Goal: Information Seeking & Learning: Learn about a topic

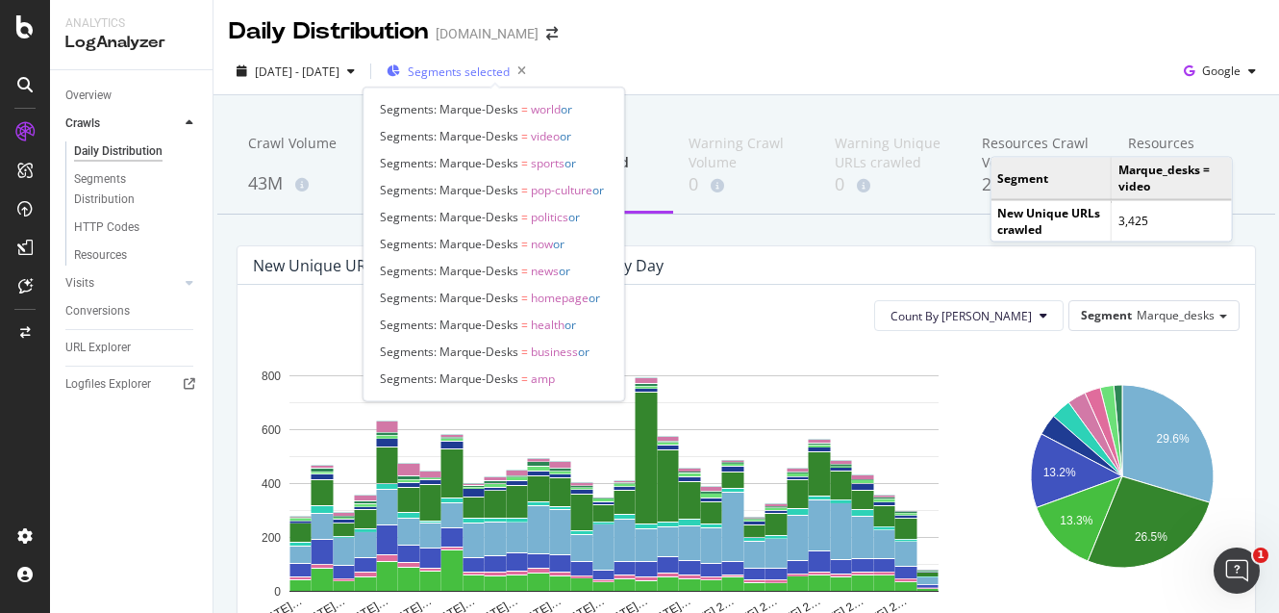
click at [509, 71] on span "Segments selected" at bounding box center [459, 71] width 102 height 16
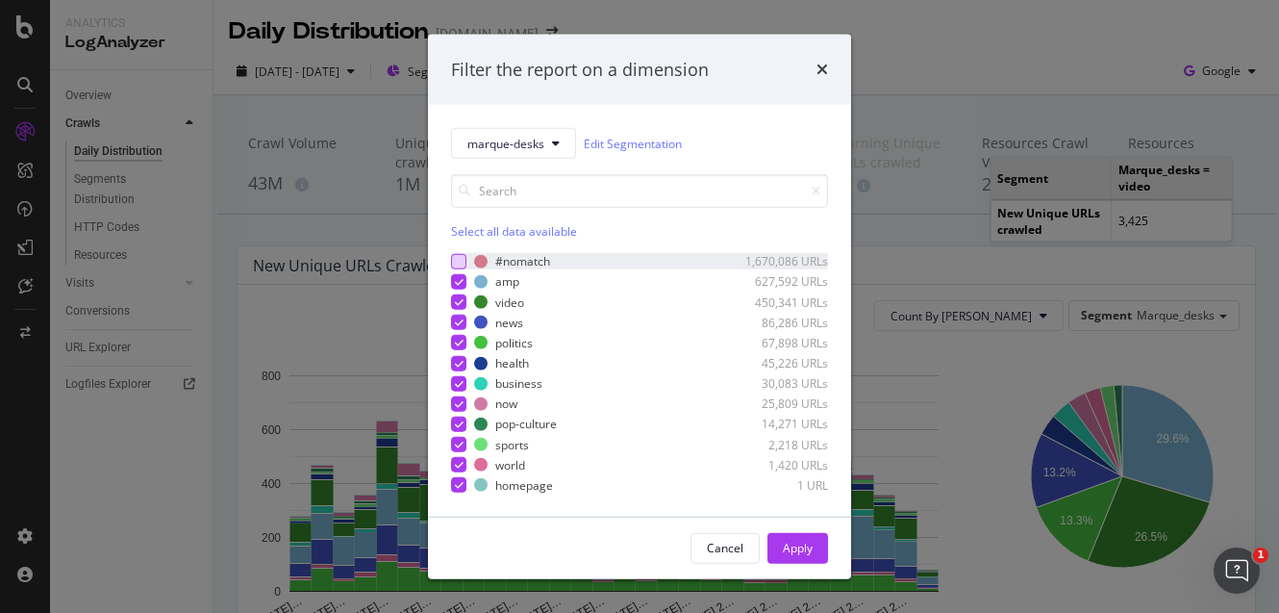
click at [462, 259] on div "modal" at bounding box center [458, 261] width 15 height 15
click at [793, 550] on div "Apply" at bounding box center [798, 548] width 30 height 16
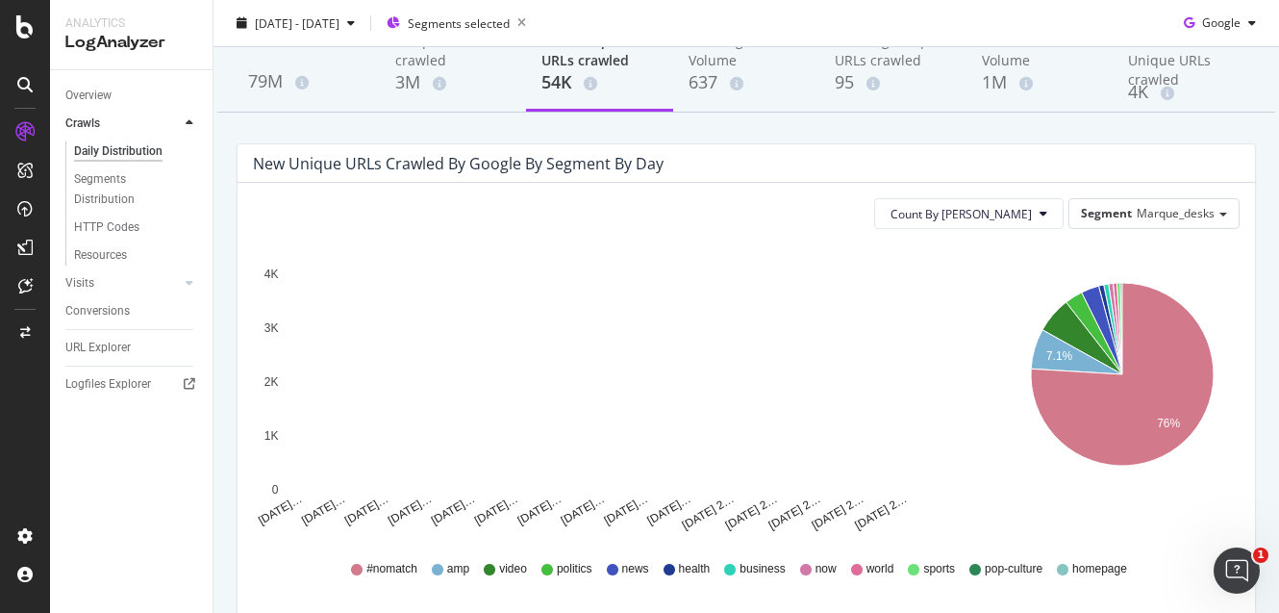
scroll to position [239, 0]
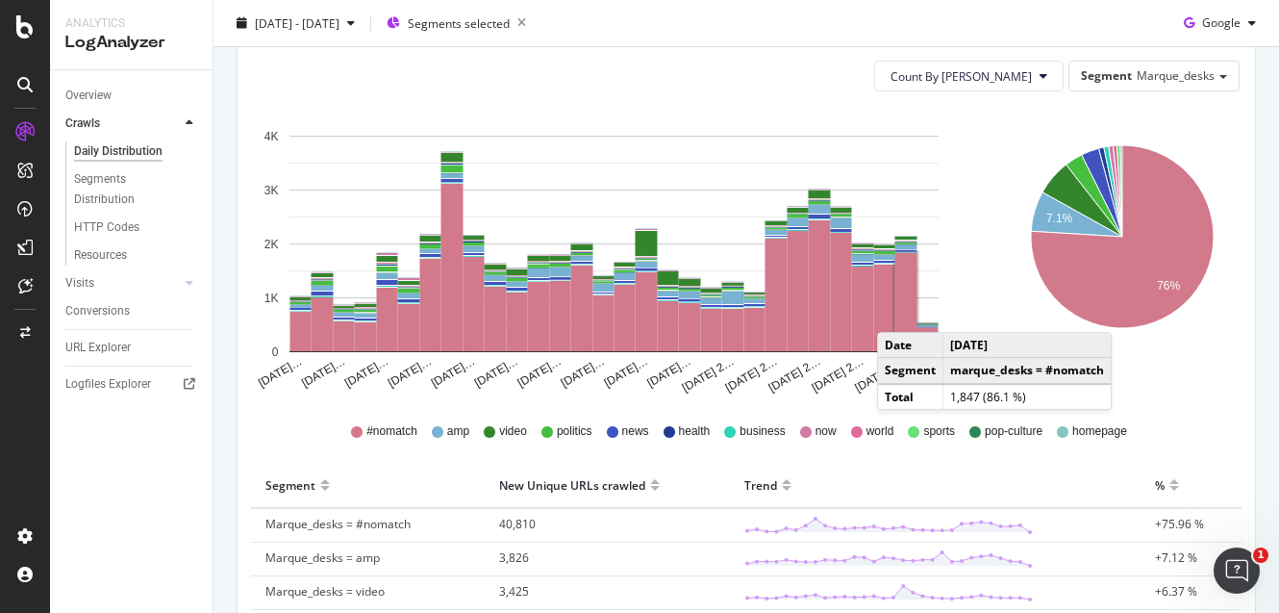
click at [896, 312] on rect "A chart." at bounding box center [906, 302] width 22 height 98
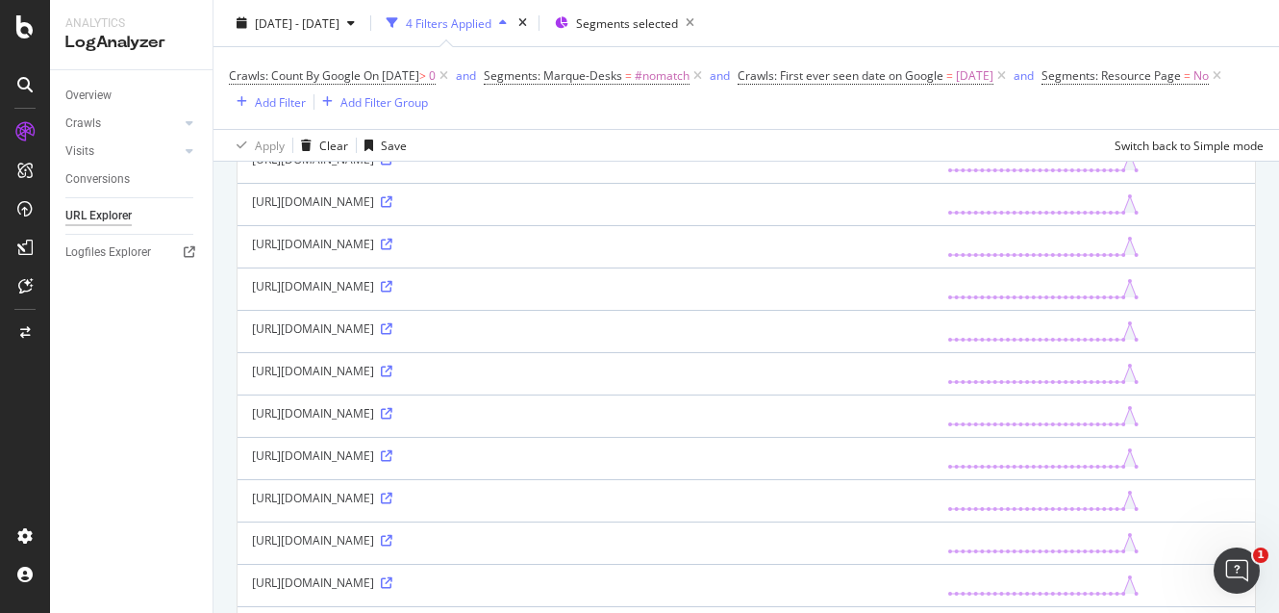
scroll to position [298, 0]
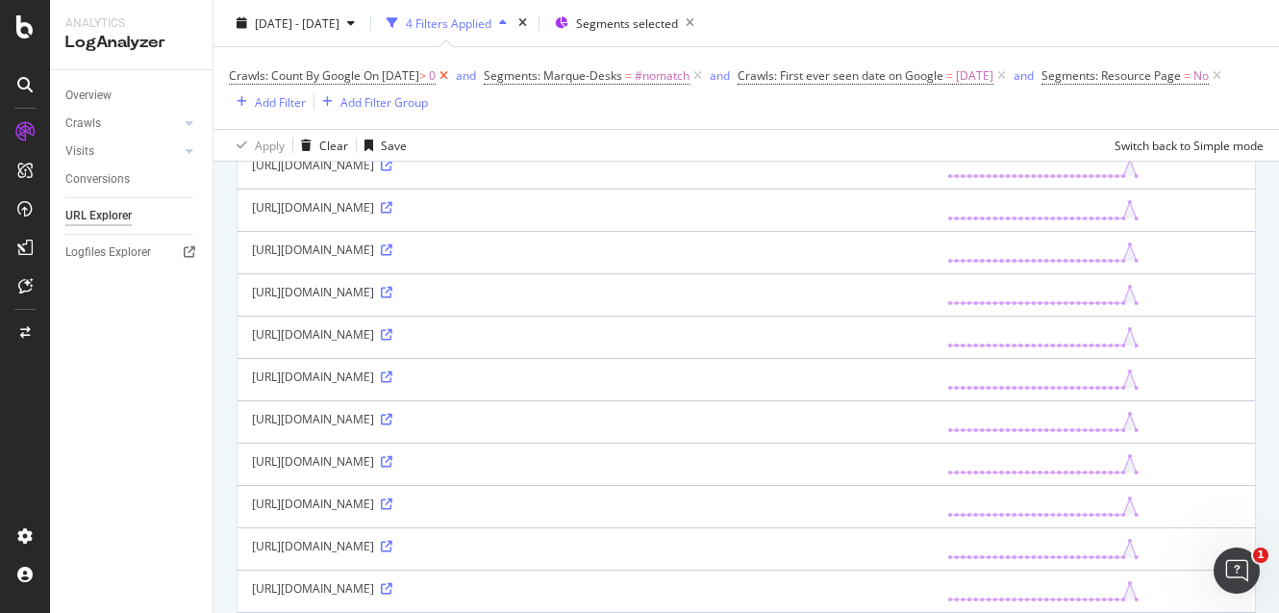
click at [452, 75] on icon at bounding box center [444, 75] width 16 height 19
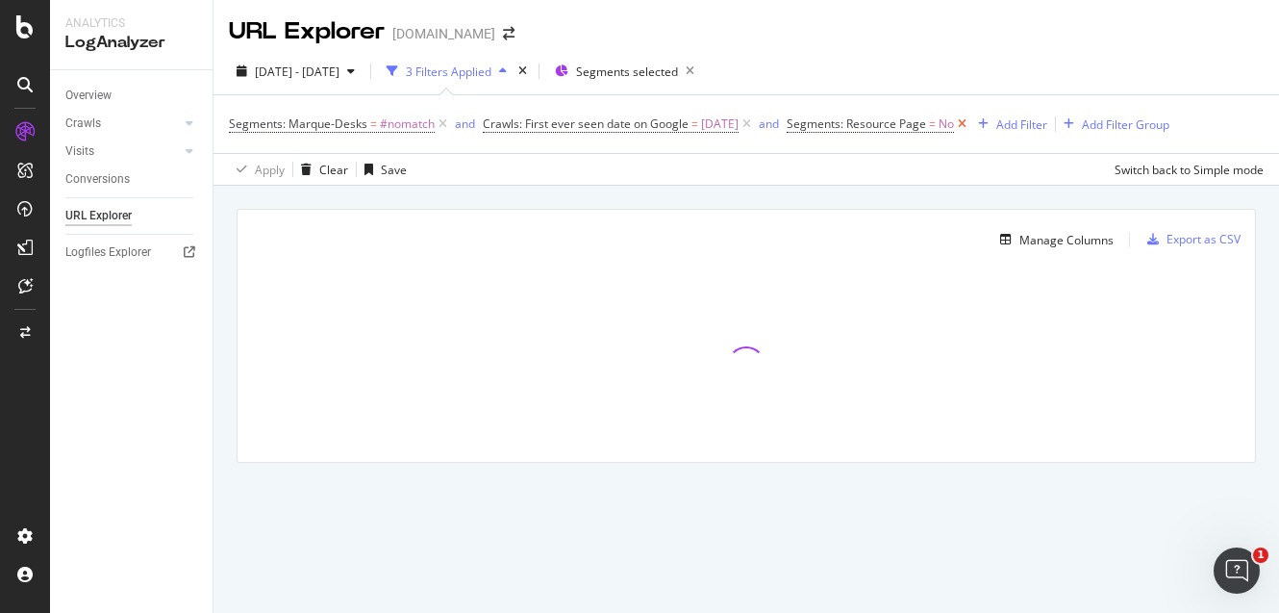
click at [970, 122] on icon at bounding box center [962, 123] width 16 height 19
click at [814, 118] on div "Add Filter" at bounding box center [806, 124] width 51 height 16
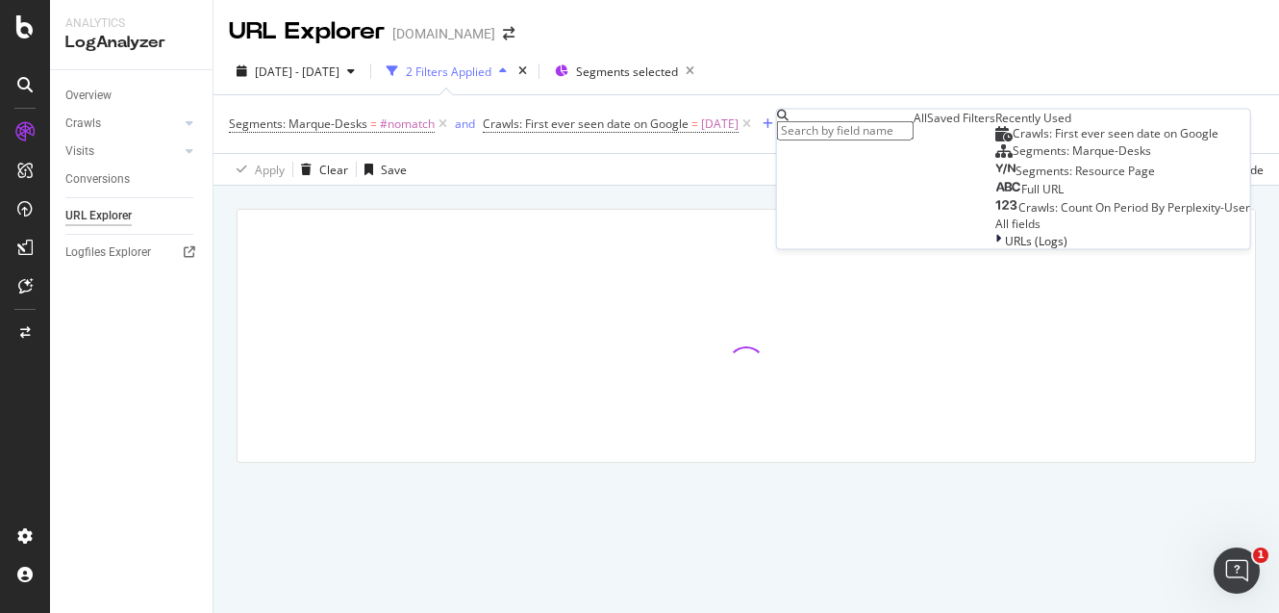
click at [1021, 197] on span "Full URL" at bounding box center [1042, 189] width 42 height 16
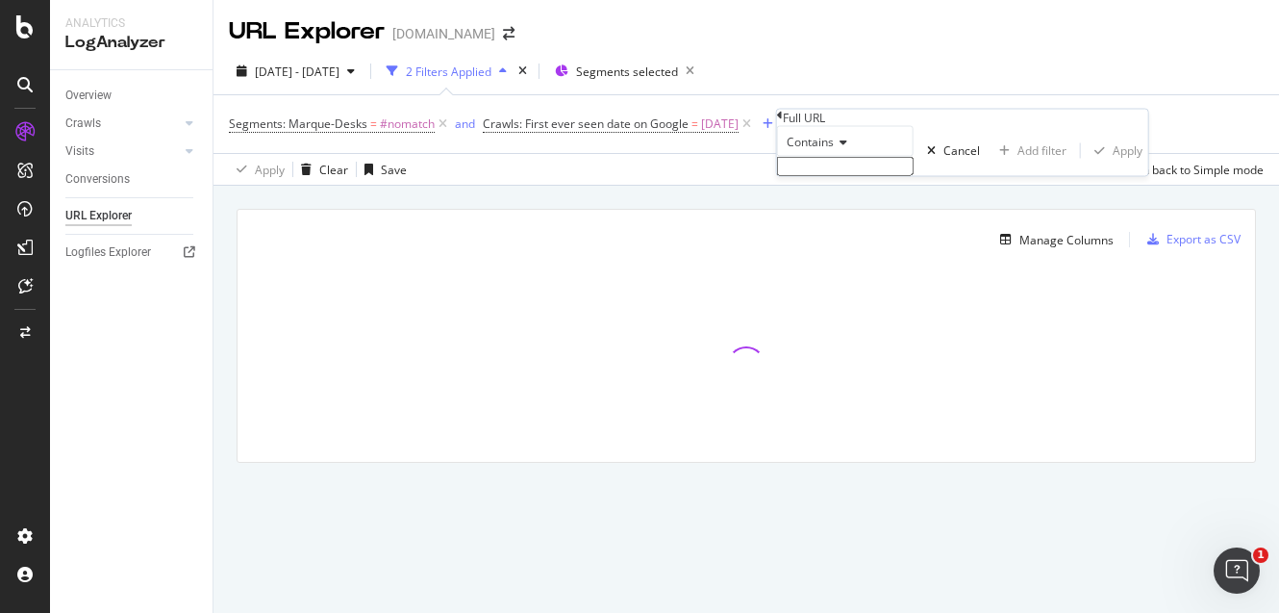
click at [861, 176] on input "text" at bounding box center [845, 166] width 137 height 19
type input "/akam/"
click at [1113, 164] on div "Apply" at bounding box center [1128, 156] width 30 height 16
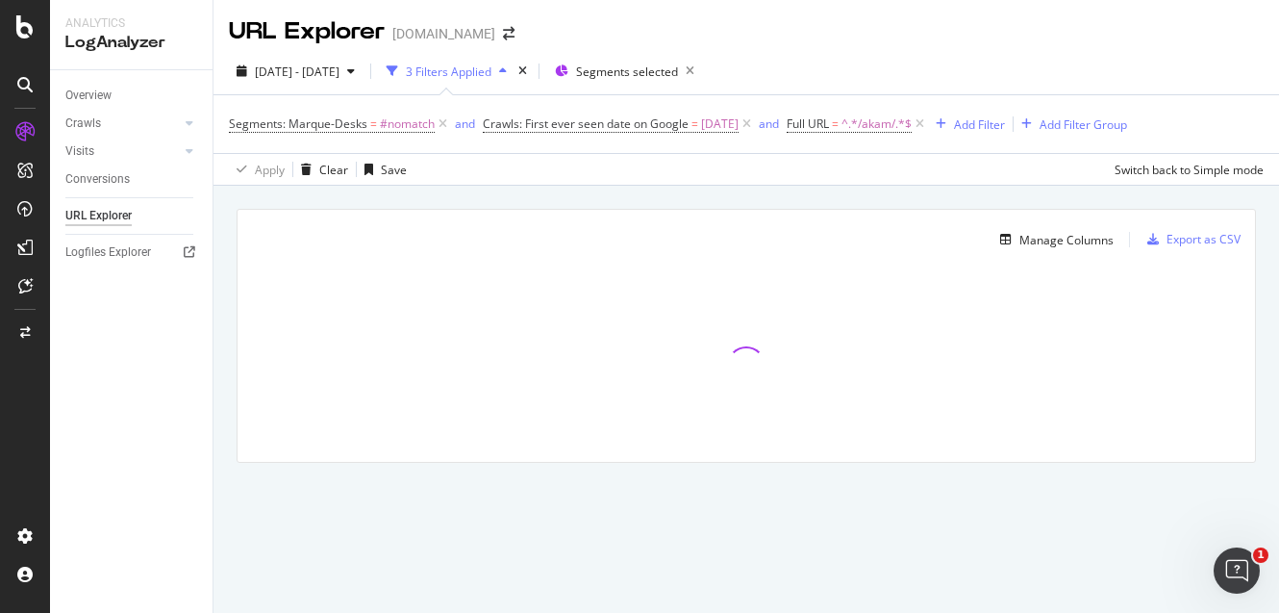
click at [1115, 9] on div "URL Explorer nbcnews.com" at bounding box center [747, 24] width 1066 height 48
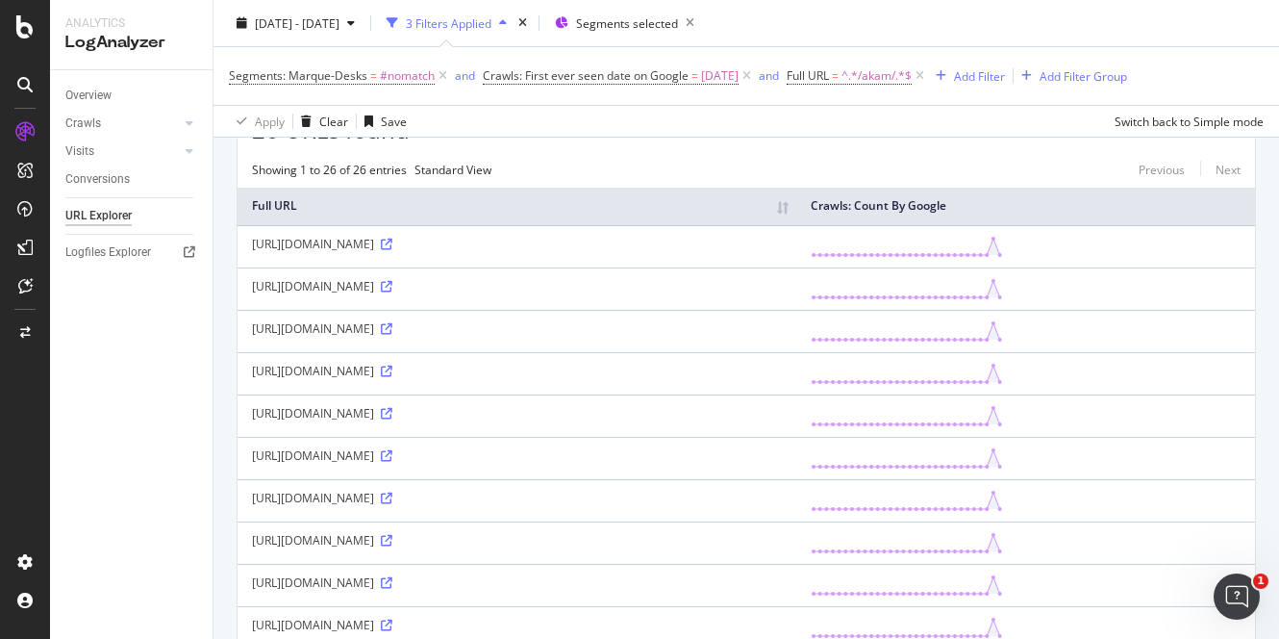
scroll to position [73, 0]
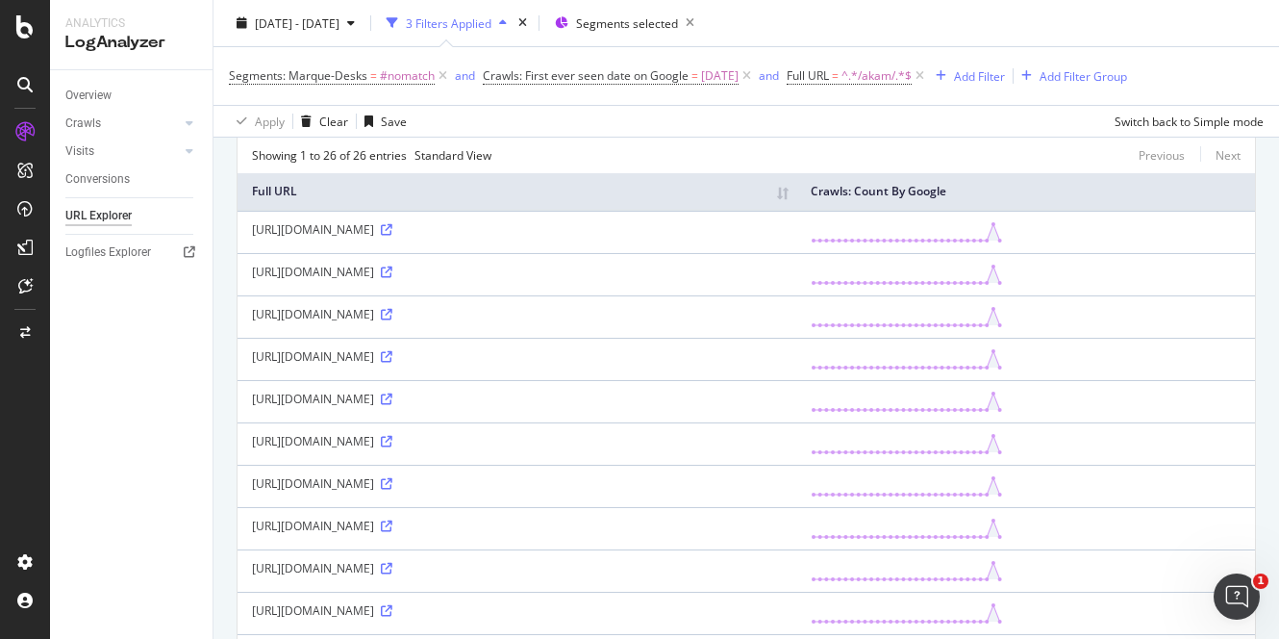
scroll to position [361, 0]
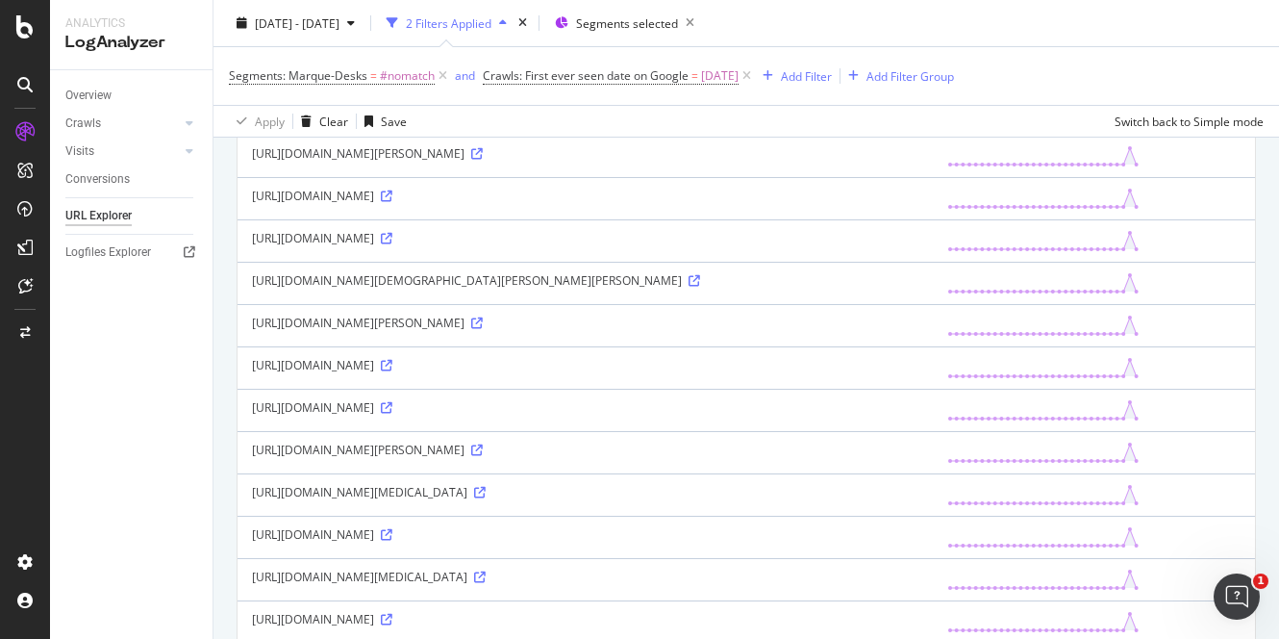
scroll to position [1802, 0]
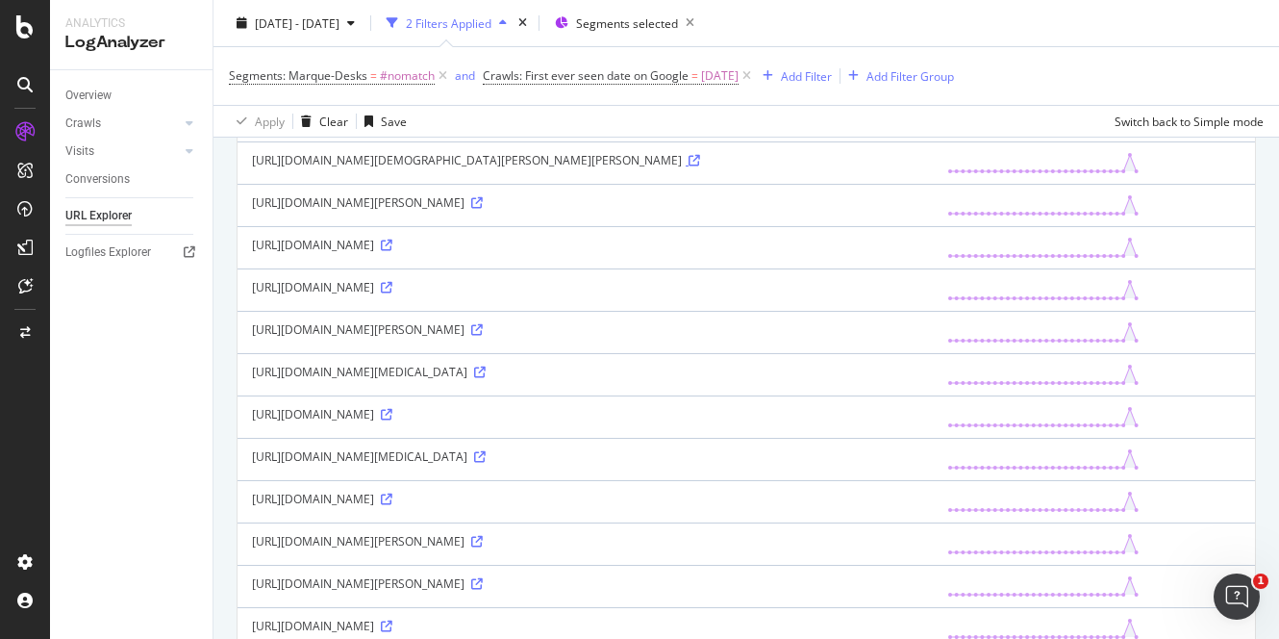
click at [700, 162] on icon at bounding box center [695, 161] width 12 height 12
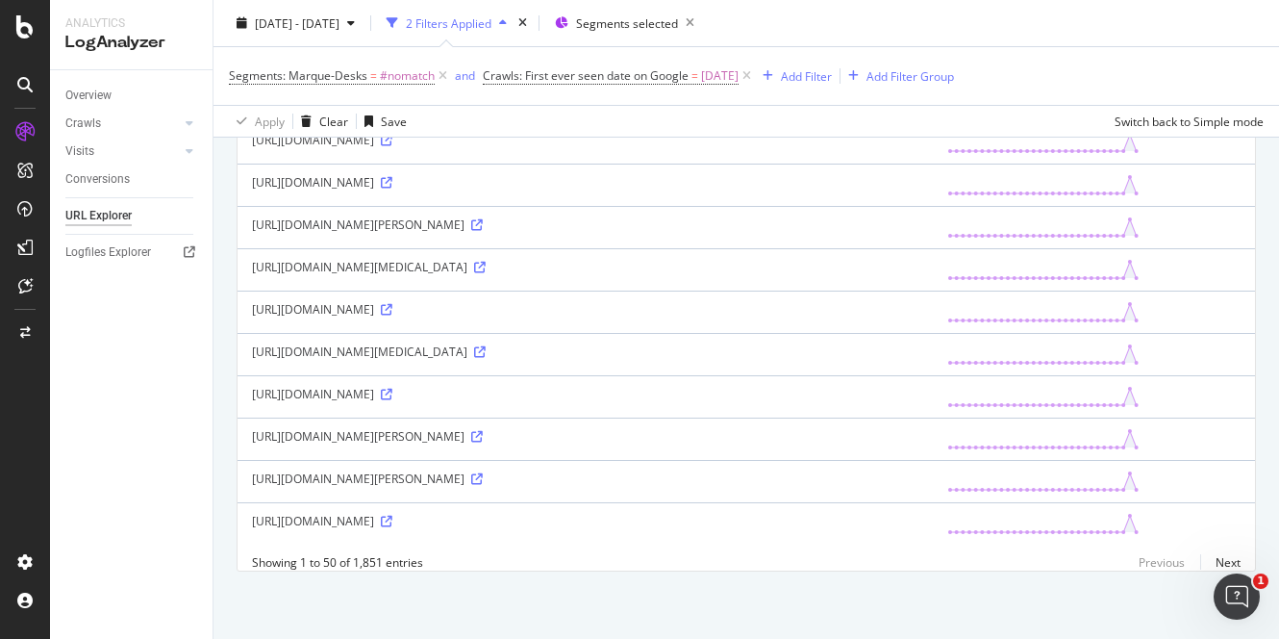
scroll to position [1908, 0]
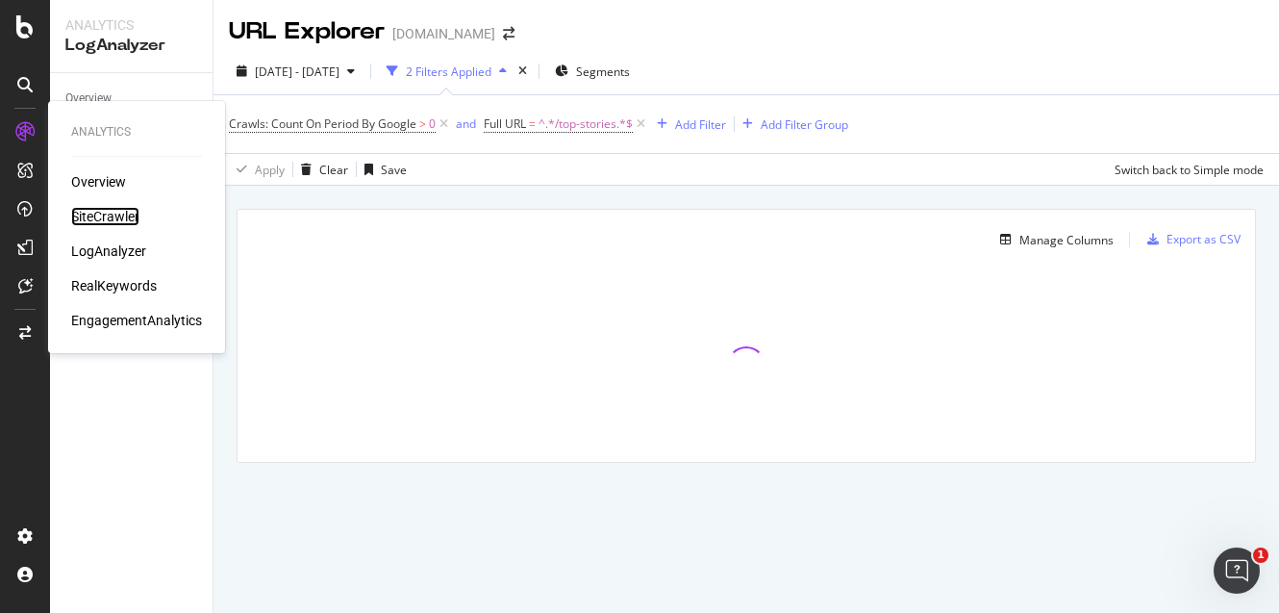
click at [127, 214] on div "SiteCrawler" at bounding box center [105, 216] width 68 height 19
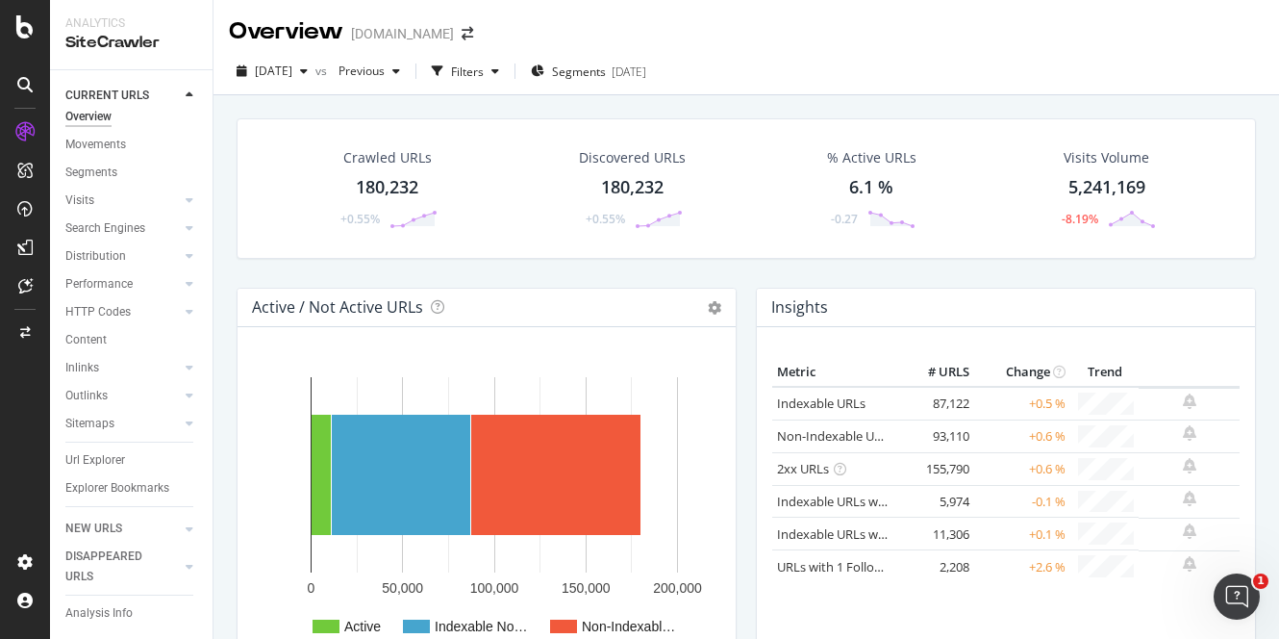
scroll to position [46, 0]
click at [101, 414] on div "Sitemaps" at bounding box center [89, 424] width 49 height 20
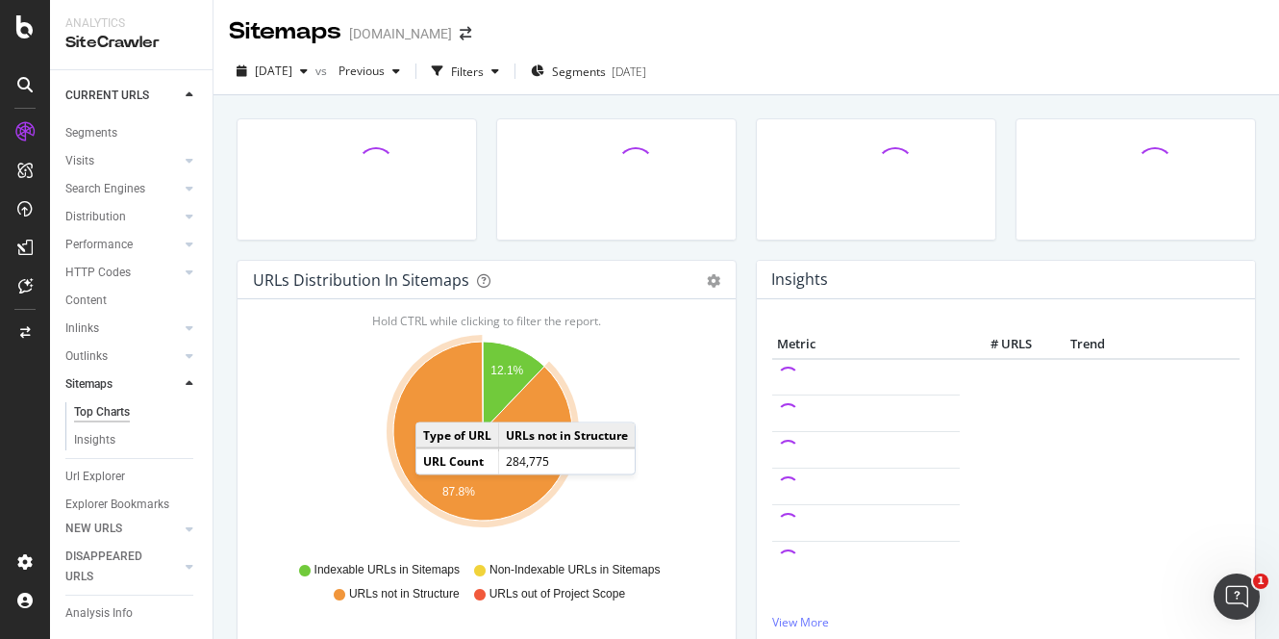
click at [435, 402] on icon "A chart." at bounding box center [482, 430] width 179 height 179
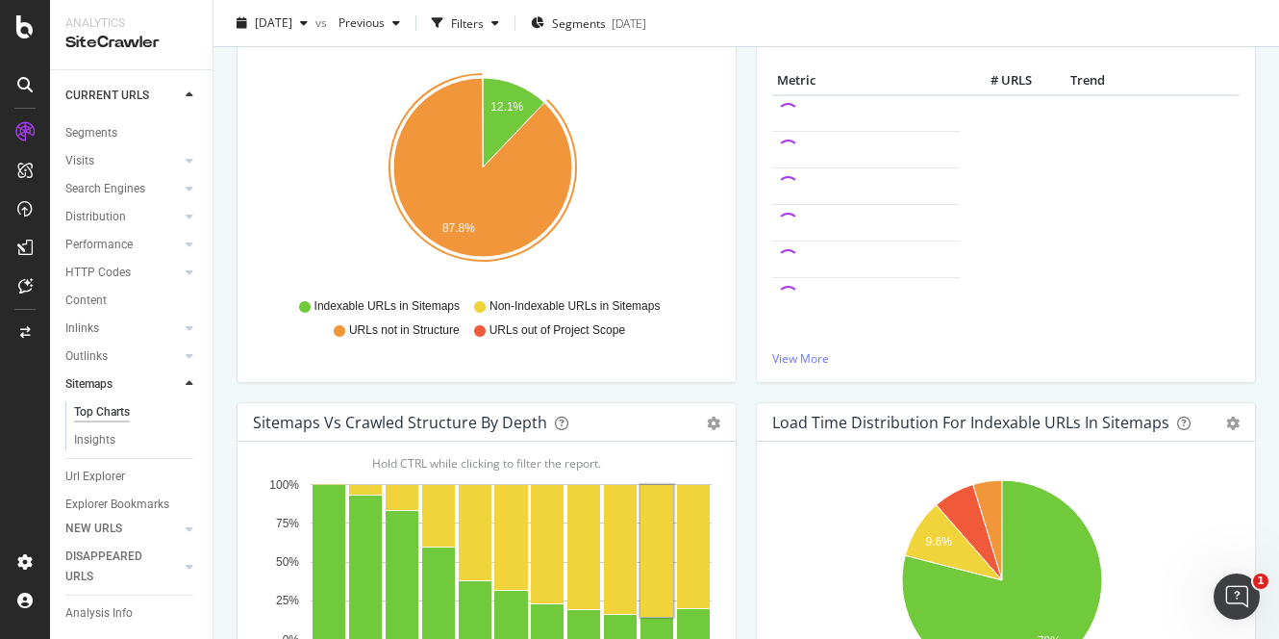
scroll to position [480, 0]
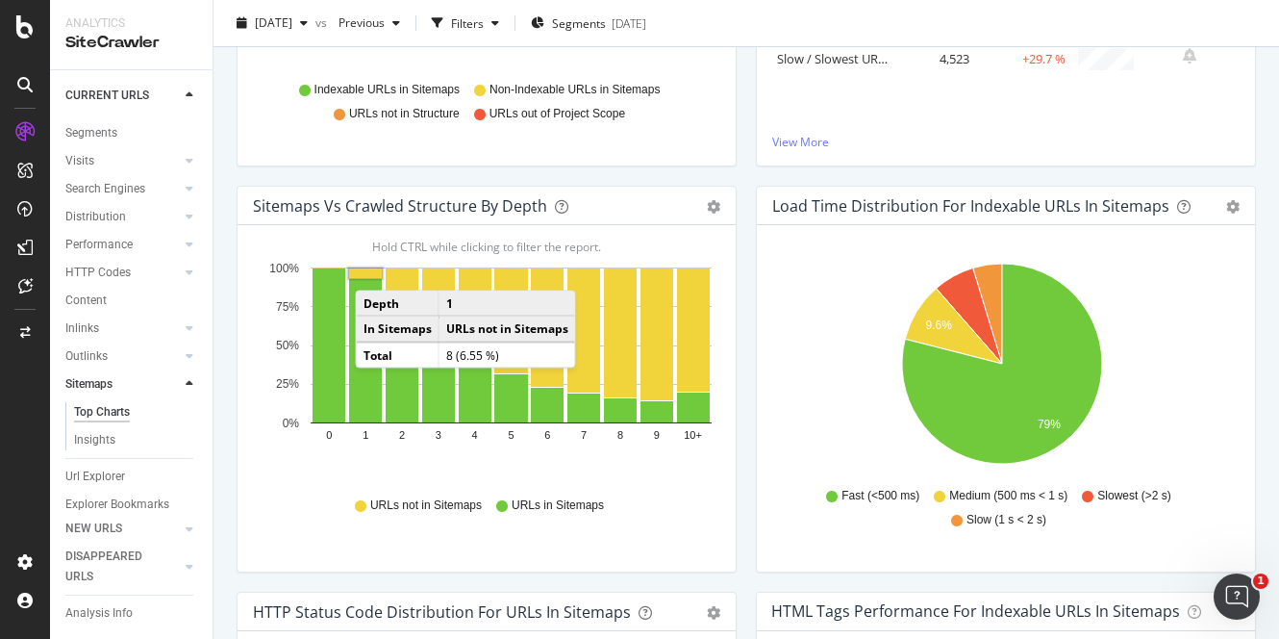
click at [374, 268] on rect "A chart." at bounding box center [365, 273] width 33 height 10
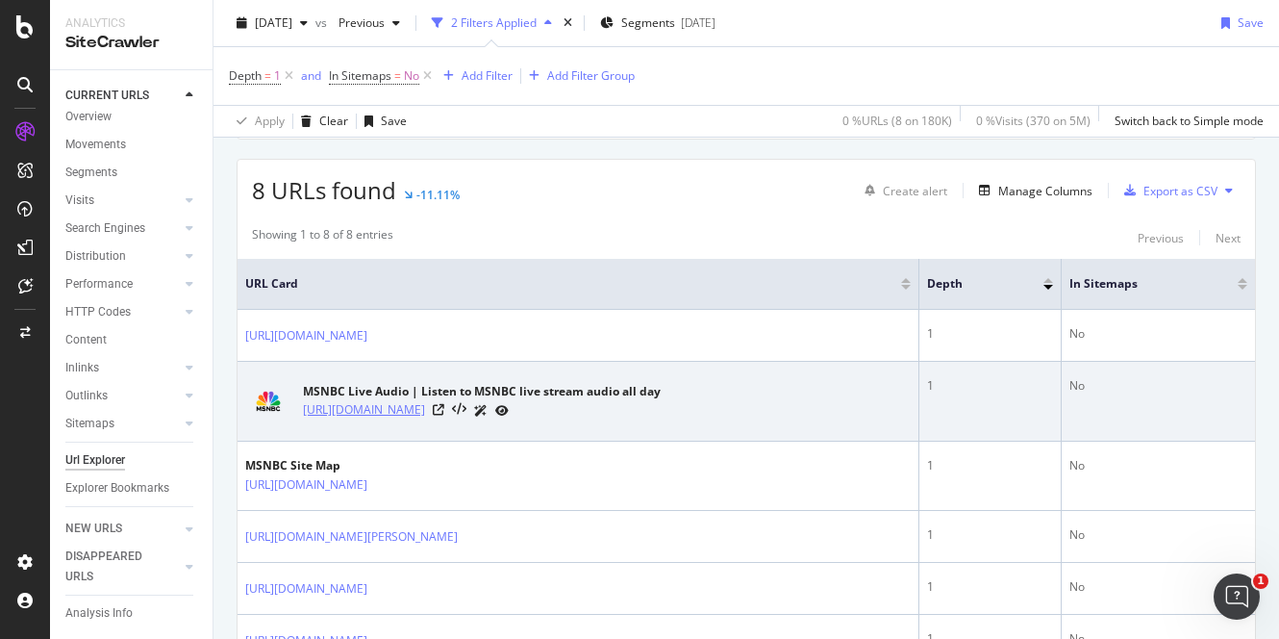
scroll to position [563, 0]
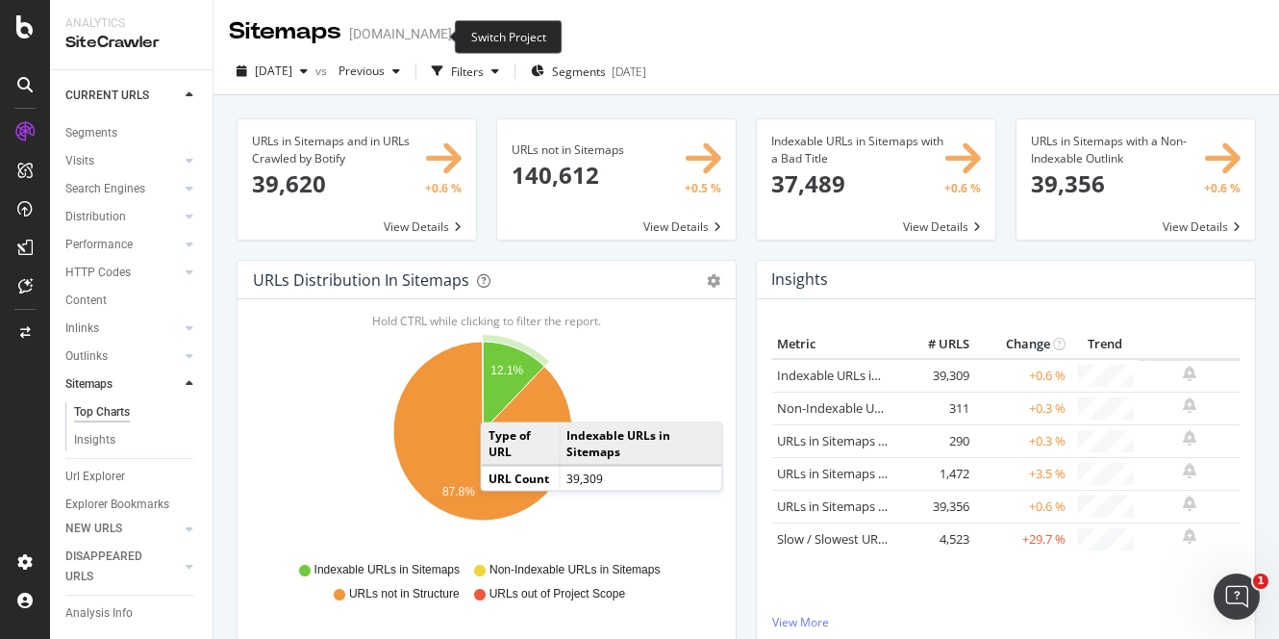
click at [460, 35] on icon "arrow-right-arrow-left" at bounding box center [466, 33] width 12 height 13
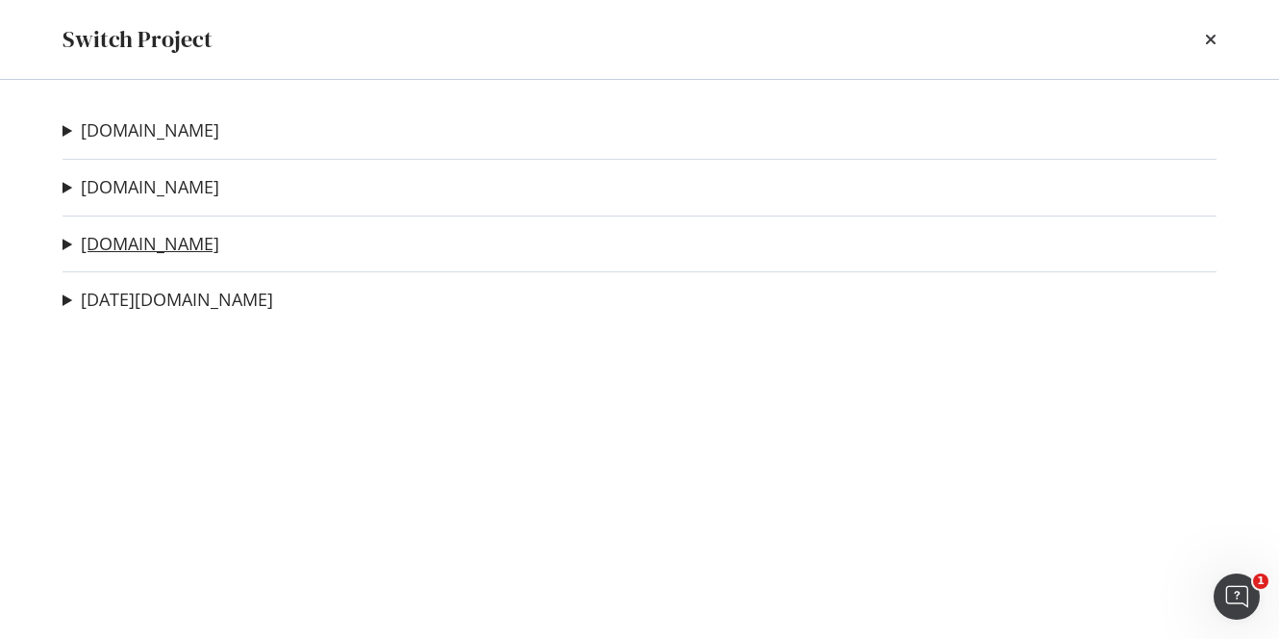
click at [149, 241] on link "nbcnews.com" at bounding box center [150, 244] width 138 height 20
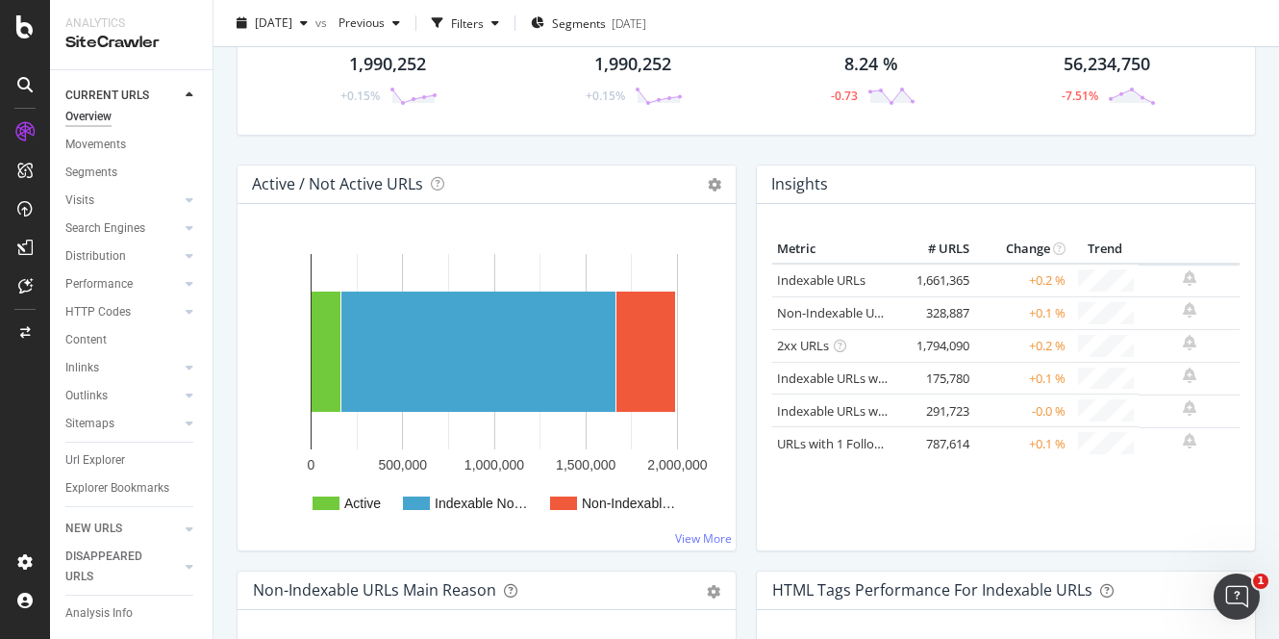
scroll to position [239, 0]
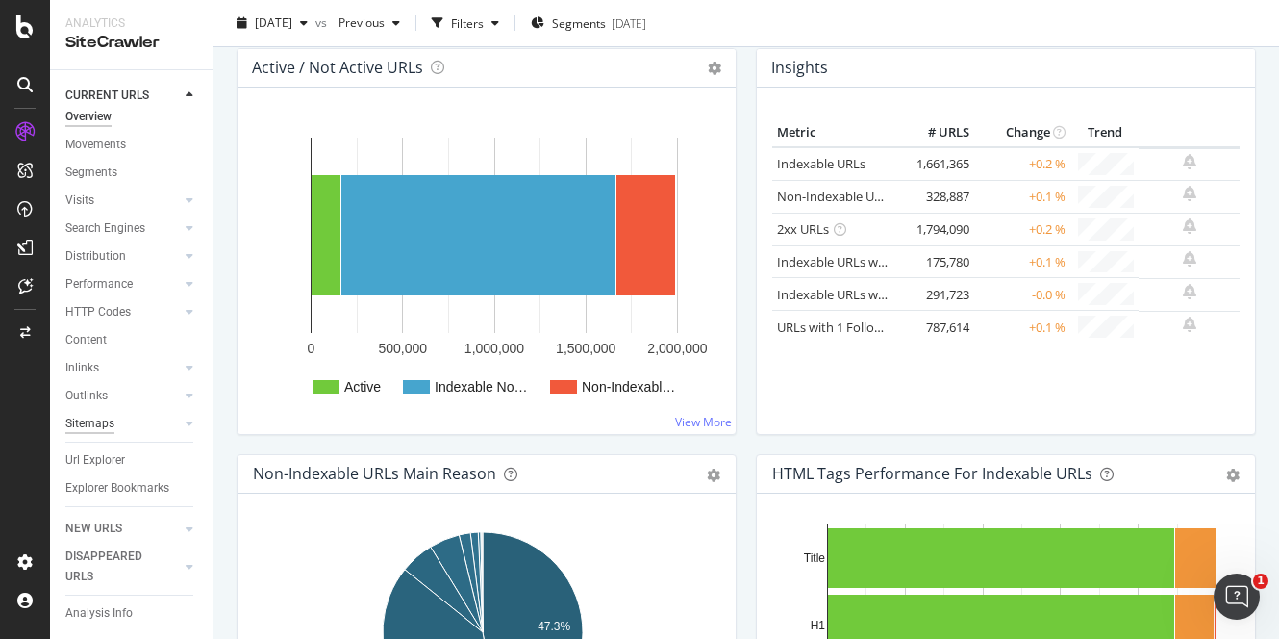
click at [88, 414] on div "Sitemaps" at bounding box center [89, 424] width 49 height 20
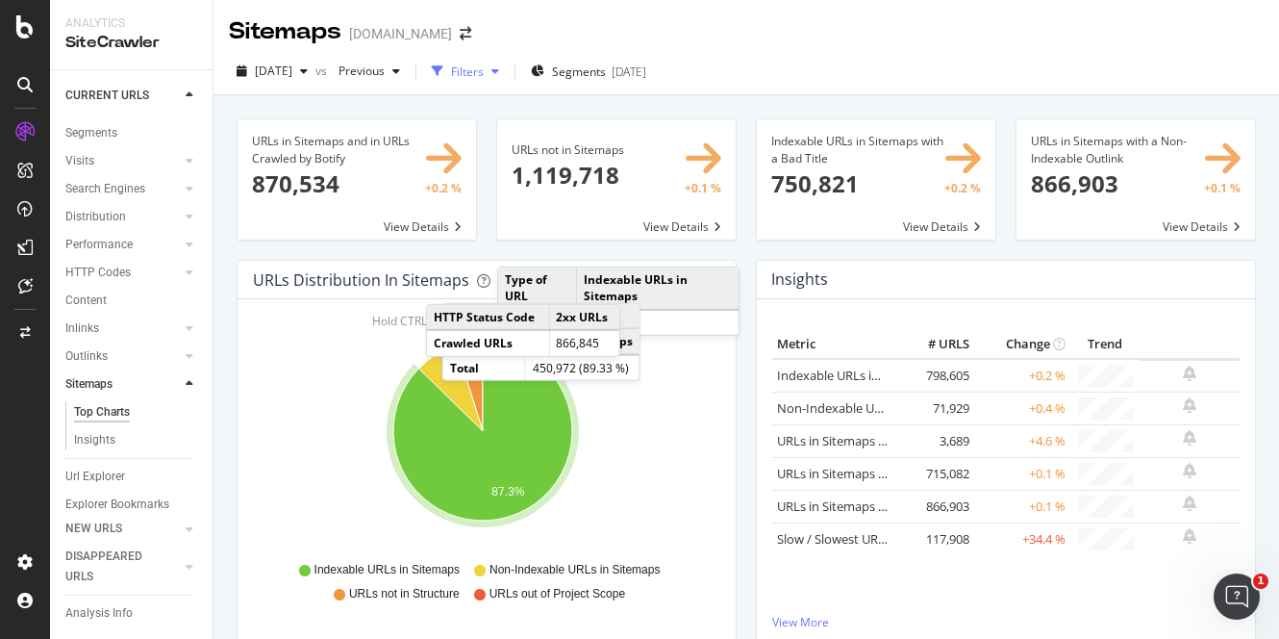
click at [507, 62] on div "Filters" at bounding box center [465, 71] width 83 height 29
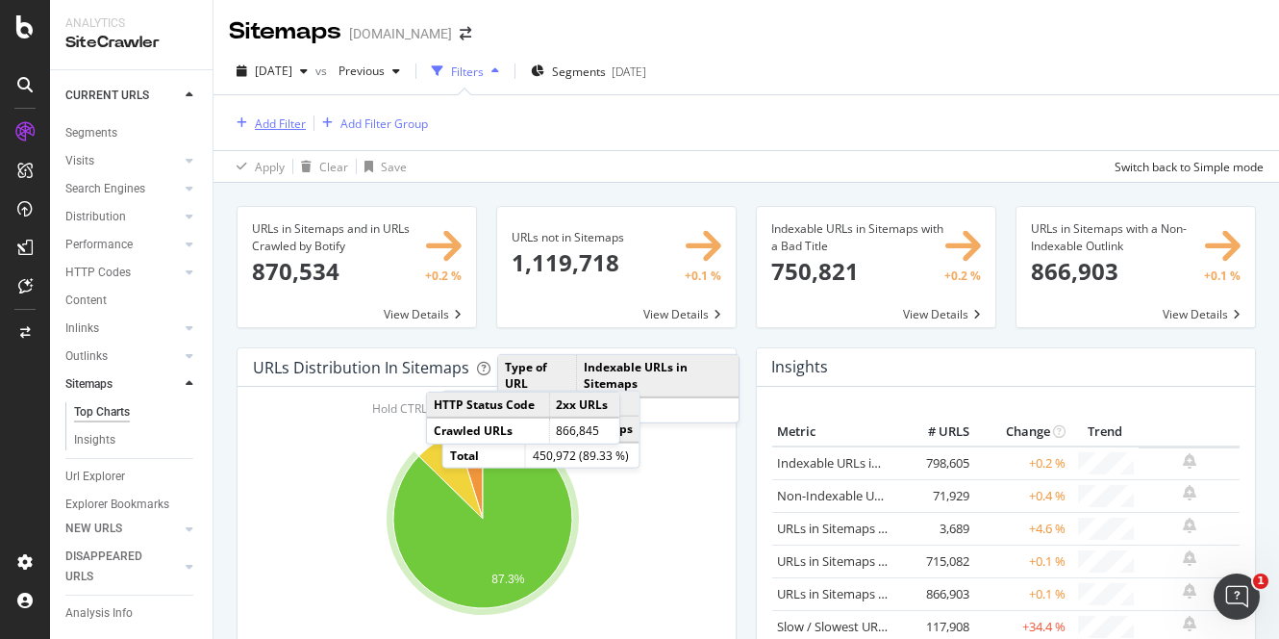
click at [283, 122] on div "Add Filter" at bounding box center [280, 123] width 51 height 16
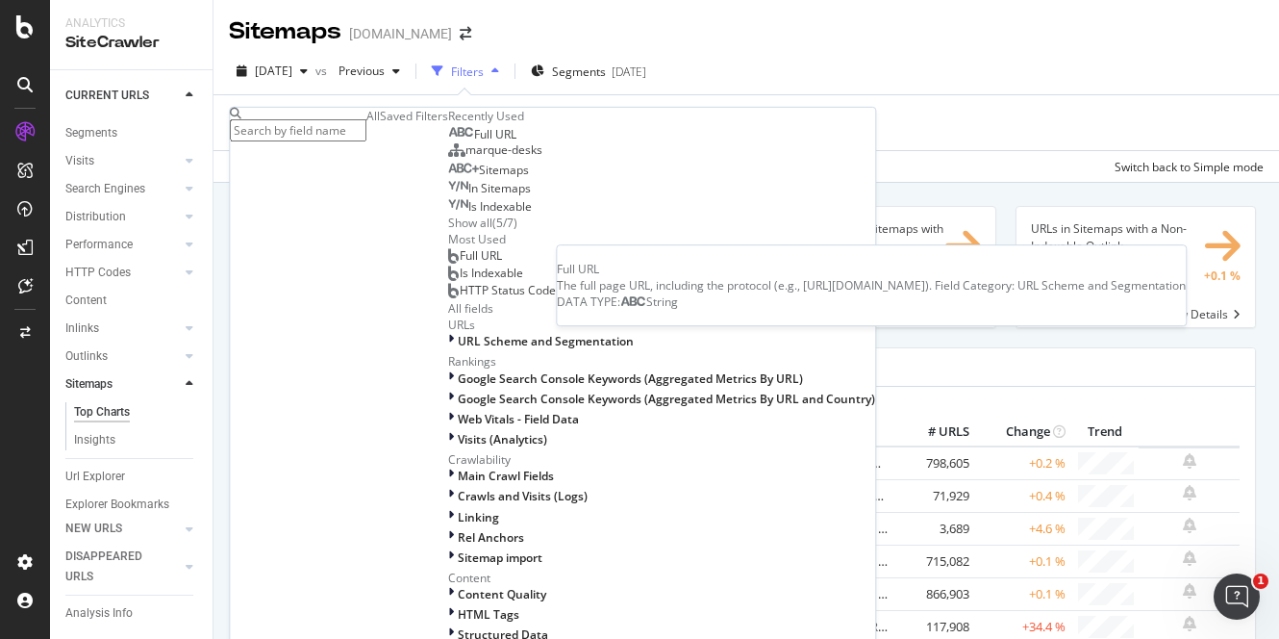
click at [448, 142] on div "Full URL" at bounding box center [482, 134] width 68 height 15
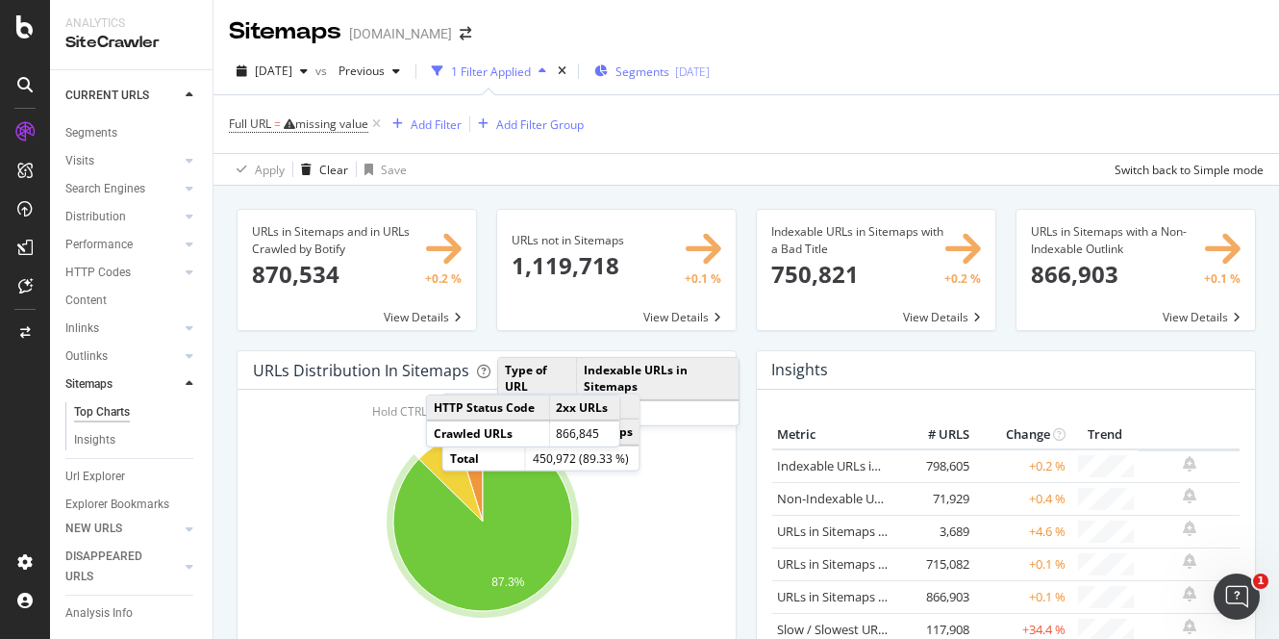
click at [624, 63] on button "Segments 2025-07-31" at bounding box center [652, 71] width 131 height 31
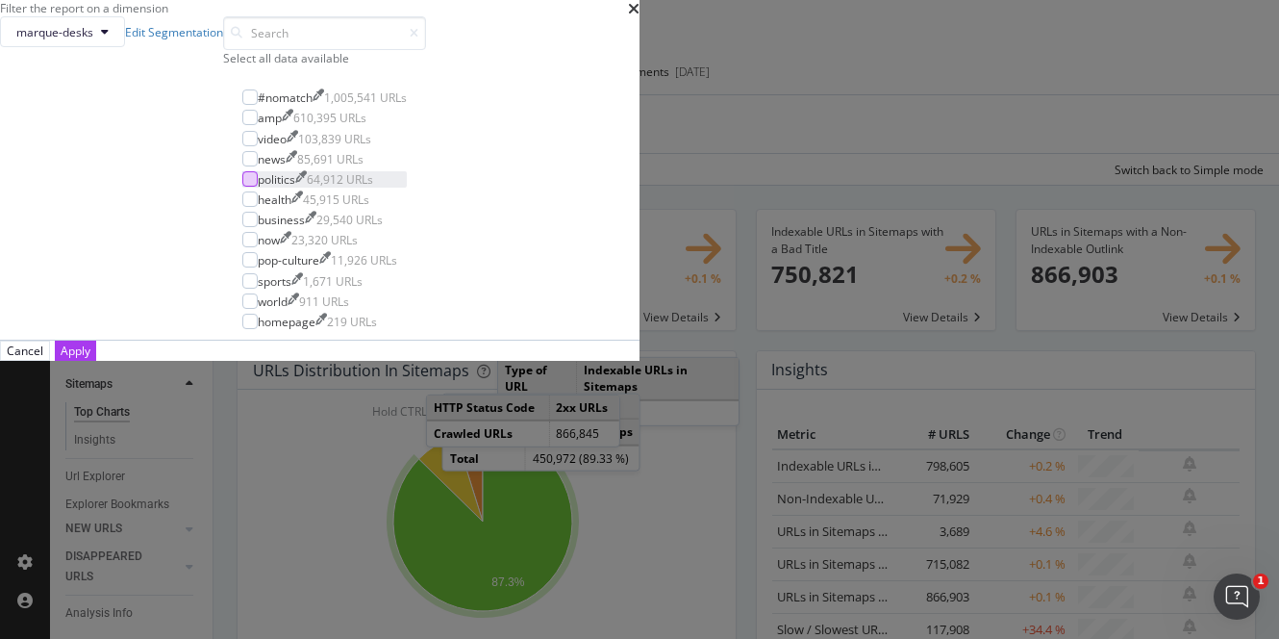
click at [258, 187] on div "modal" at bounding box center [249, 178] width 15 height 15
click at [96, 361] on button "Apply" at bounding box center [75, 350] width 41 height 20
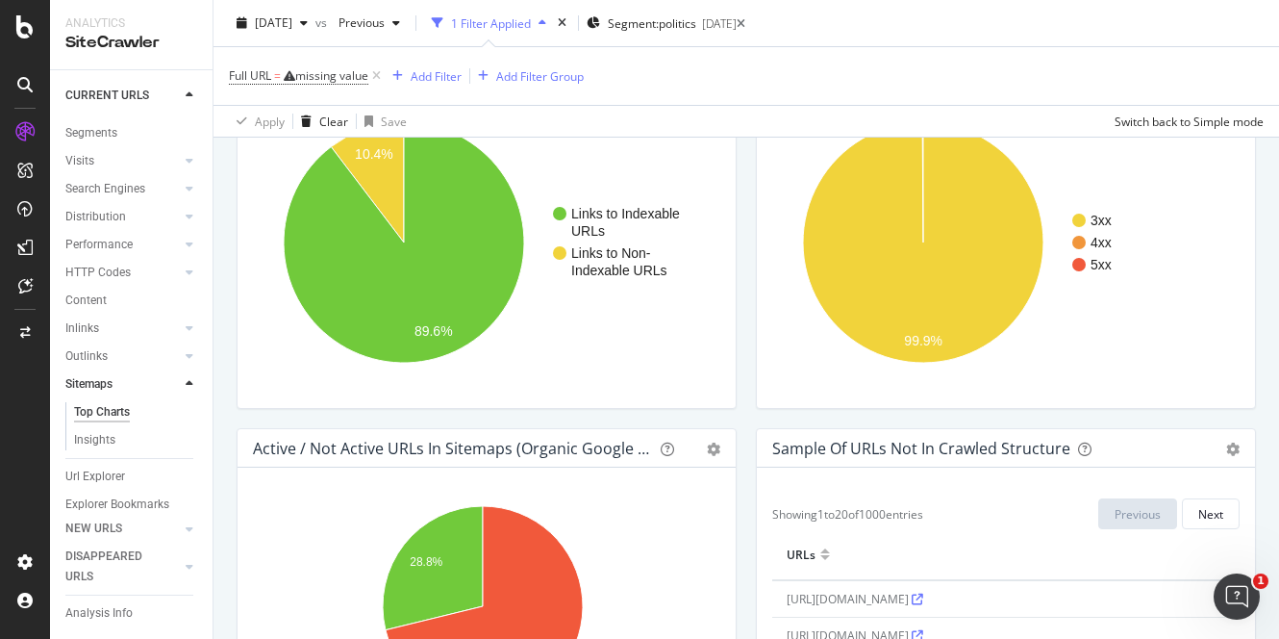
scroll to position [1805, 0]
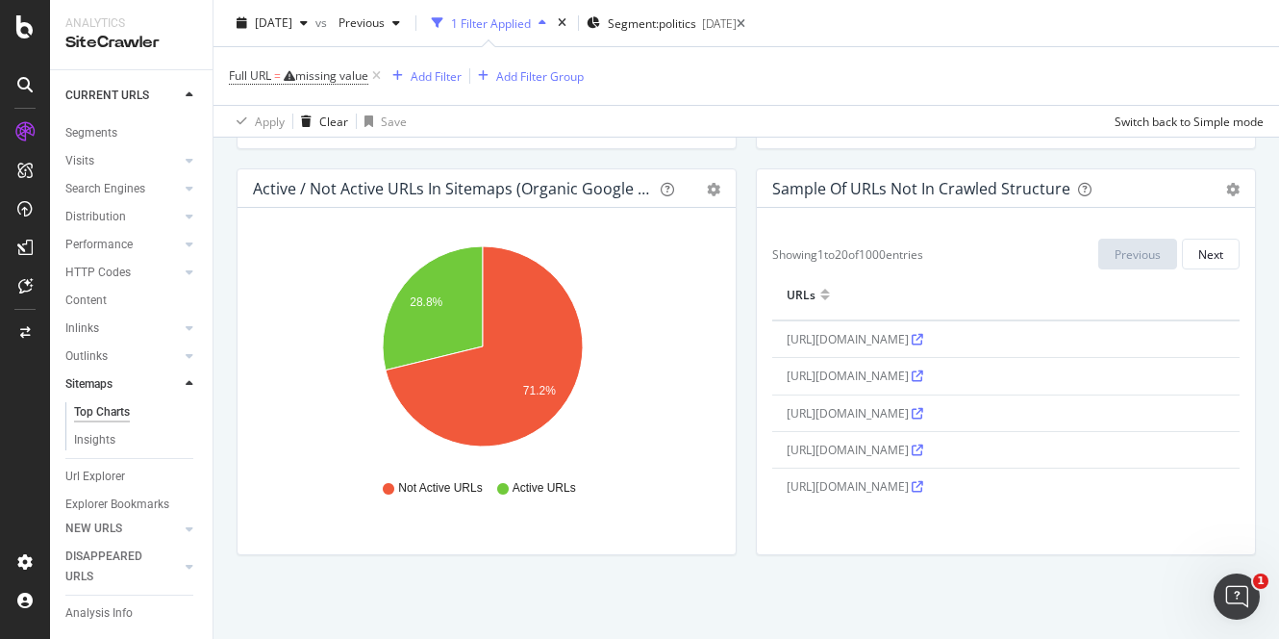
drag, startPoint x: 577, startPoint y: 183, endPoint x: 549, endPoint y: 205, distance: 35.6
click at [573, 187] on div "Active / Not Active URLs in Sitemaps (Organic Google Visits)" at bounding box center [453, 188] width 400 height 19
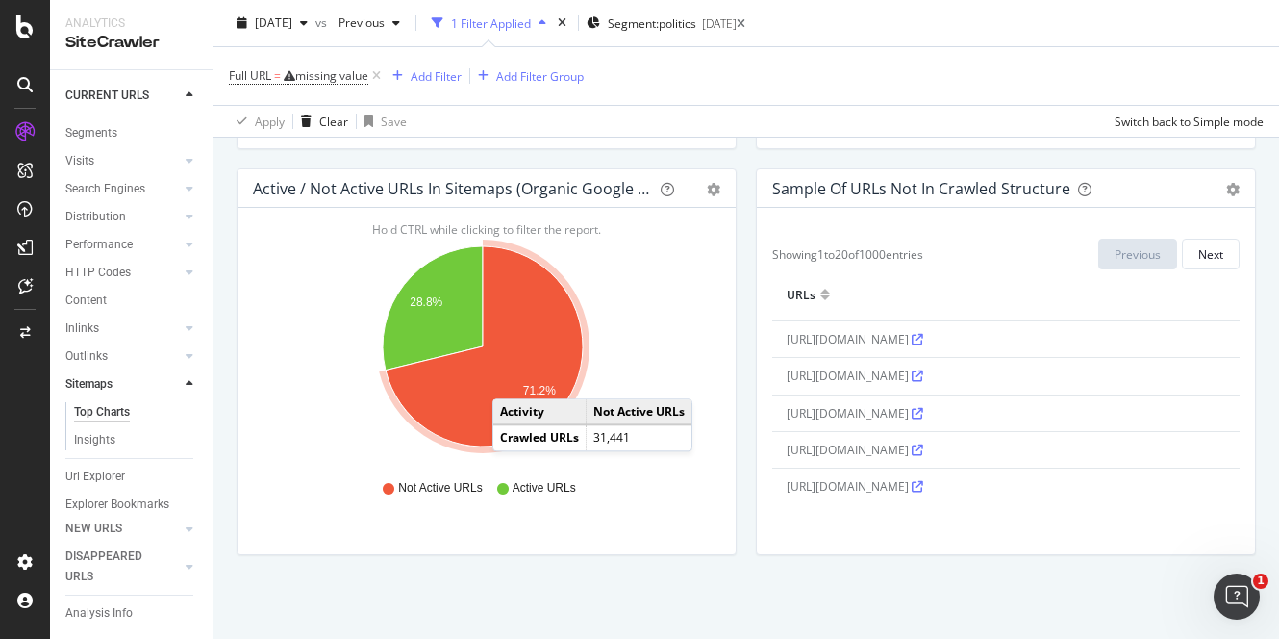
click at [512, 376] on icon "A chart." at bounding box center [484, 346] width 197 height 200
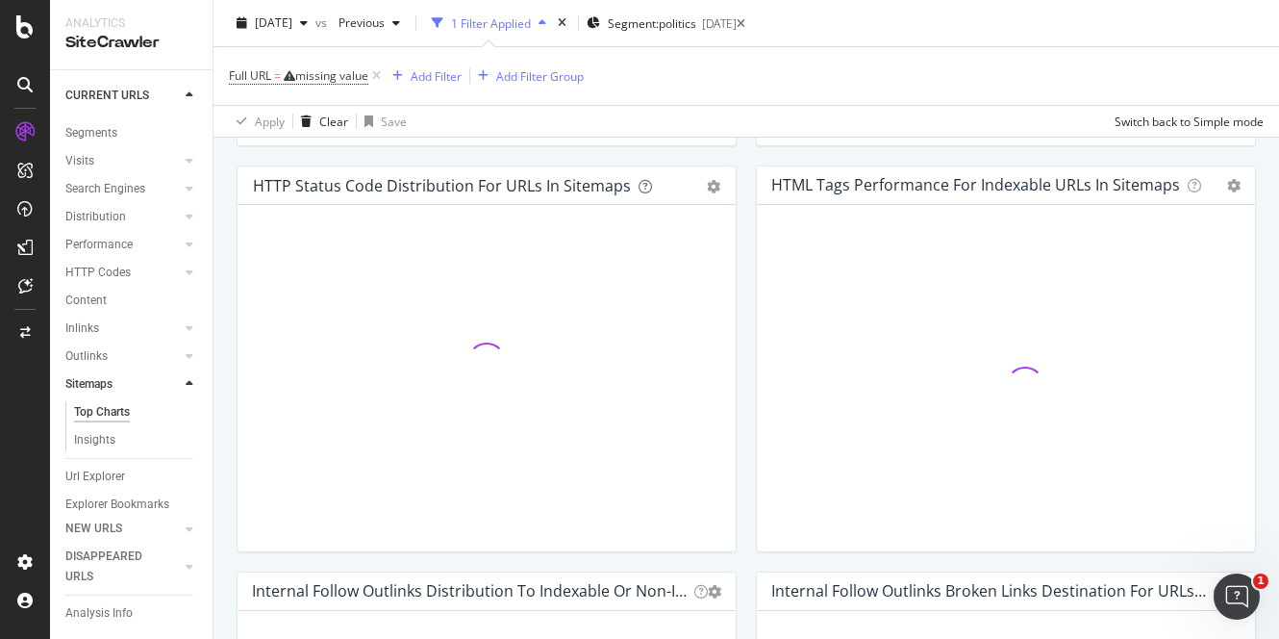
scroll to position [1805, 0]
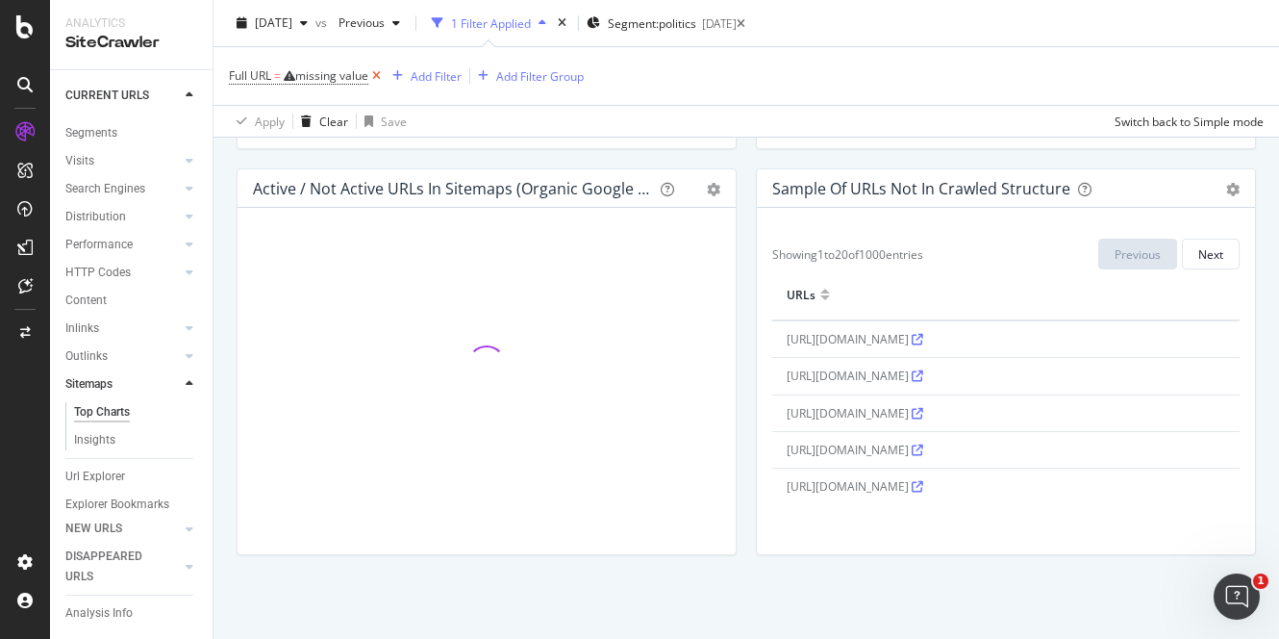
click at [376, 74] on icon at bounding box center [376, 75] width 16 height 19
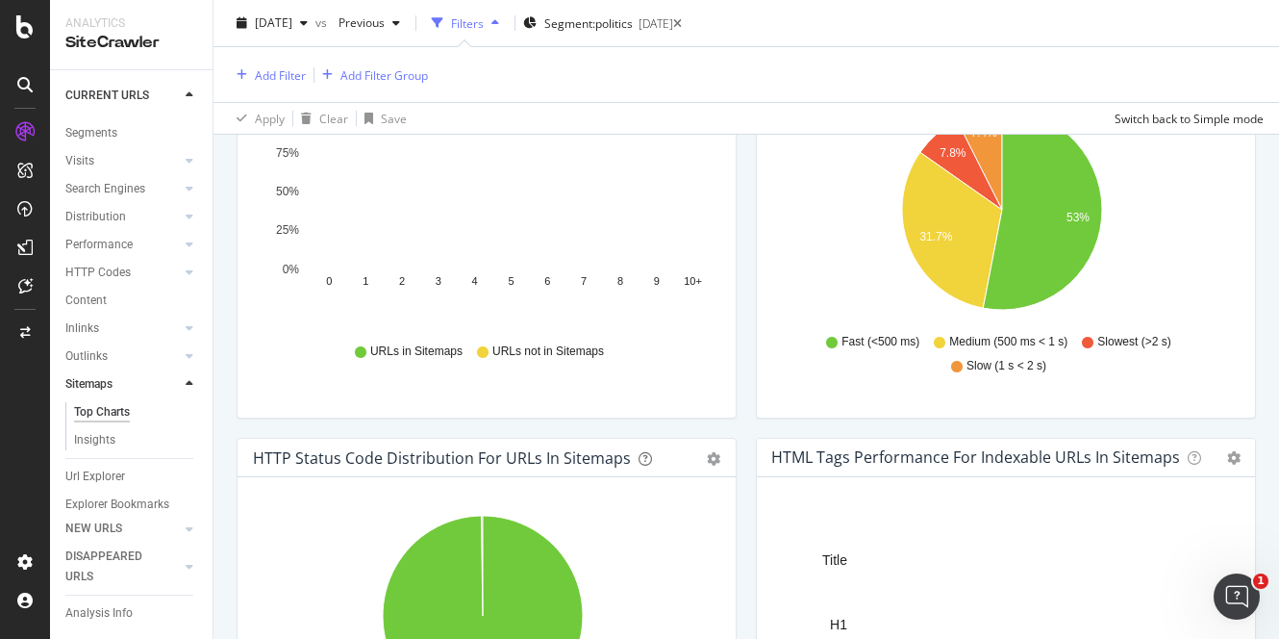
scroll to position [239, 0]
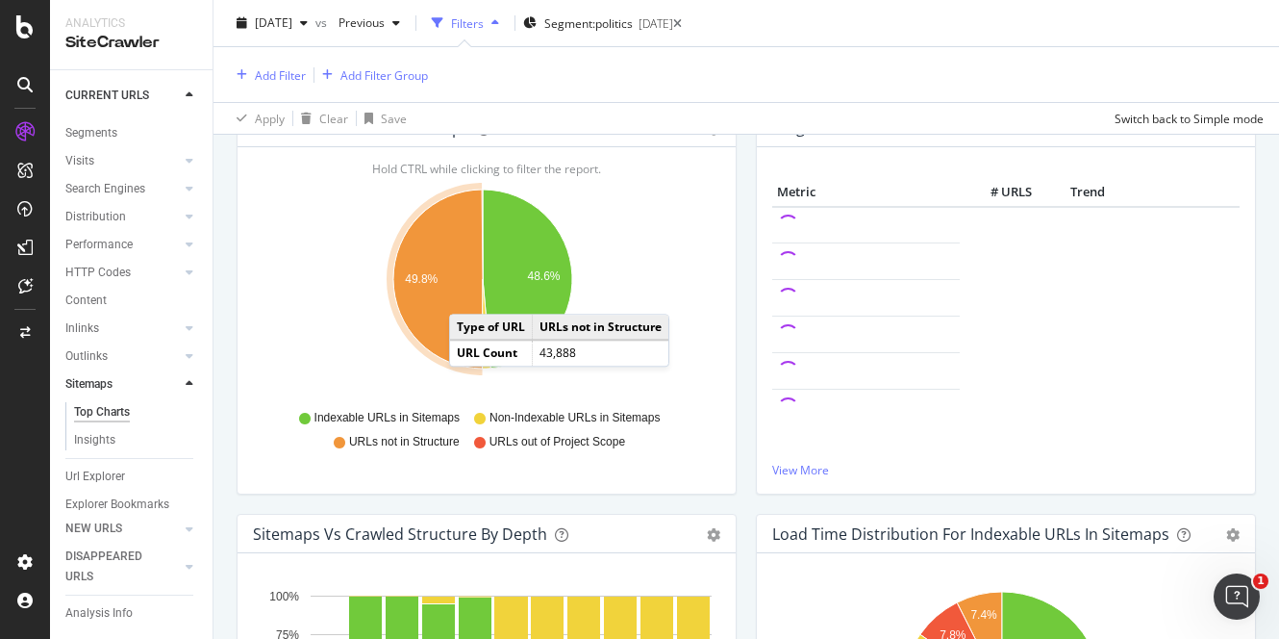
click at [466, 290] on icon "A chart." at bounding box center [437, 278] width 89 height 179
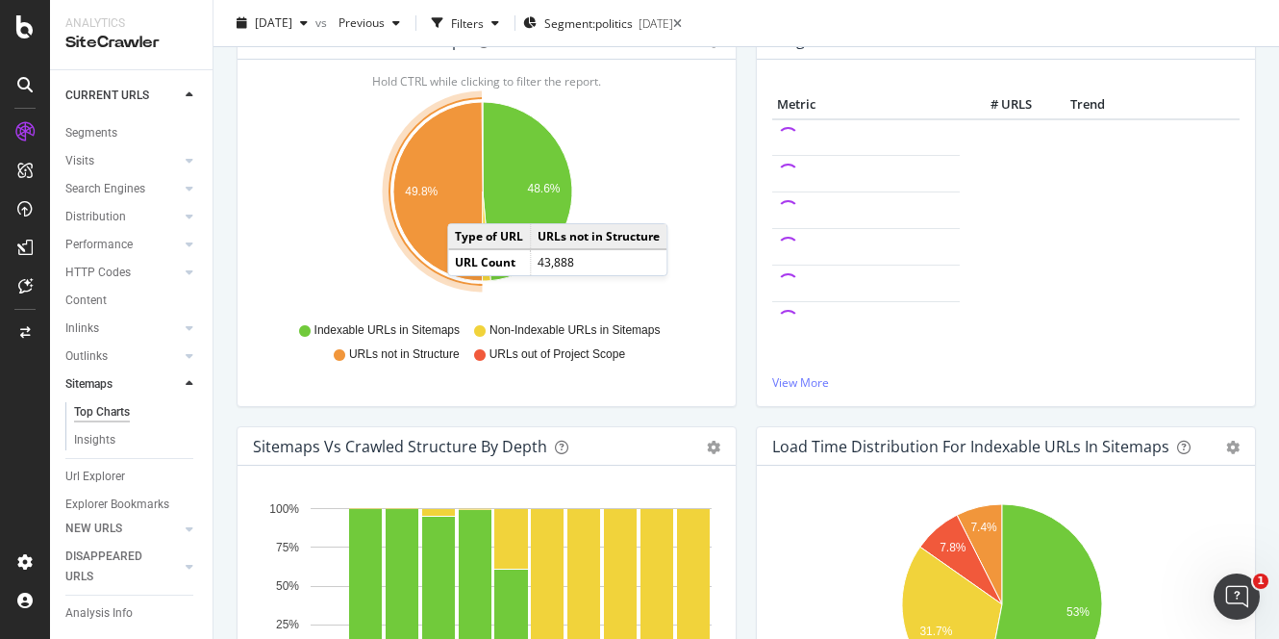
scroll to position [153, 0]
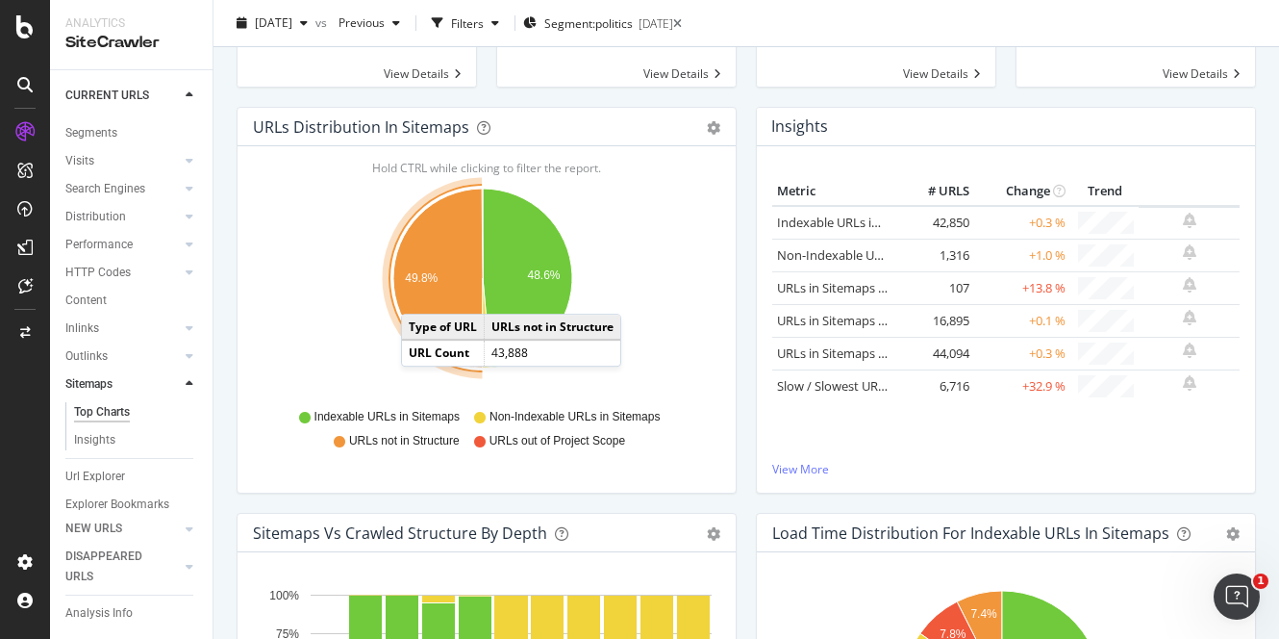
click at [420, 294] on icon "A chart." at bounding box center [437, 278] width 89 height 179
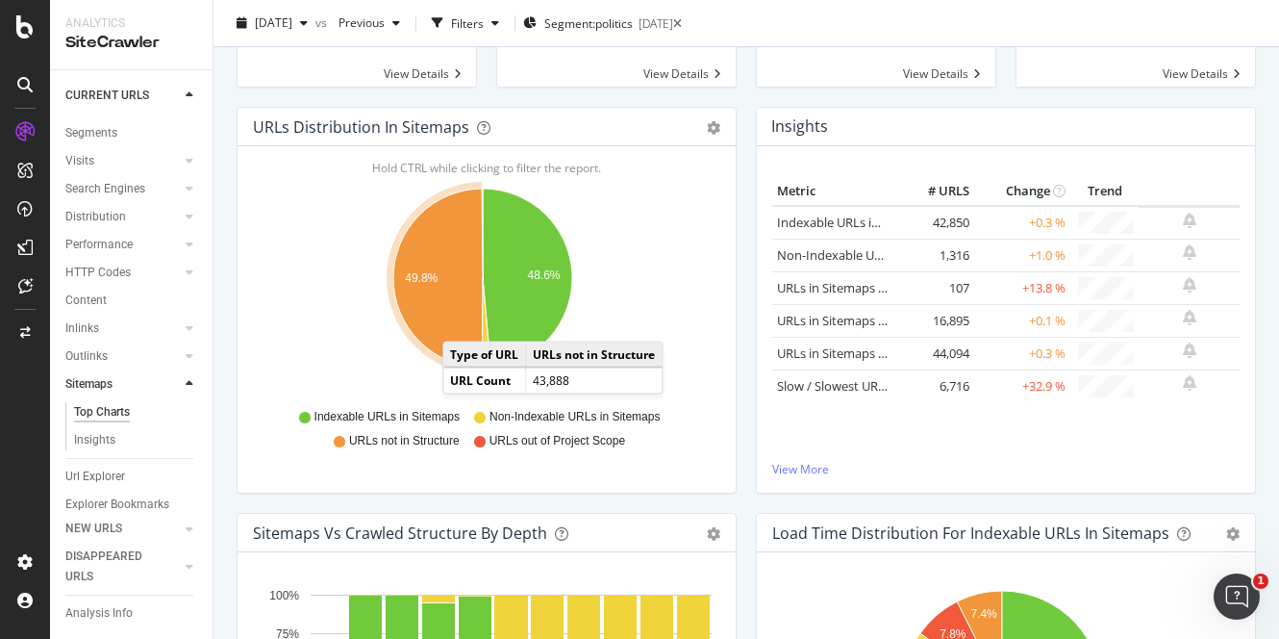
click at [462, 321] on icon "A chart." at bounding box center [437, 278] width 89 height 179
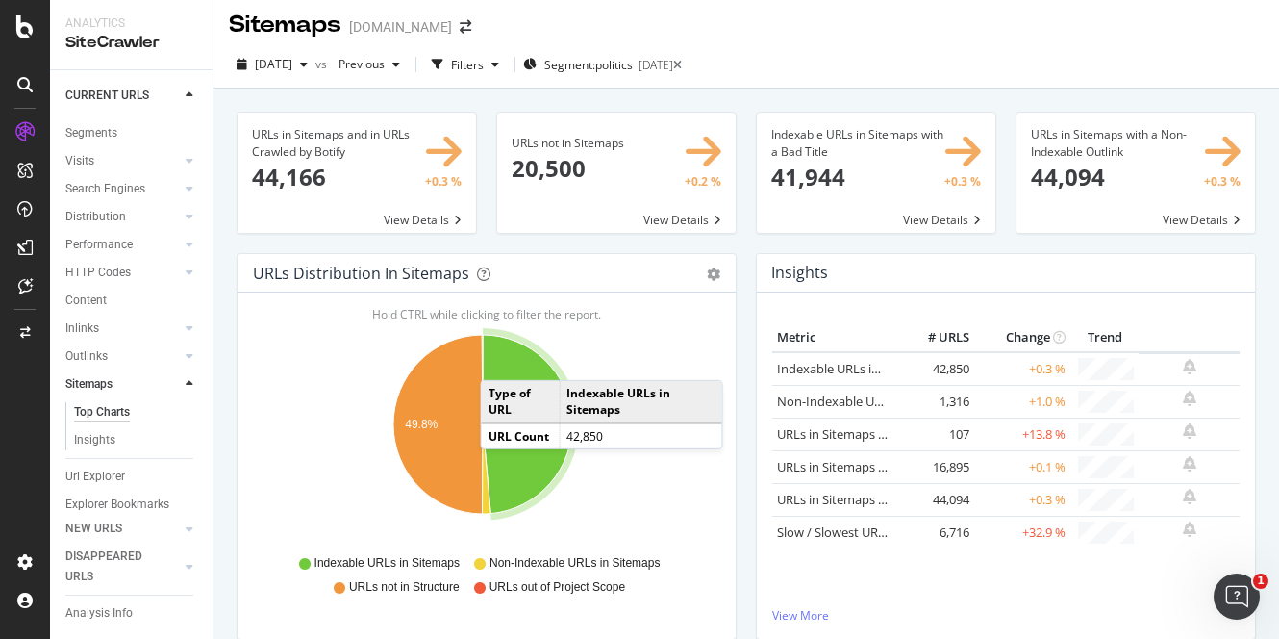
scroll to position [0, 0]
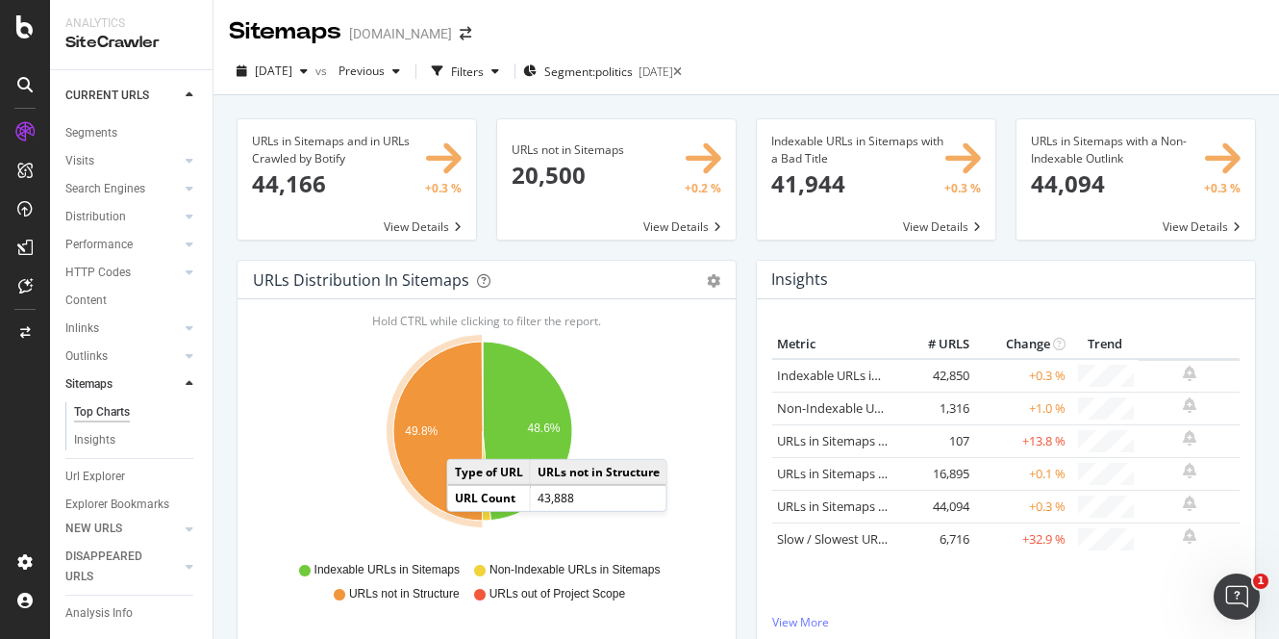
click at [465, 440] on icon "A chart." at bounding box center [437, 430] width 89 height 179
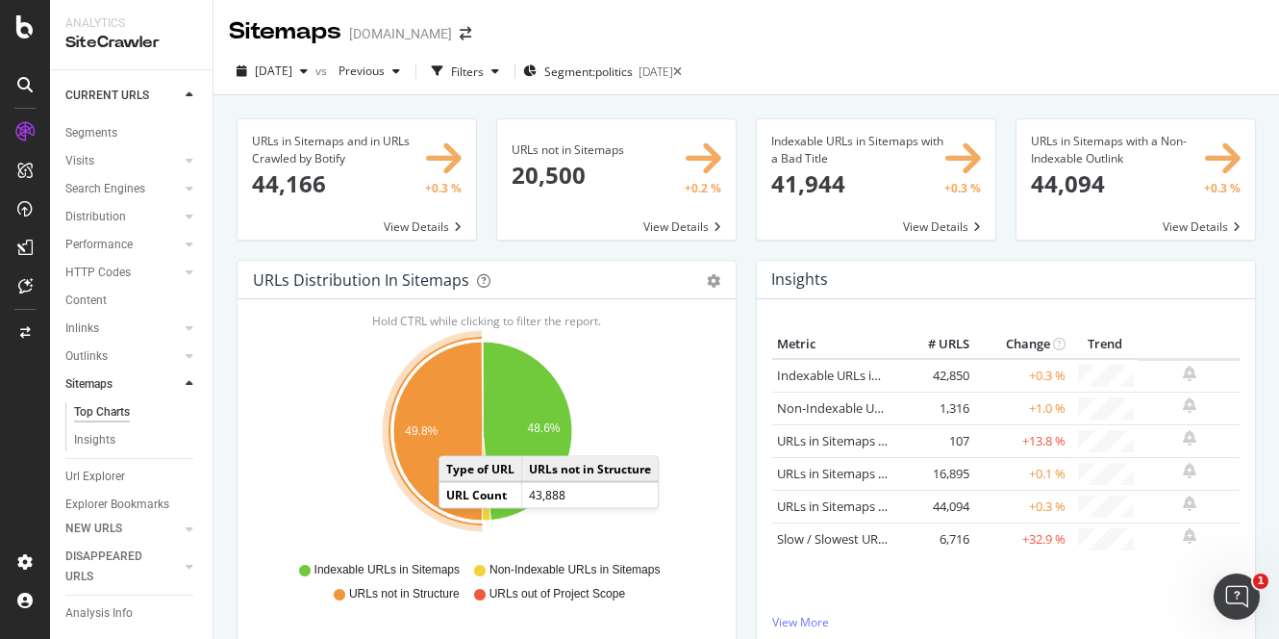
click at [458, 436] on icon "A chart." at bounding box center [437, 430] width 89 height 179
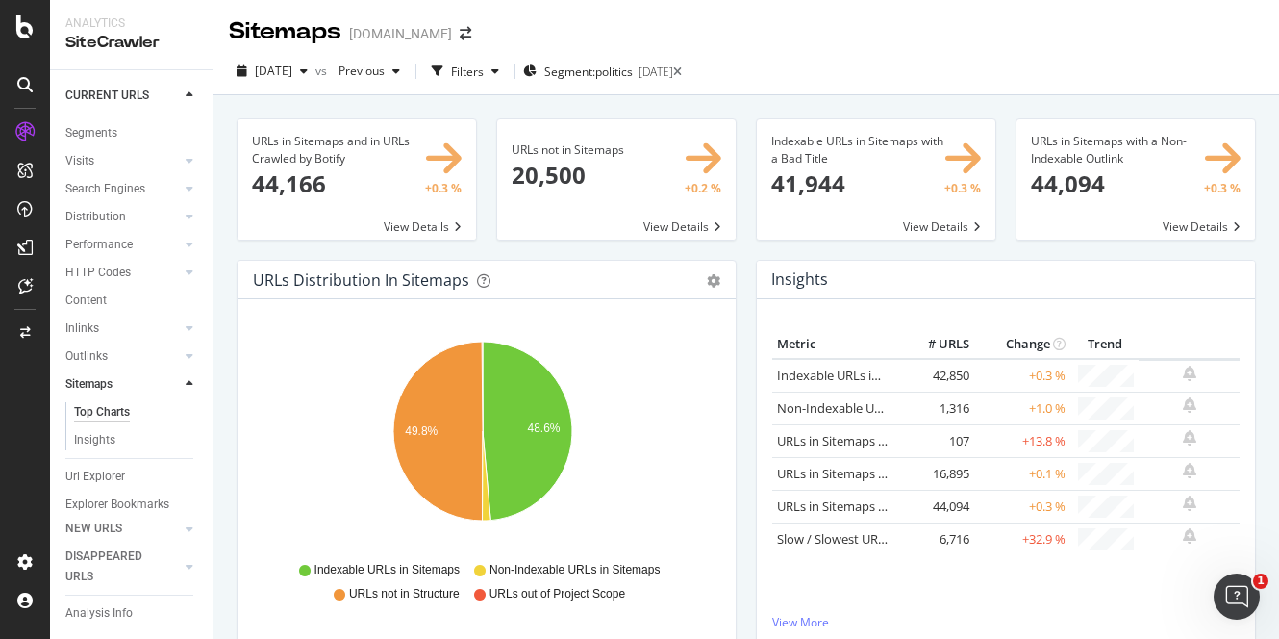
click at [579, 151] on span at bounding box center [616, 179] width 239 height 120
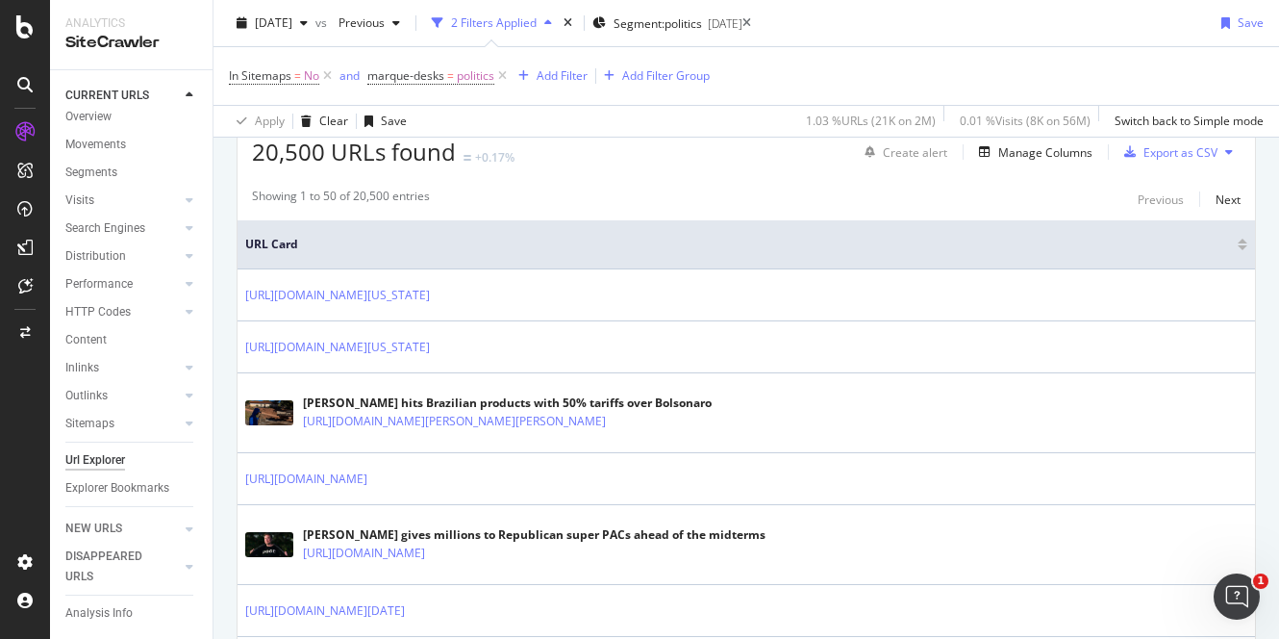
scroll to position [239, 0]
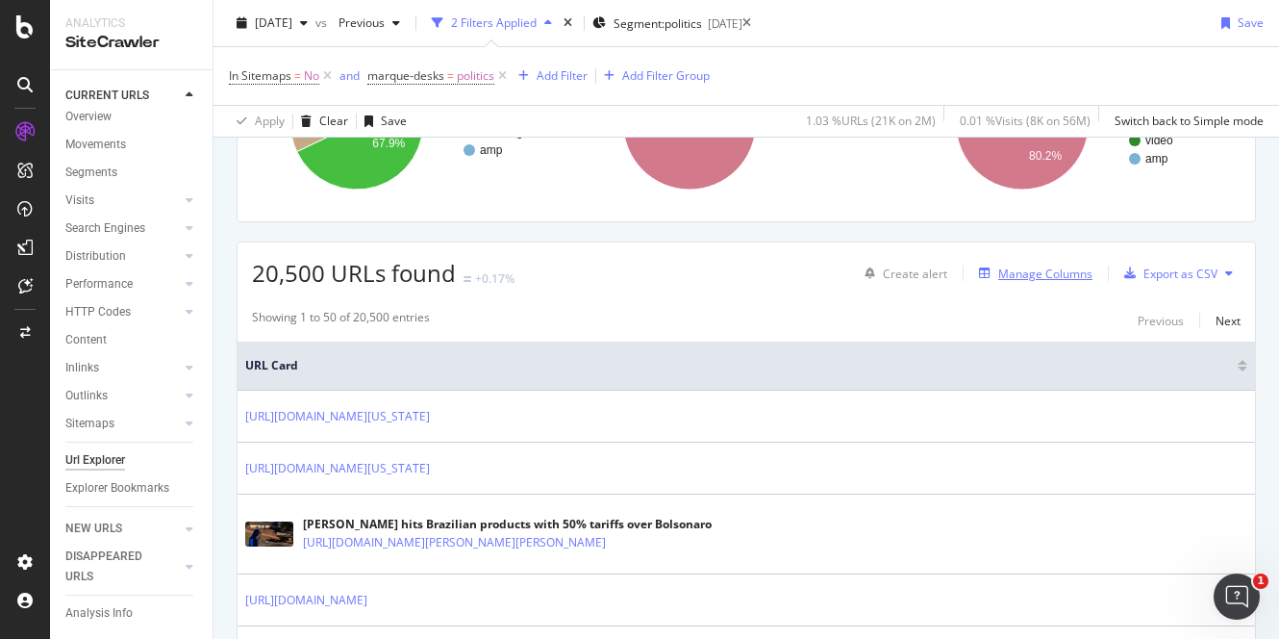
click at [1021, 268] on div "Manage Columns" at bounding box center [1045, 273] width 94 height 16
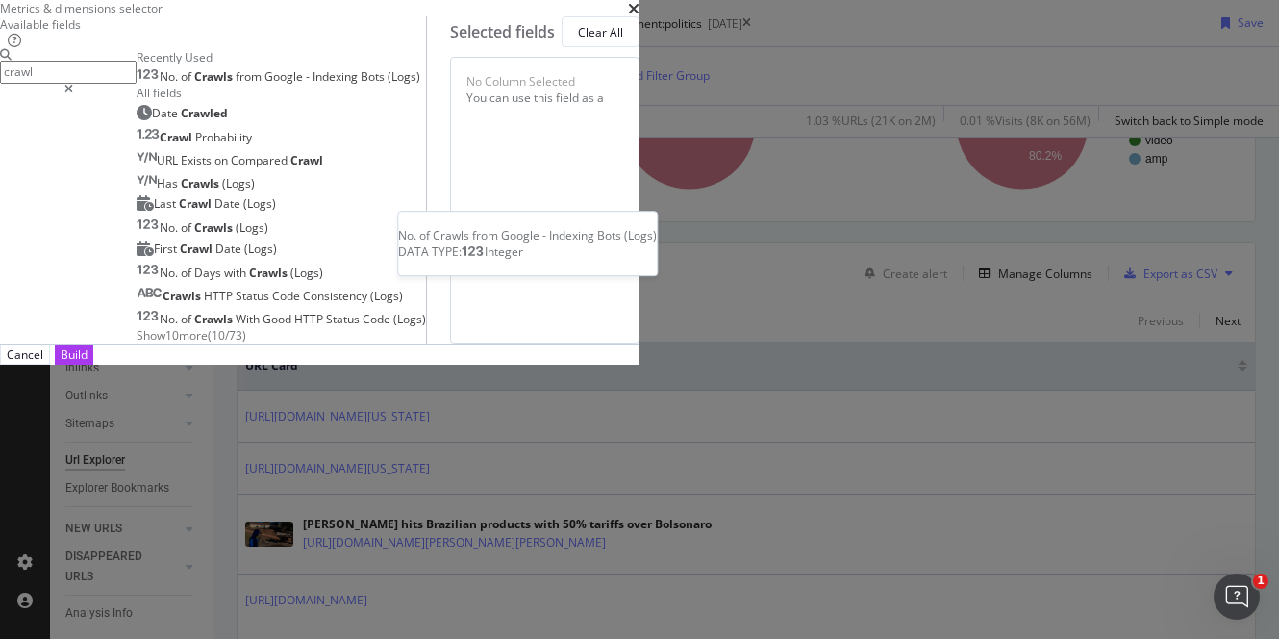
type input "crawl"
click at [420, 85] on div "No. of Crawls from Google - Indexing Bots (Logs)" at bounding box center [279, 76] width 284 height 15
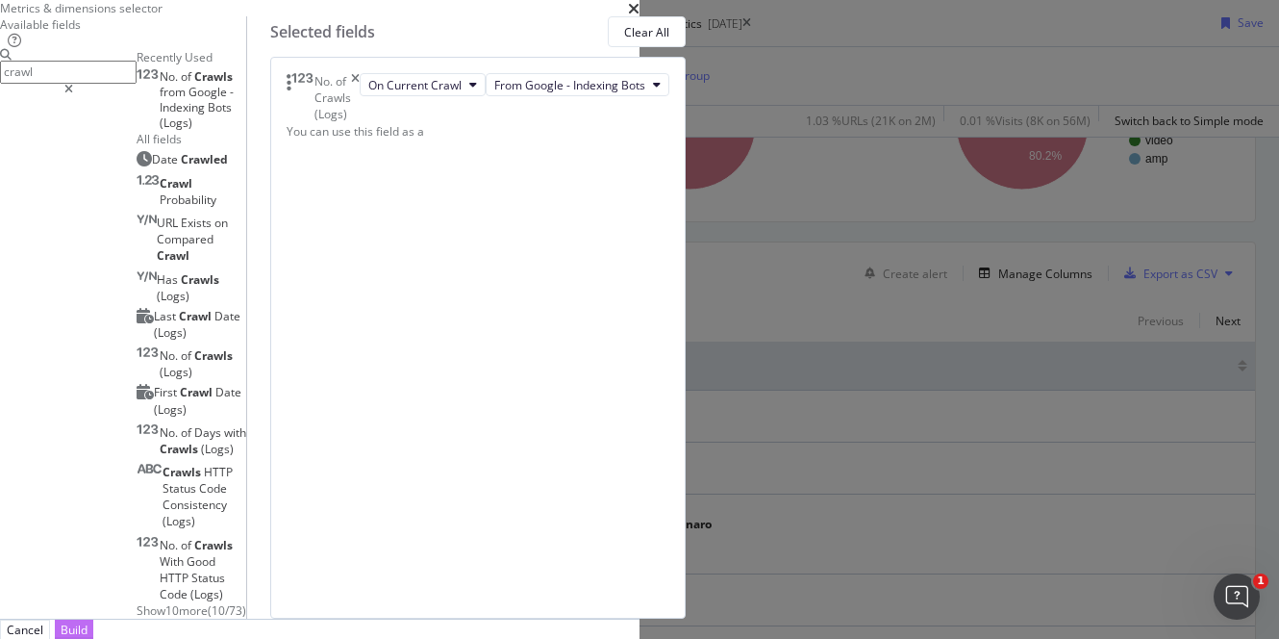
click at [88, 612] on div "Build" at bounding box center [74, 629] width 27 height 16
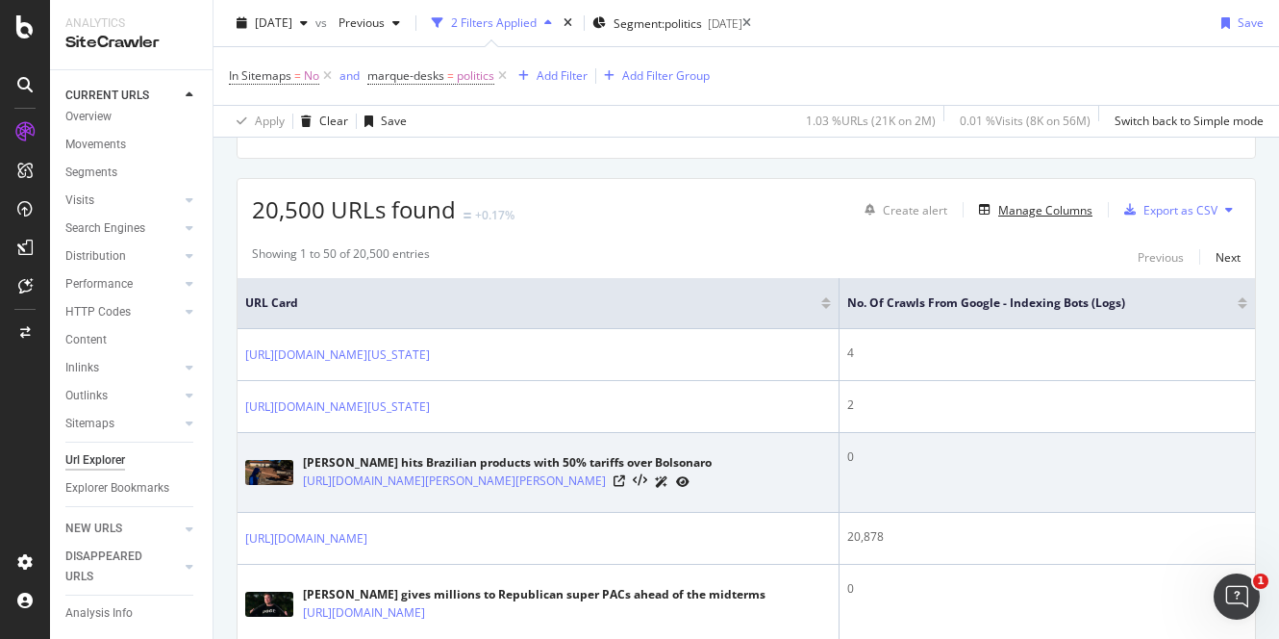
scroll to position [438, 0]
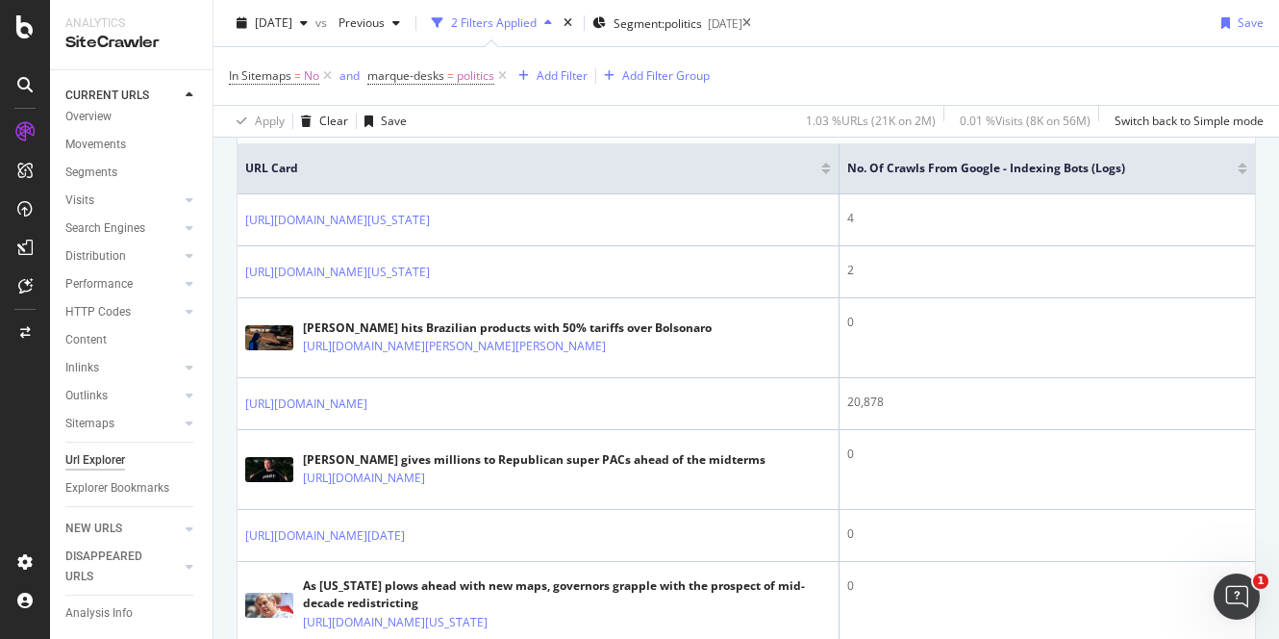
click at [1238, 170] on div at bounding box center [1243, 171] width 10 height 5
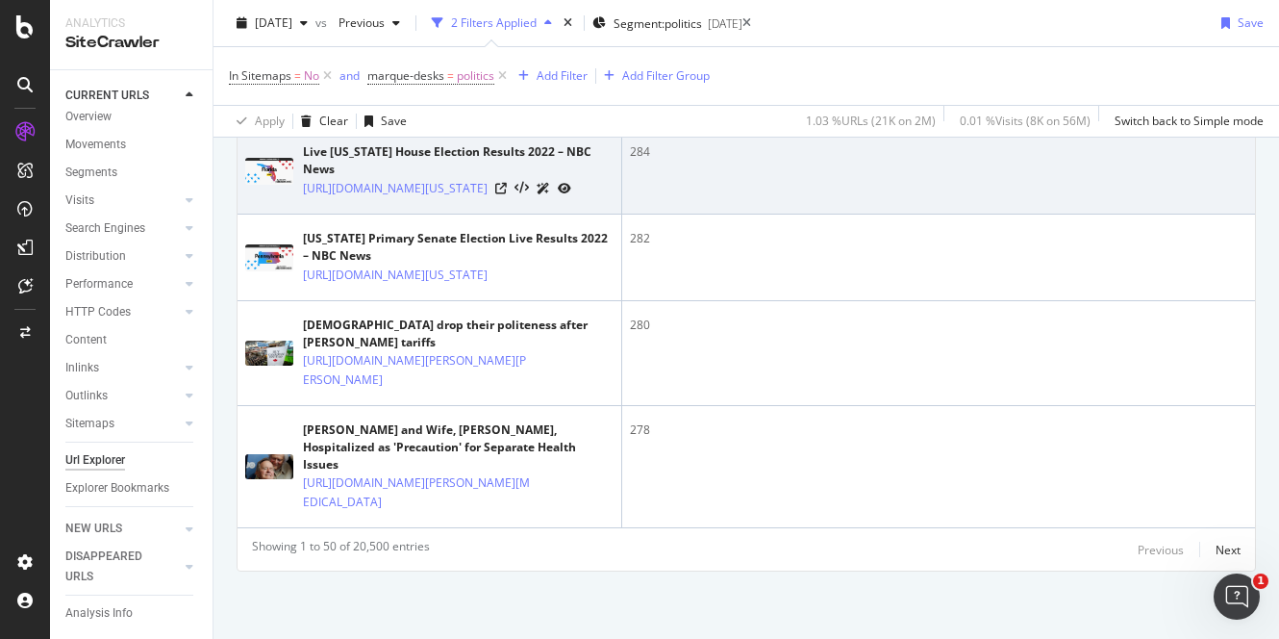
scroll to position [4922, 0]
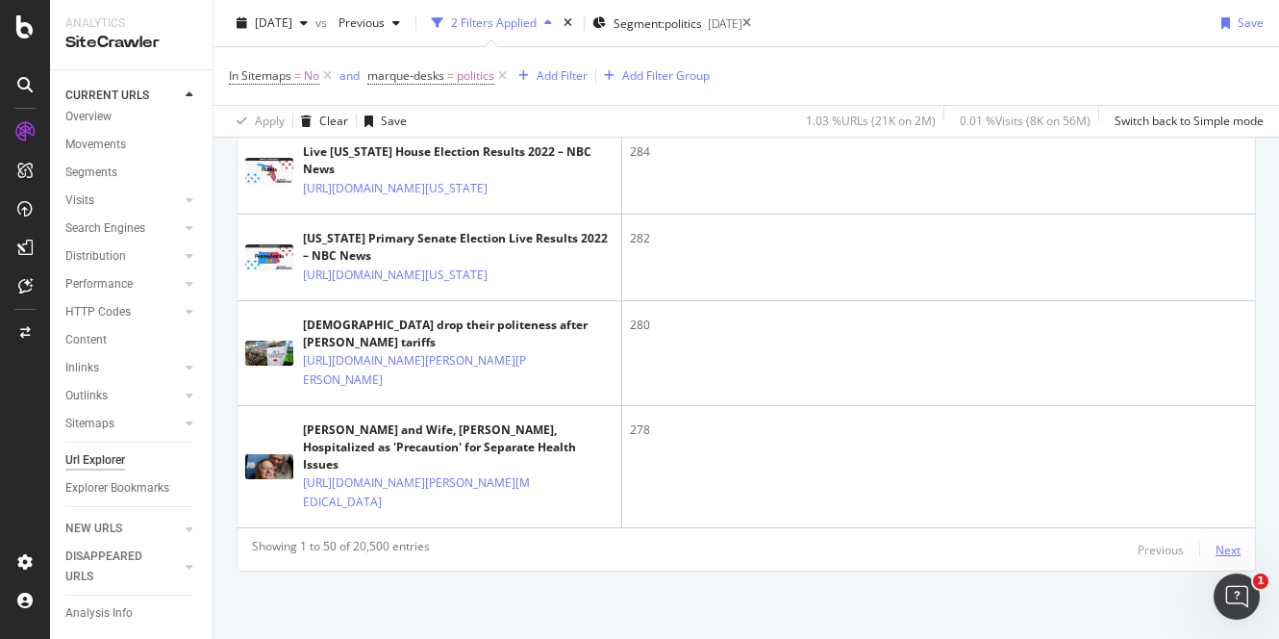
click at [1216, 546] on div "Next" at bounding box center [1228, 549] width 25 height 16
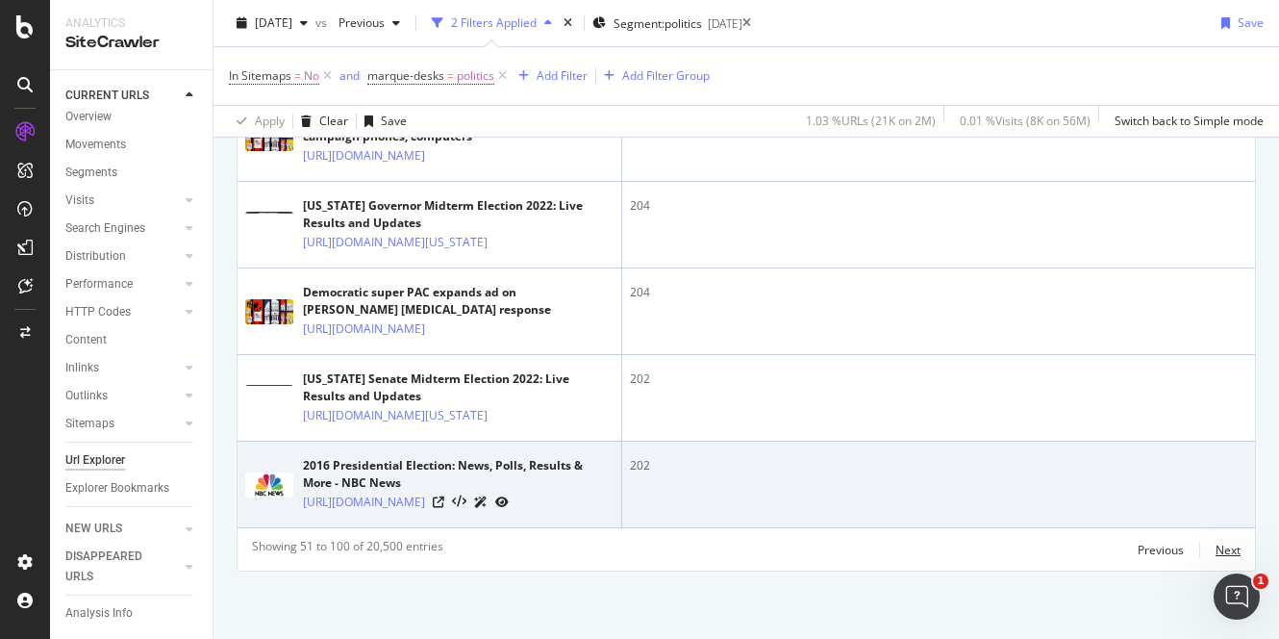
scroll to position [5732, 0]
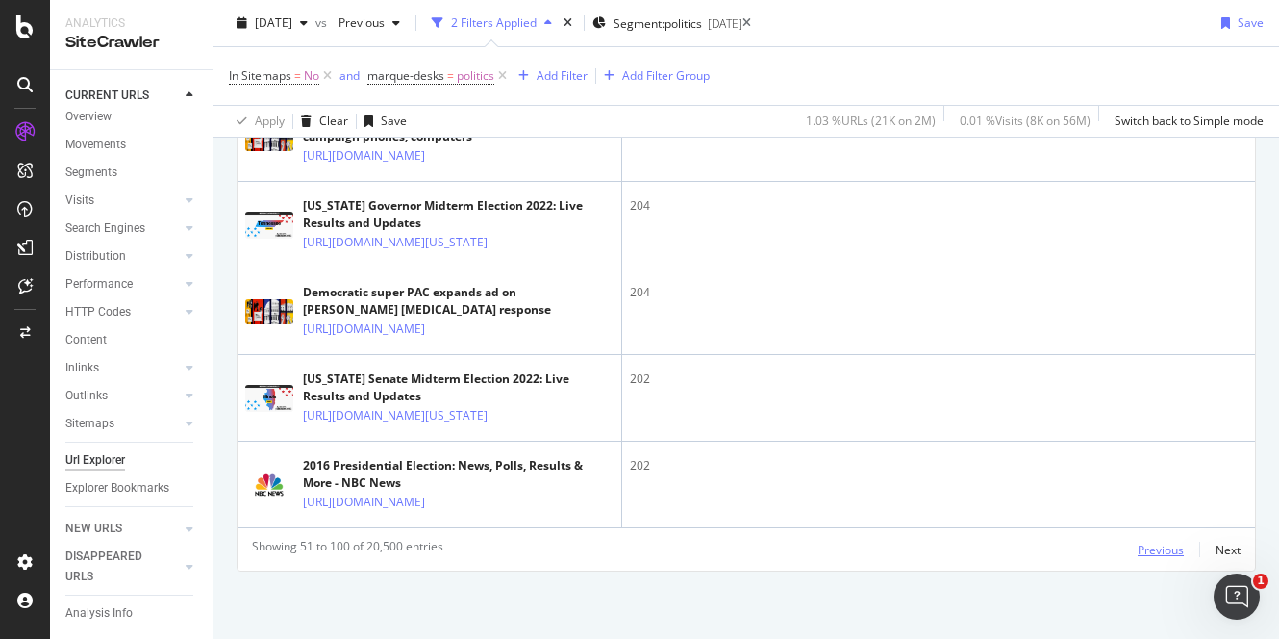
click at [1152, 545] on div "Previous" at bounding box center [1161, 549] width 46 height 16
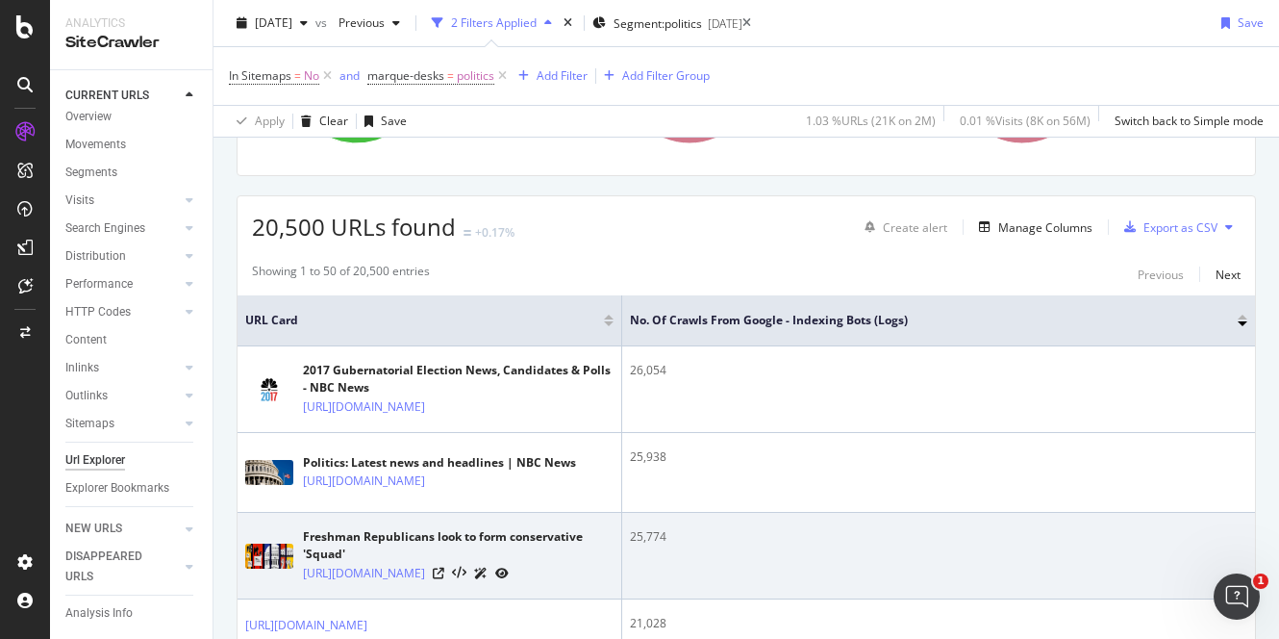
scroll to position [480, 0]
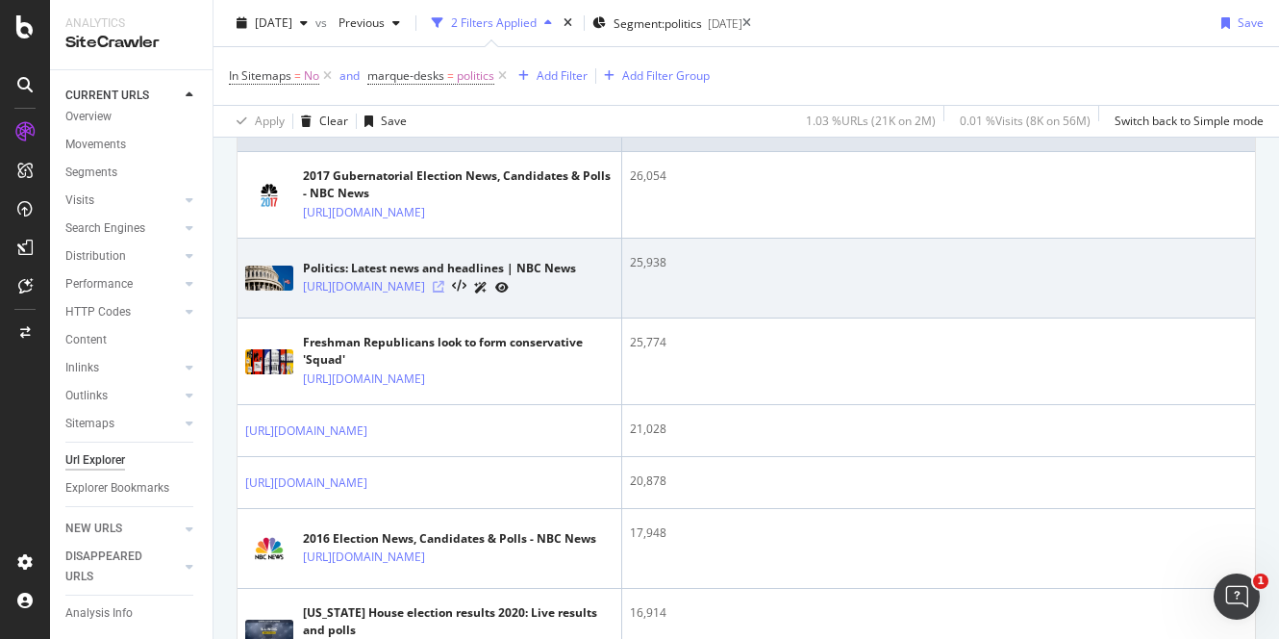
click at [444, 292] on icon at bounding box center [439, 287] width 12 height 12
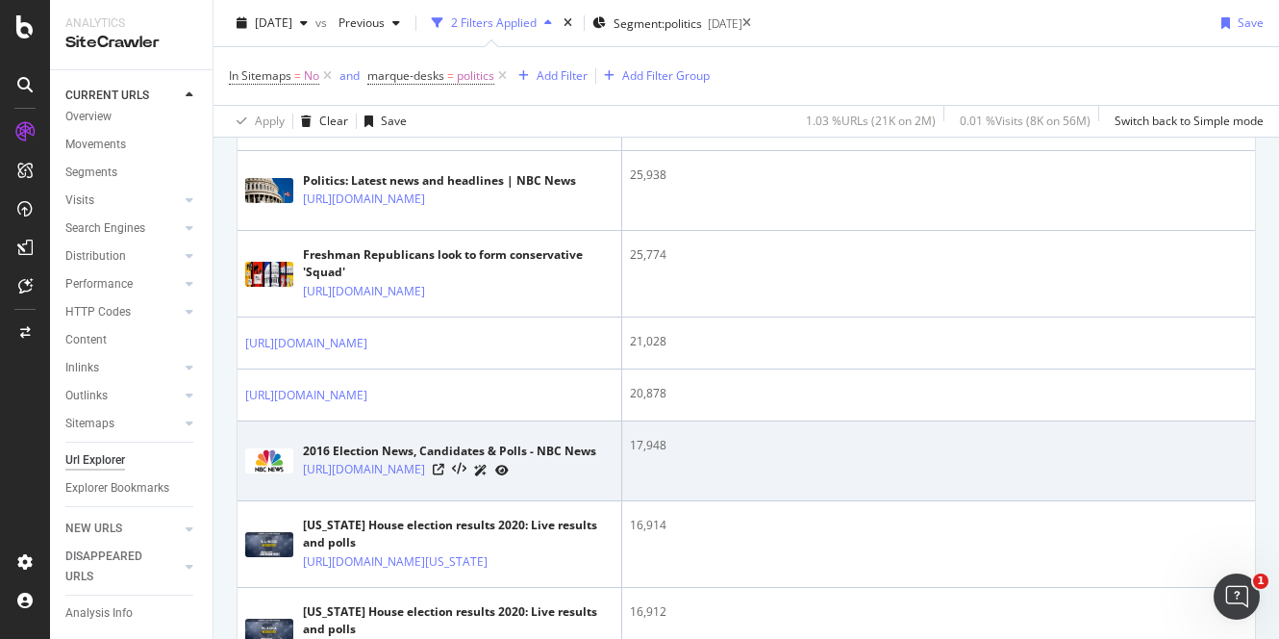
scroll to position [721, 0]
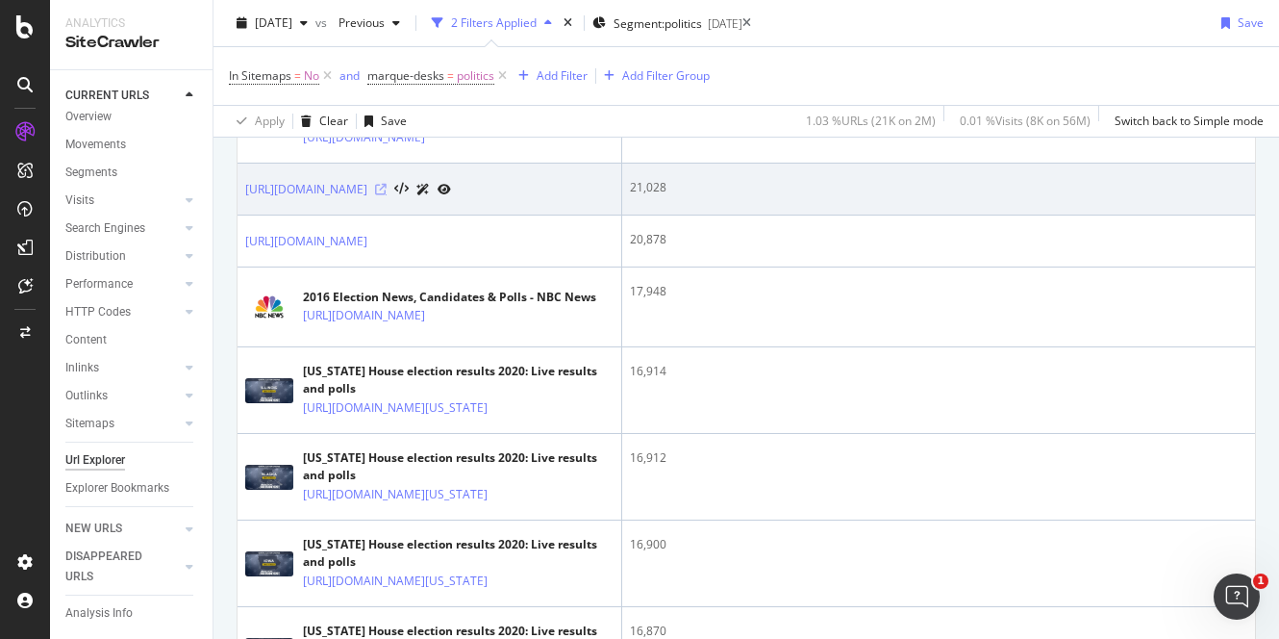
click at [387, 195] on icon at bounding box center [381, 190] width 12 height 12
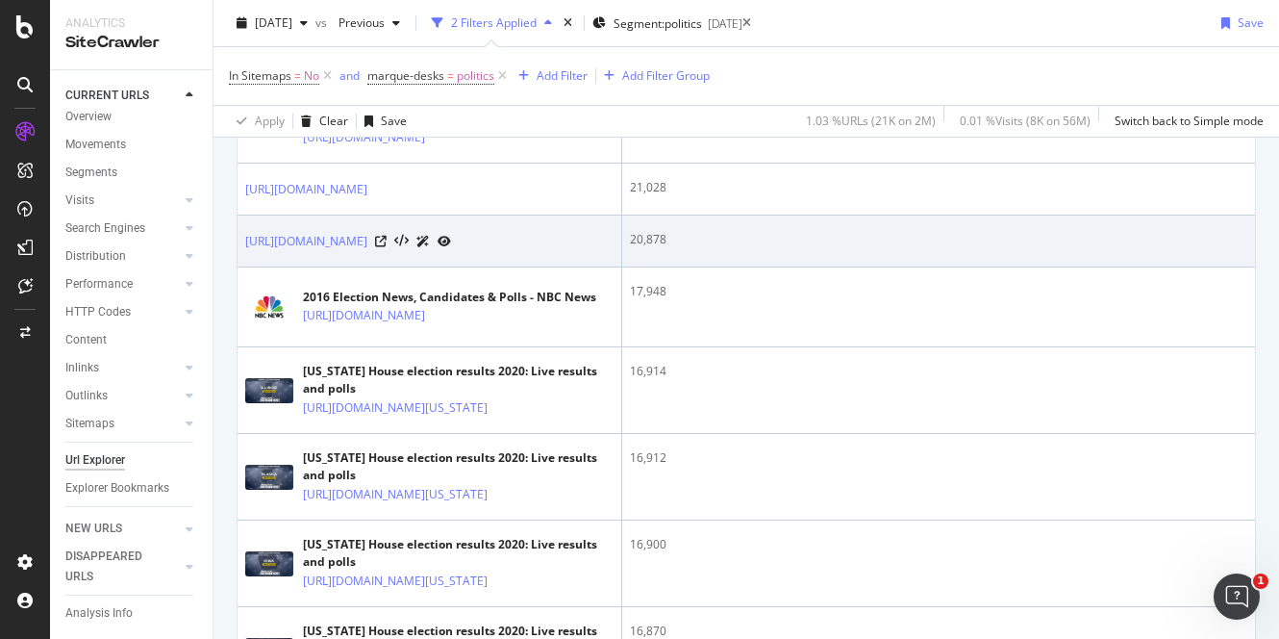
click at [451, 251] on div at bounding box center [413, 241] width 76 height 20
click at [387, 247] on icon at bounding box center [381, 242] width 12 height 12
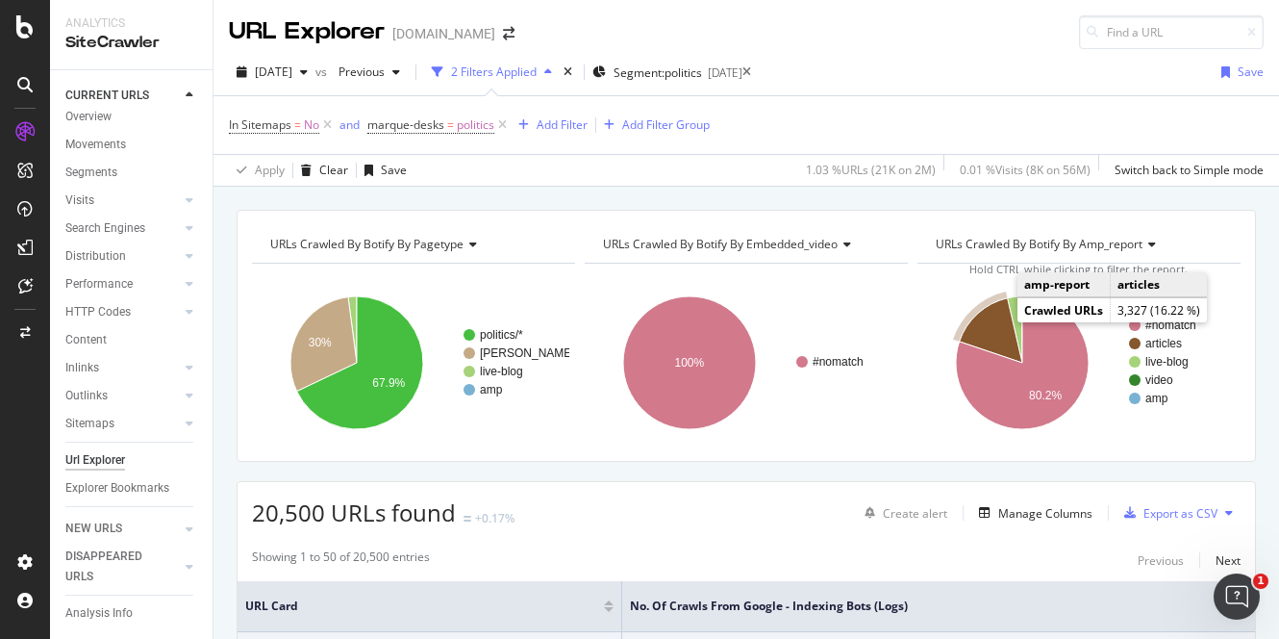
scroll to position [361, 0]
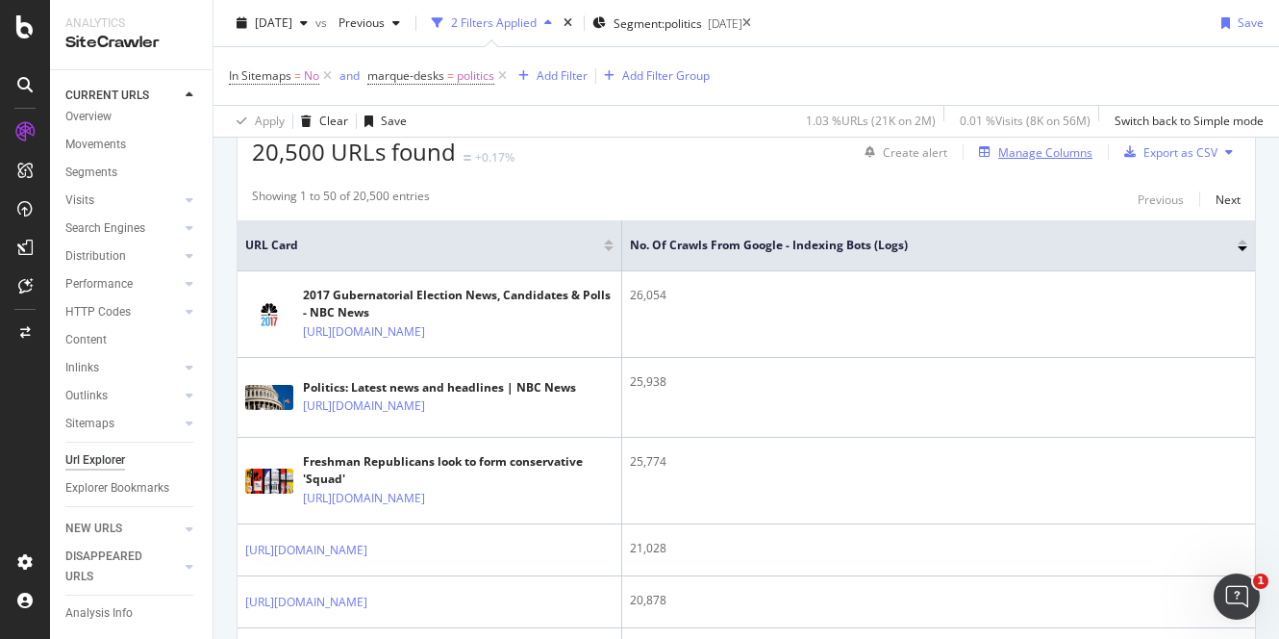
click at [1019, 154] on div "Manage Columns" at bounding box center [1045, 152] width 94 height 16
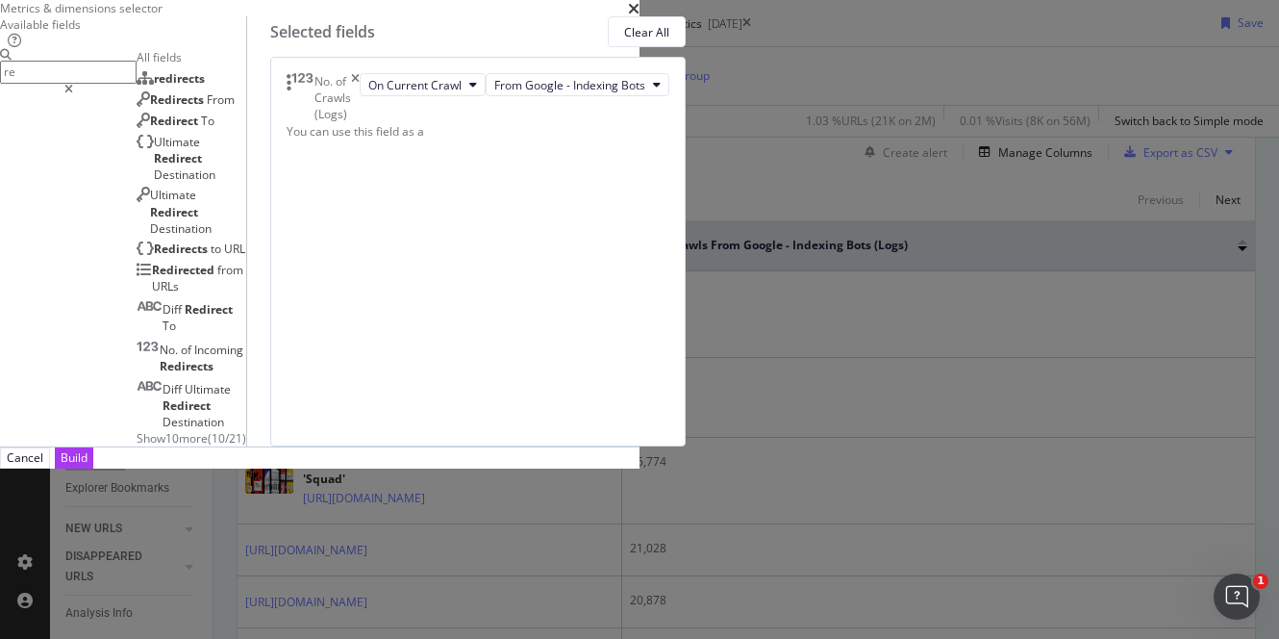
type input "r"
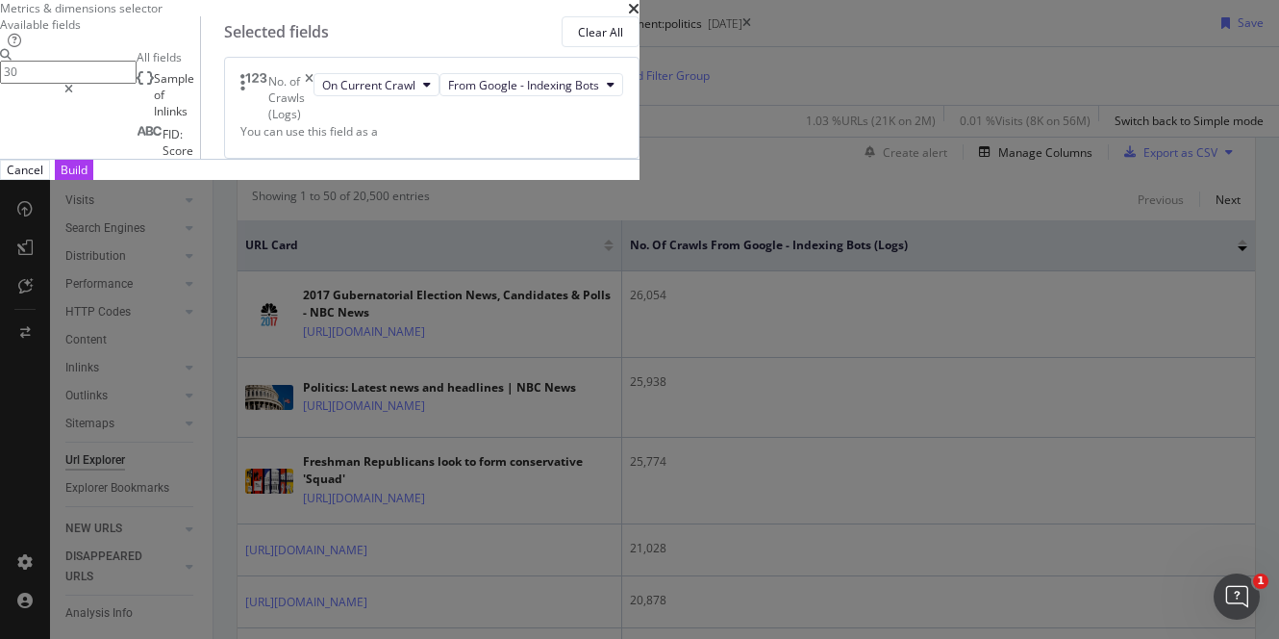
type input "3"
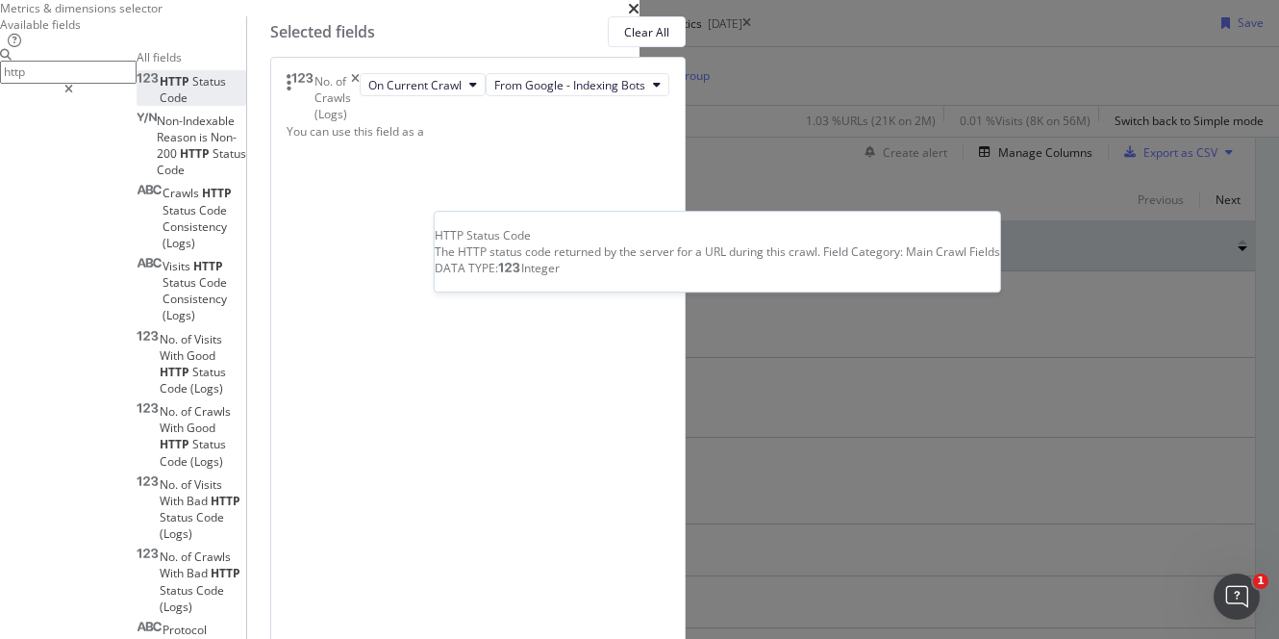
type input "http"
click at [226, 89] on span "Status" at bounding box center [209, 81] width 34 height 16
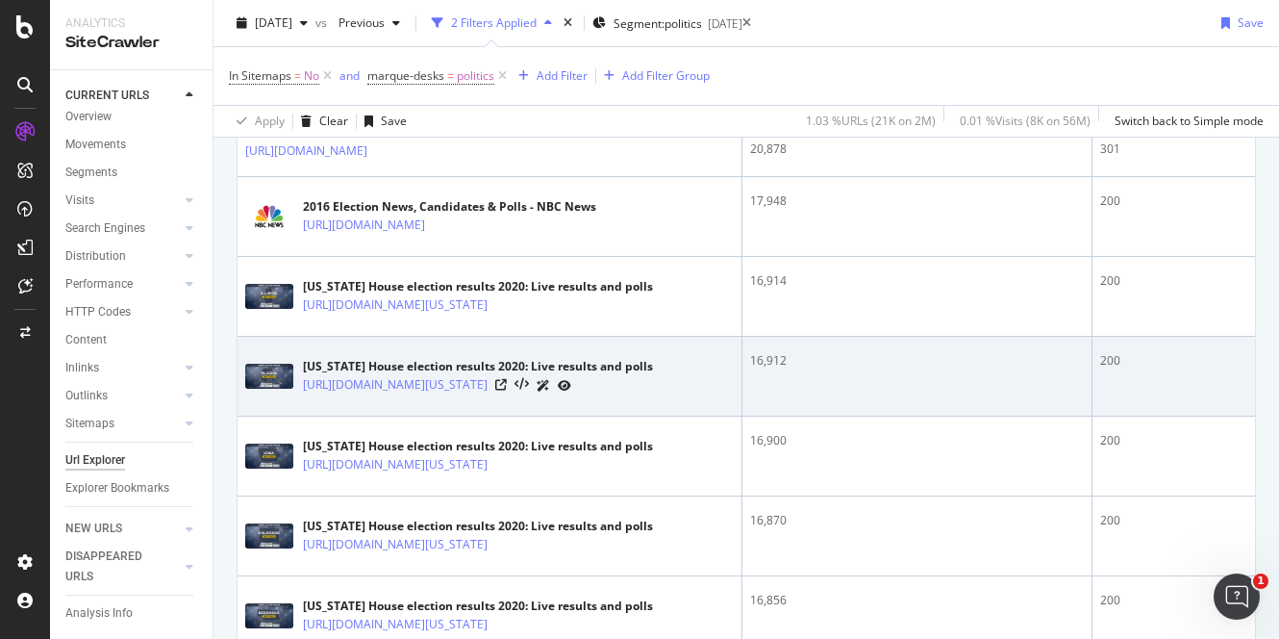
scroll to position [317, 0]
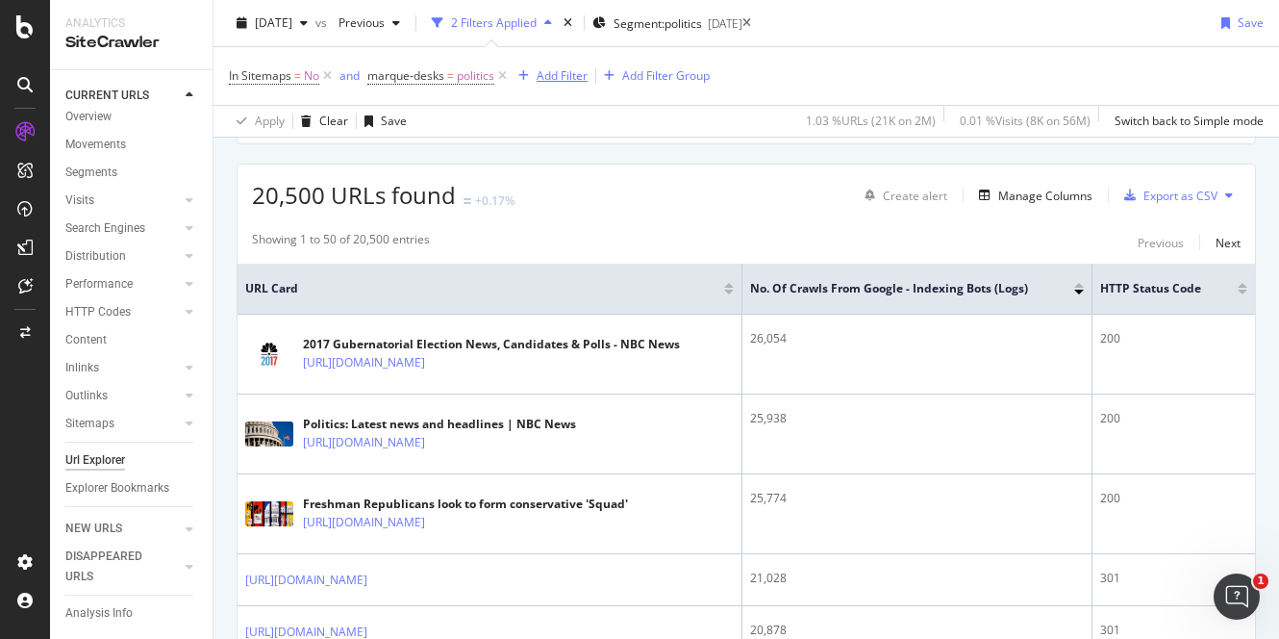
click at [550, 82] on div "Add Filter" at bounding box center [562, 75] width 51 height 16
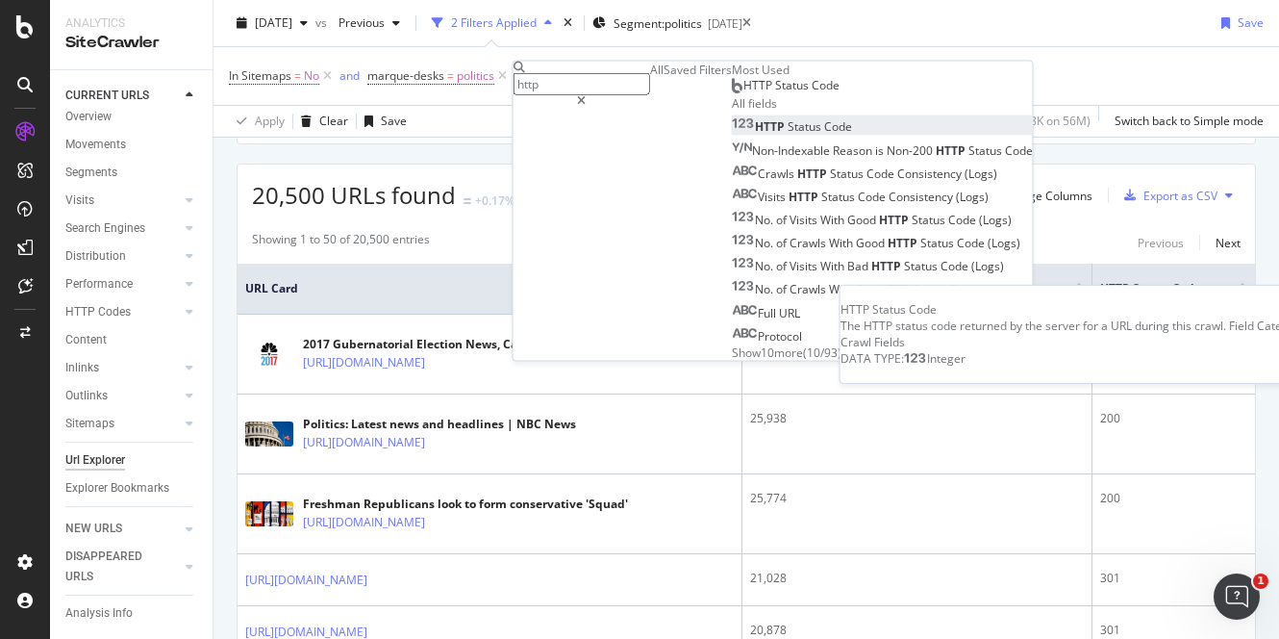
type input "http"
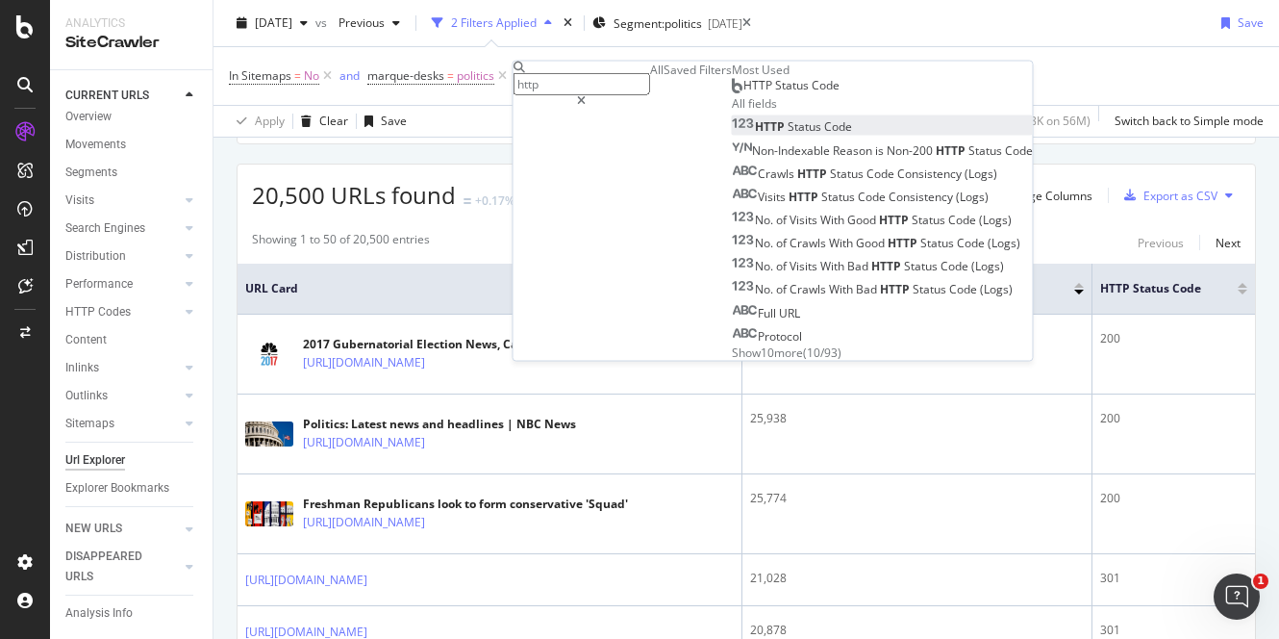
click at [788, 135] on span "Status" at bounding box center [806, 126] width 37 height 16
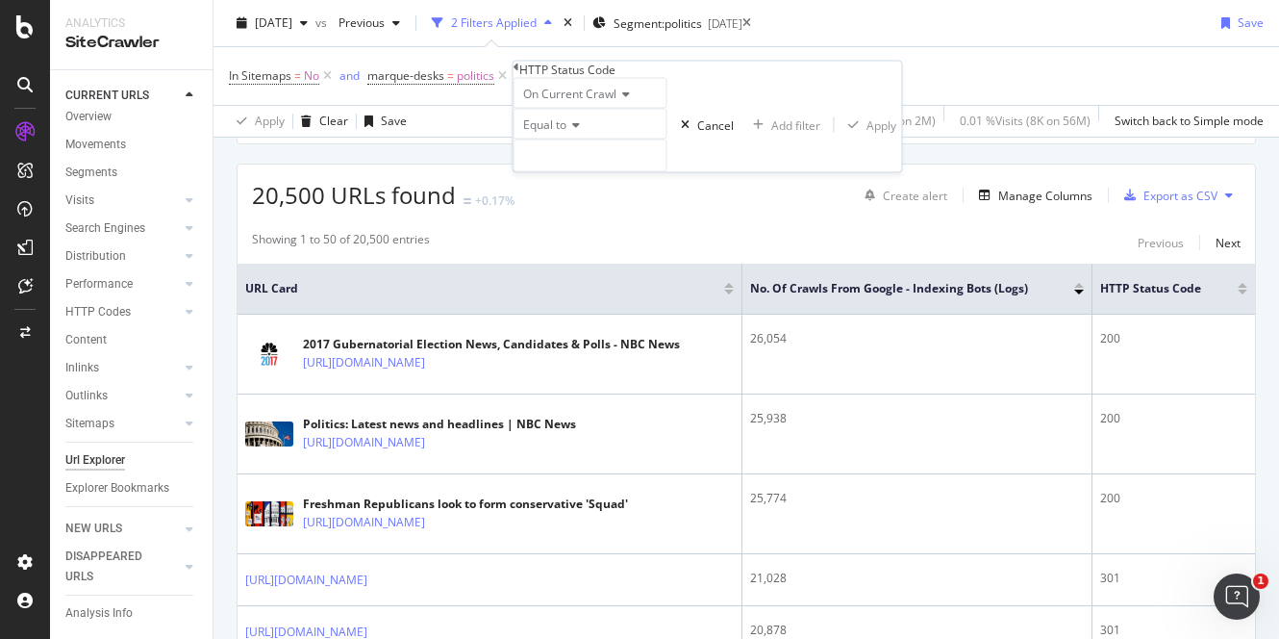
click at [553, 139] on div "Equal to" at bounding box center [591, 124] width 154 height 31
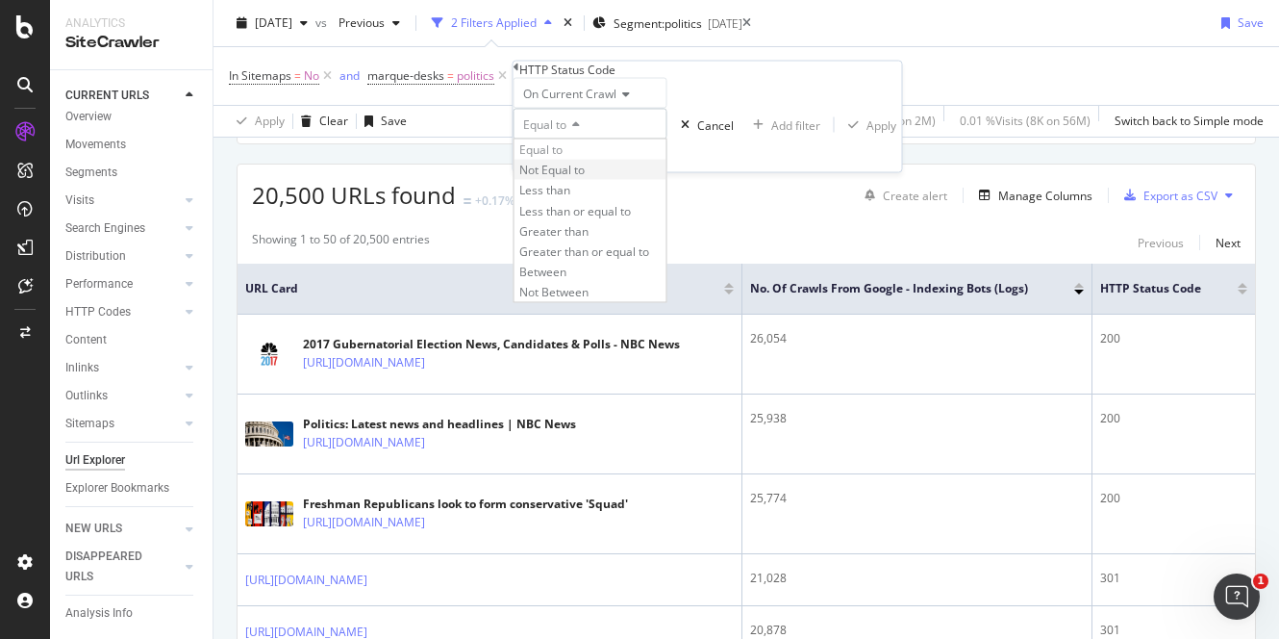
click at [585, 178] on span "Not Equal to" at bounding box center [551, 170] width 65 height 16
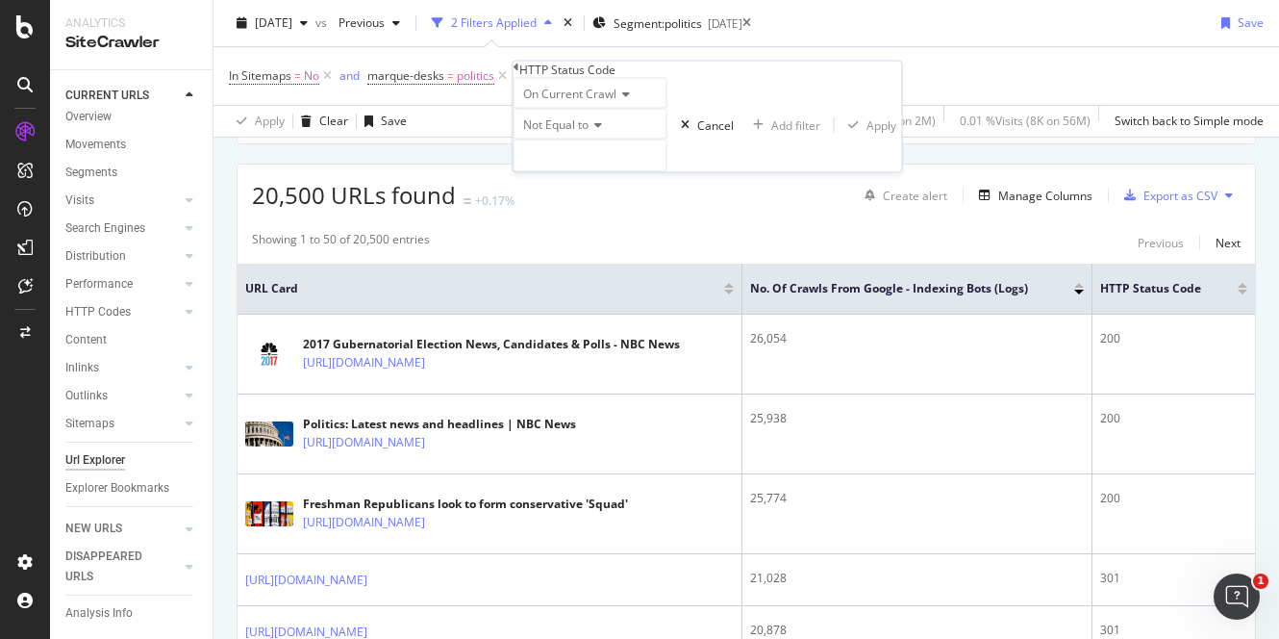
click at [572, 133] on span "Not Equal to" at bounding box center [555, 124] width 65 height 16
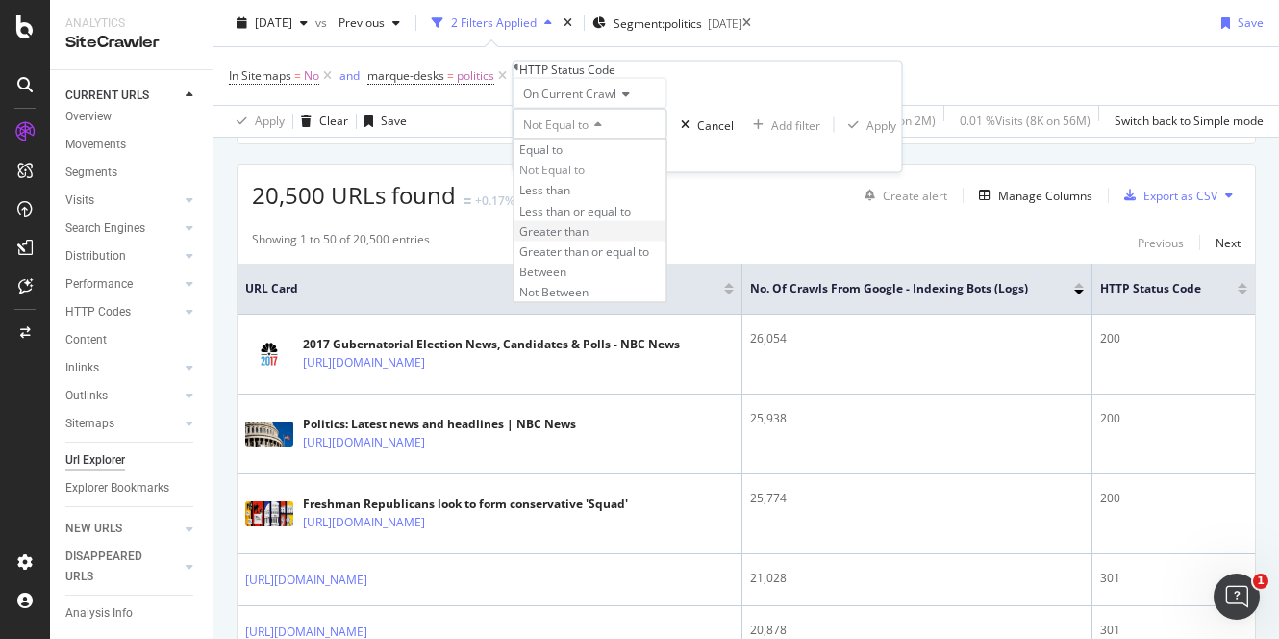
click at [589, 240] on div "Greater than" at bounding box center [591, 230] width 152 height 20
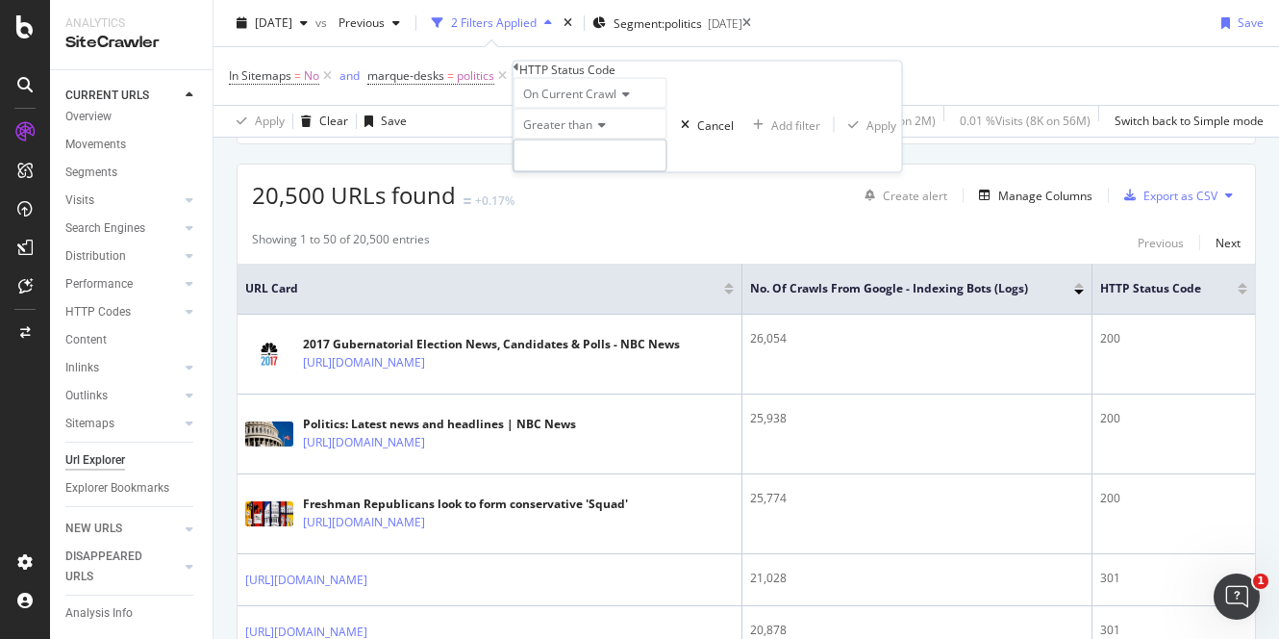
click at [580, 172] on input "number" at bounding box center [591, 155] width 154 height 33
type input "299"
click at [867, 133] on div "Apply" at bounding box center [882, 124] width 30 height 16
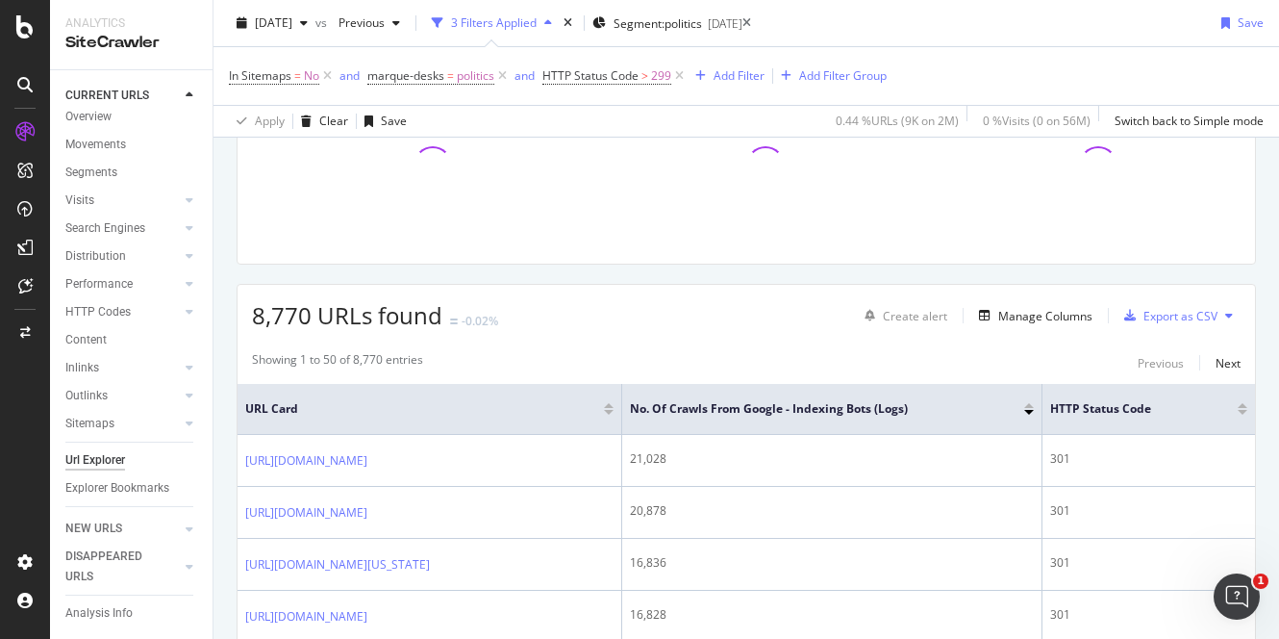
scroll to position [317, 0]
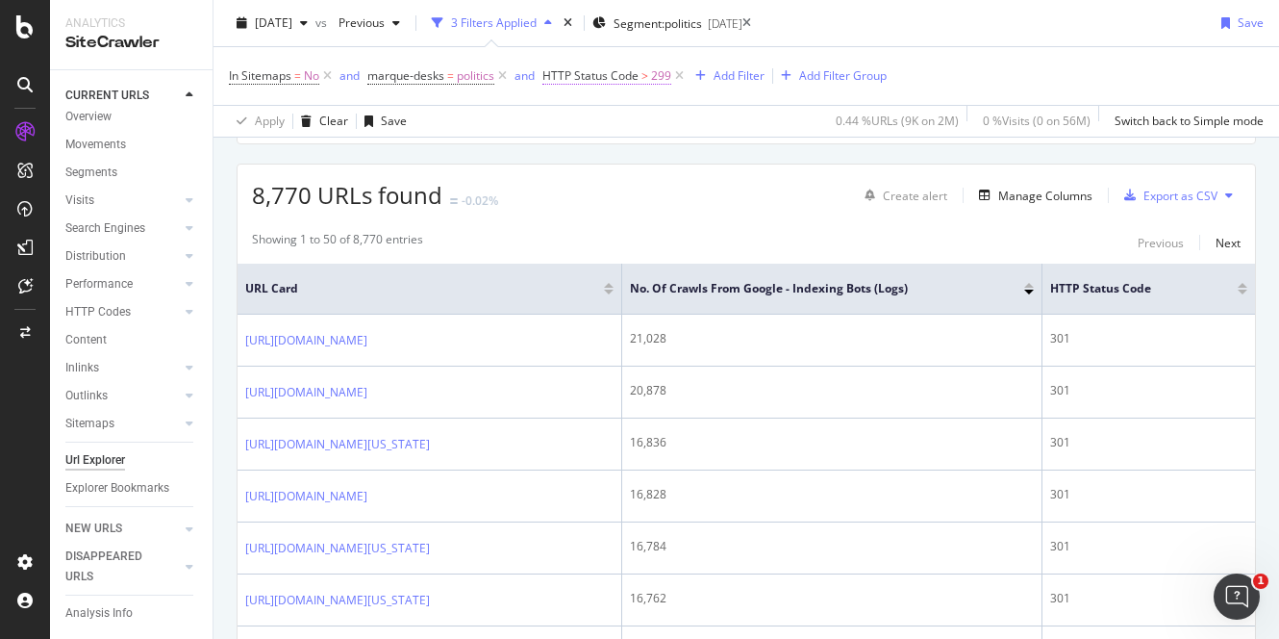
click at [640, 73] on span "HTTP Status Code > 299" at bounding box center [606, 75] width 129 height 17
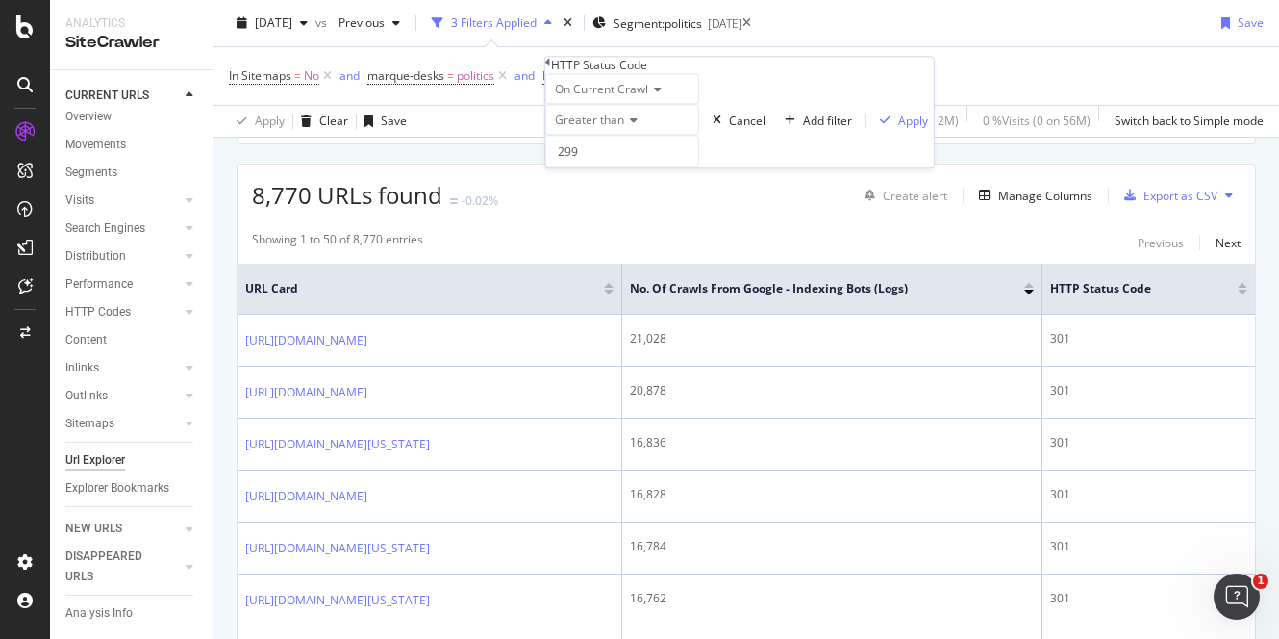
click at [596, 128] on span "Greater than" at bounding box center [589, 120] width 69 height 16
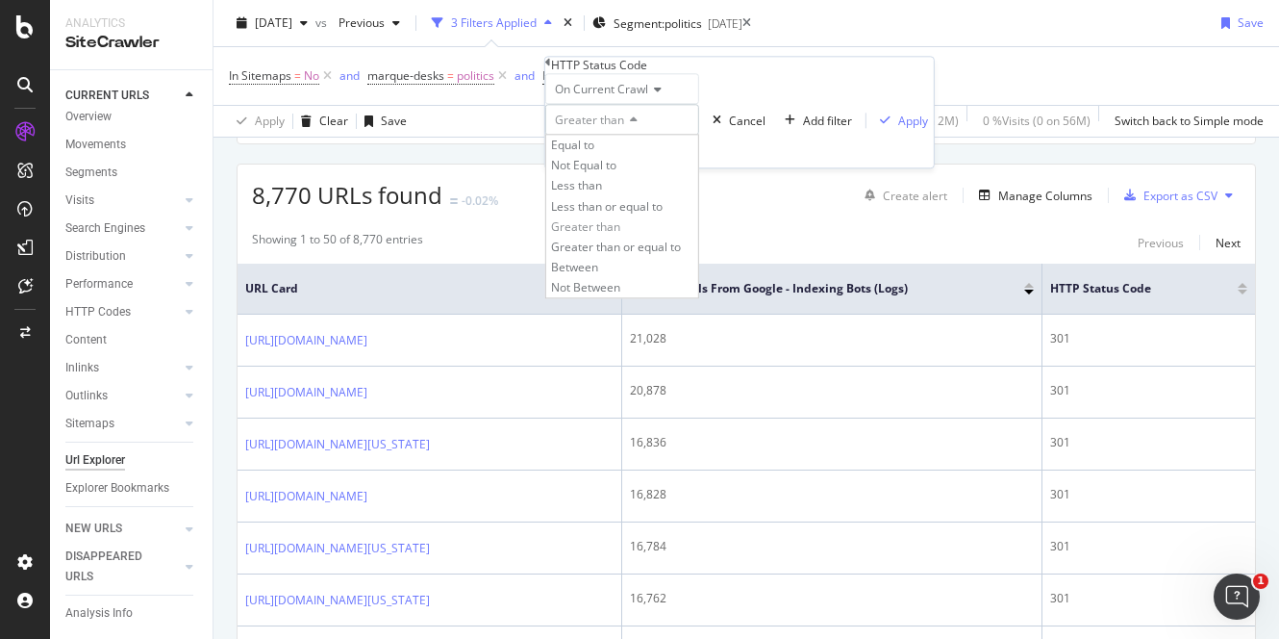
click at [625, 196] on div "Less than" at bounding box center [622, 186] width 152 height 20
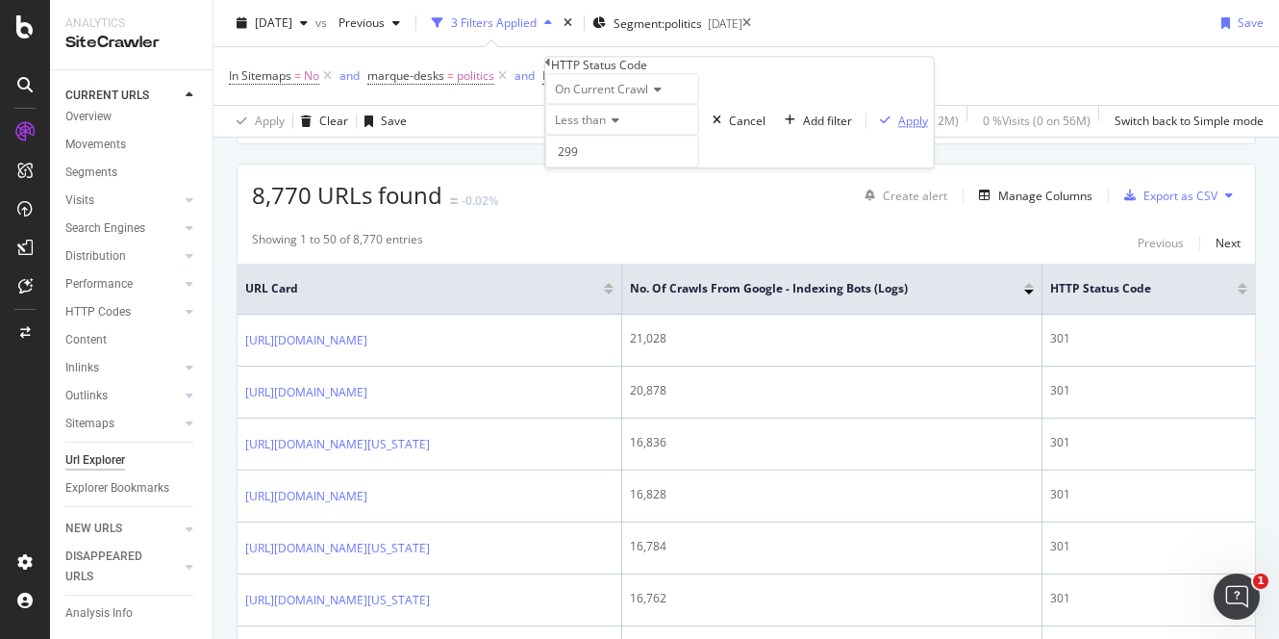
click at [898, 129] on div "Apply" at bounding box center [913, 121] width 30 height 16
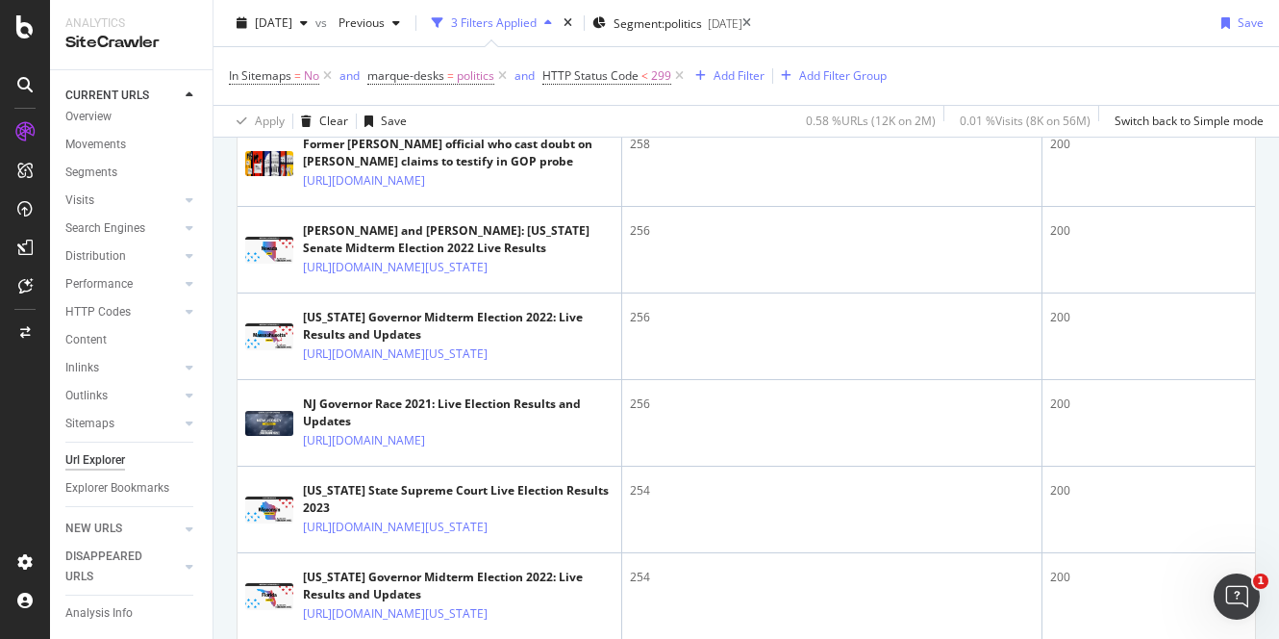
scroll to position [4044, 0]
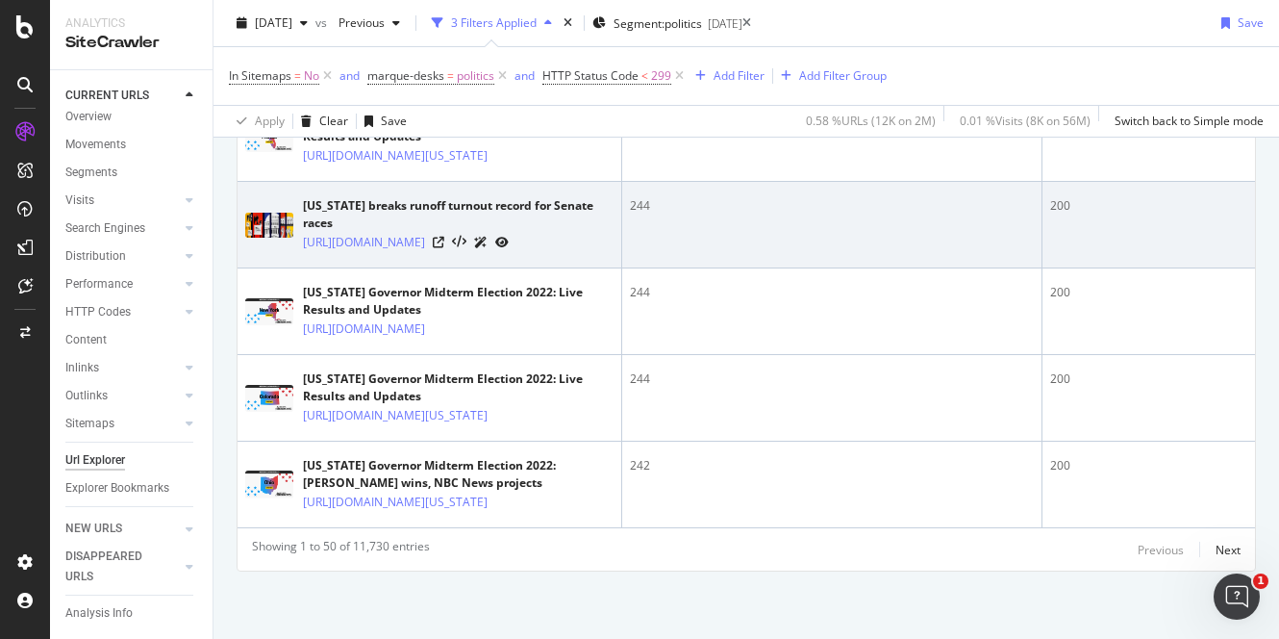
scroll to position [5559, 0]
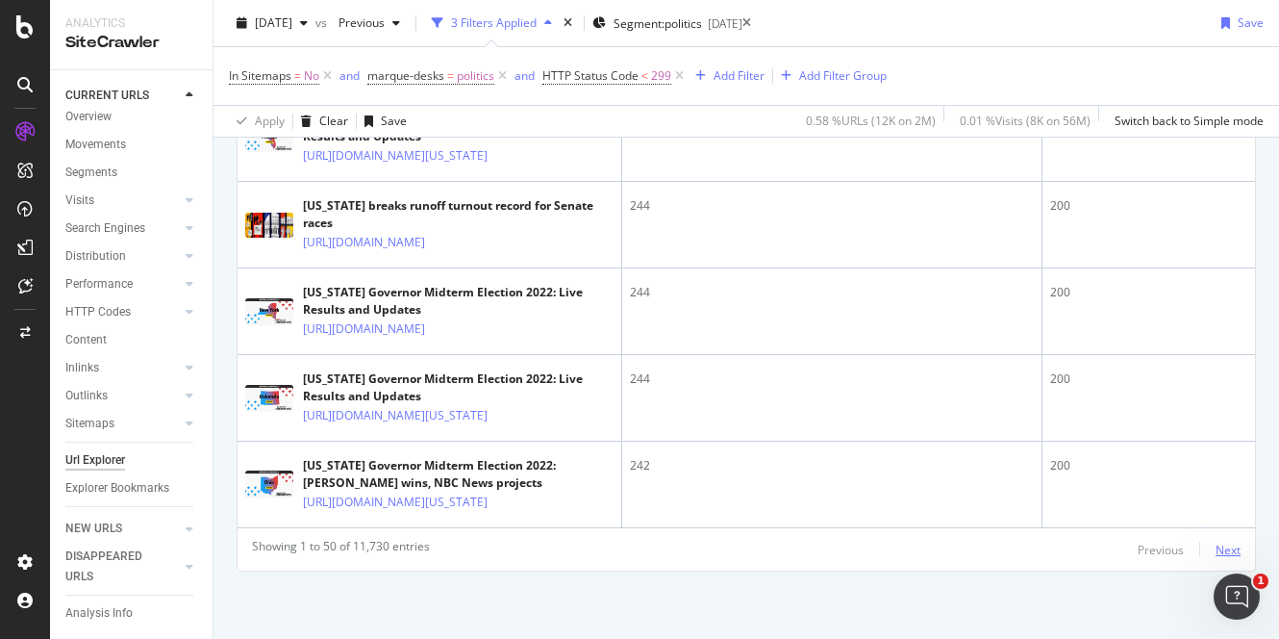
click at [1216, 547] on div "Next" at bounding box center [1228, 549] width 25 height 16
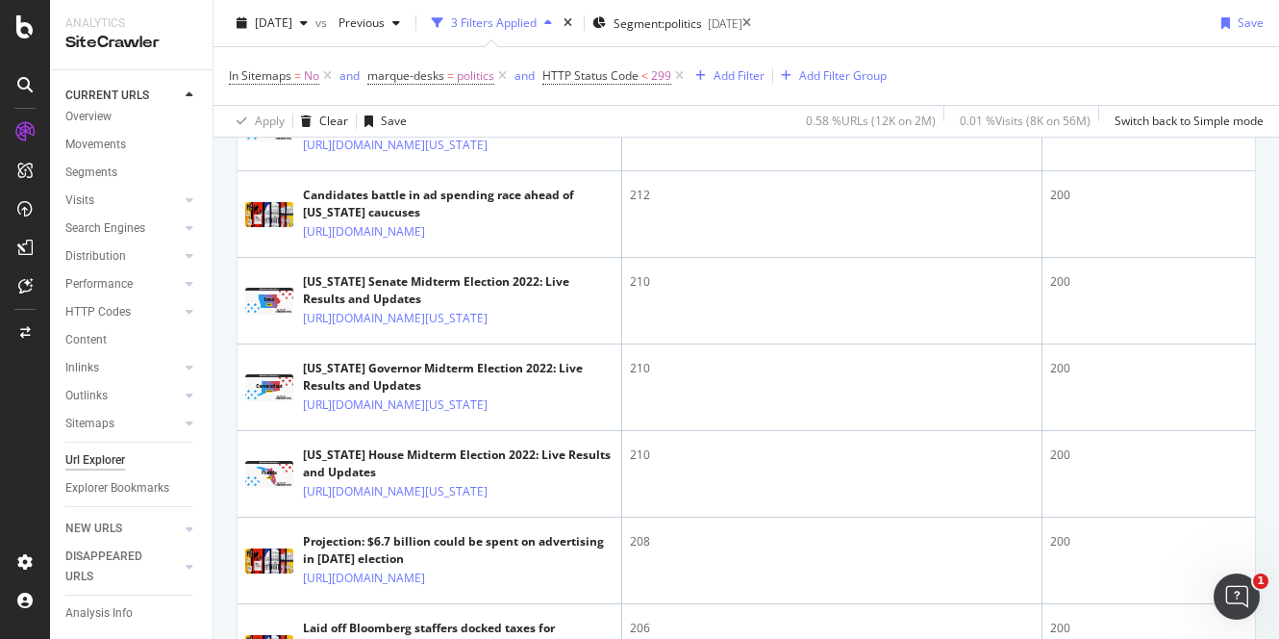
scroll to position [2632, 0]
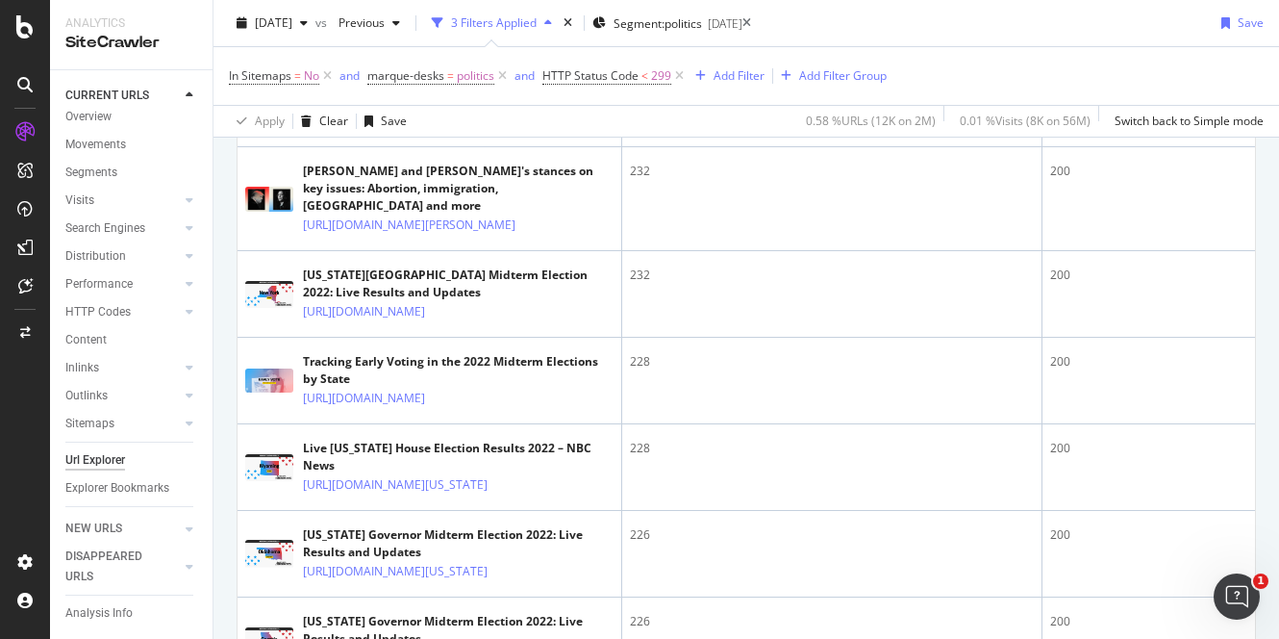
scroll to position [1034, 0]
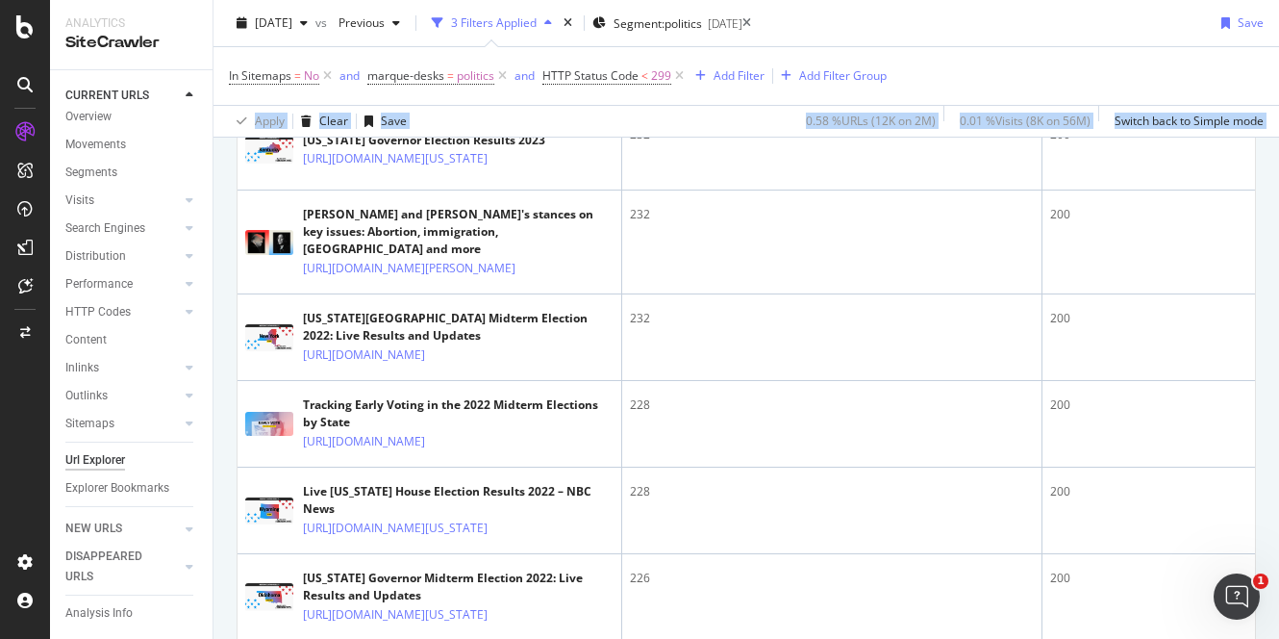
drag, startPoint x: 1231, startPoint y: 109, endPoint x: 1239, endPoint y: 79, distance: 30.8
click at [1239, 79] on div "URL Explorer nbcnews.com 2025 Aug. 3rd vs Previous 3 Filters Applied Segment: p…" at bounding box center [747, 319] width 1066 height 639
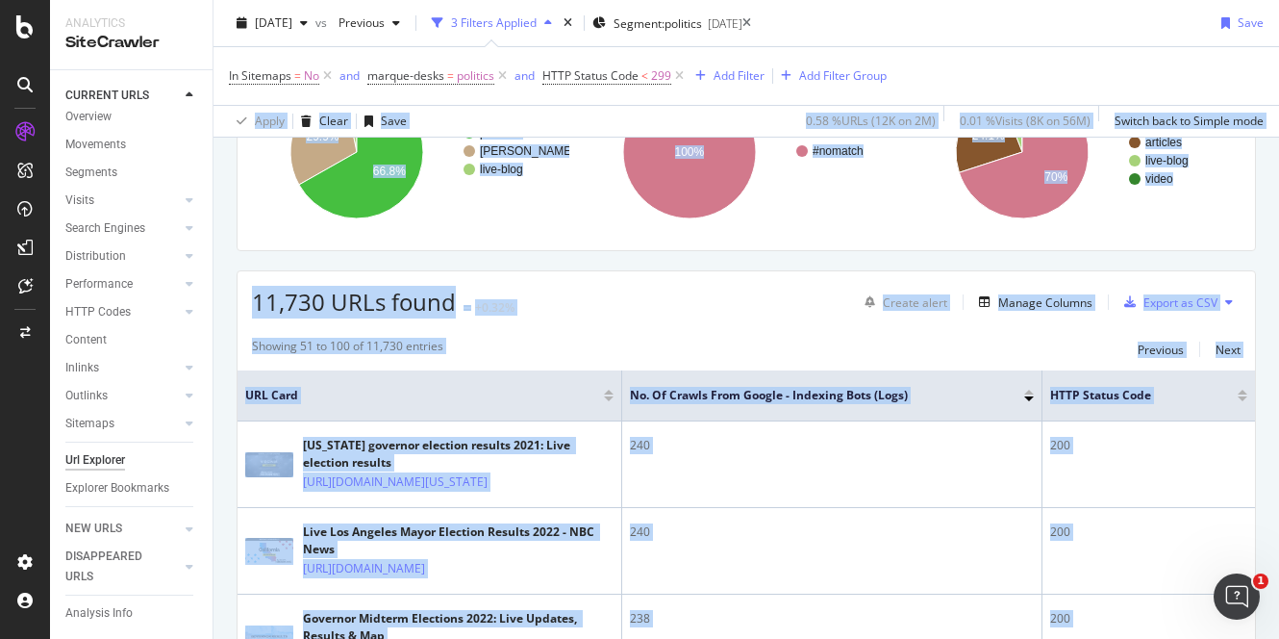
scroll to position [0, 0]
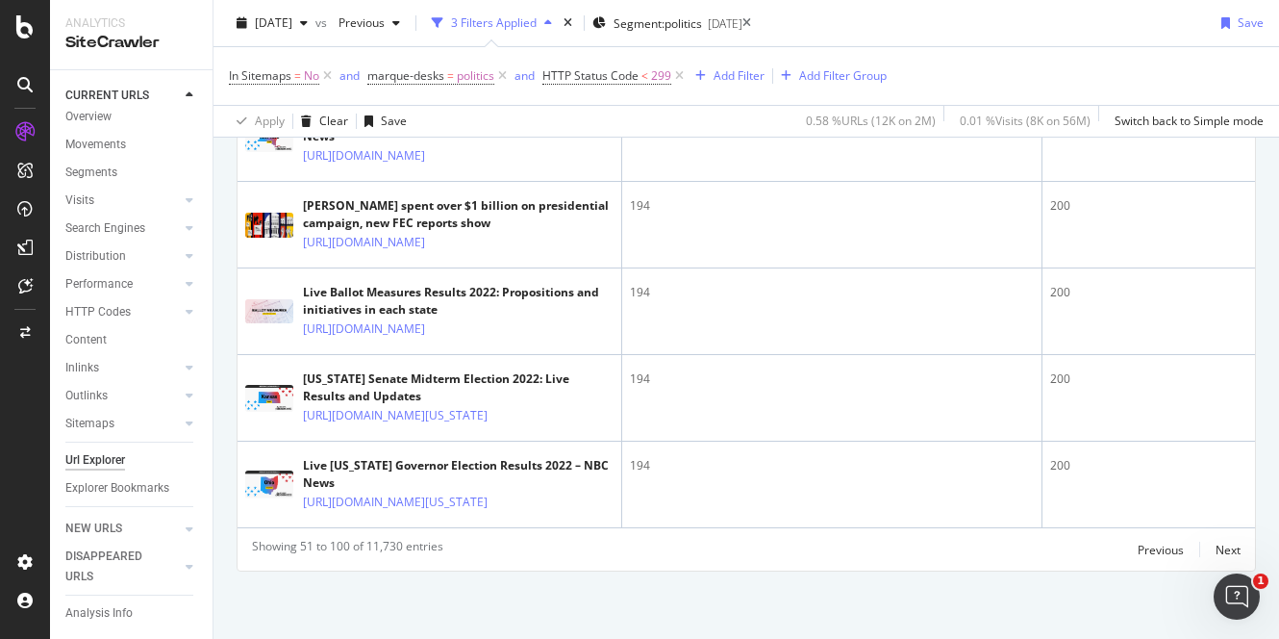
scroll to position [5638, 0]
click at [1138, 543] on div "Previous" at bounding box center [1161, 549] width 46 height 16
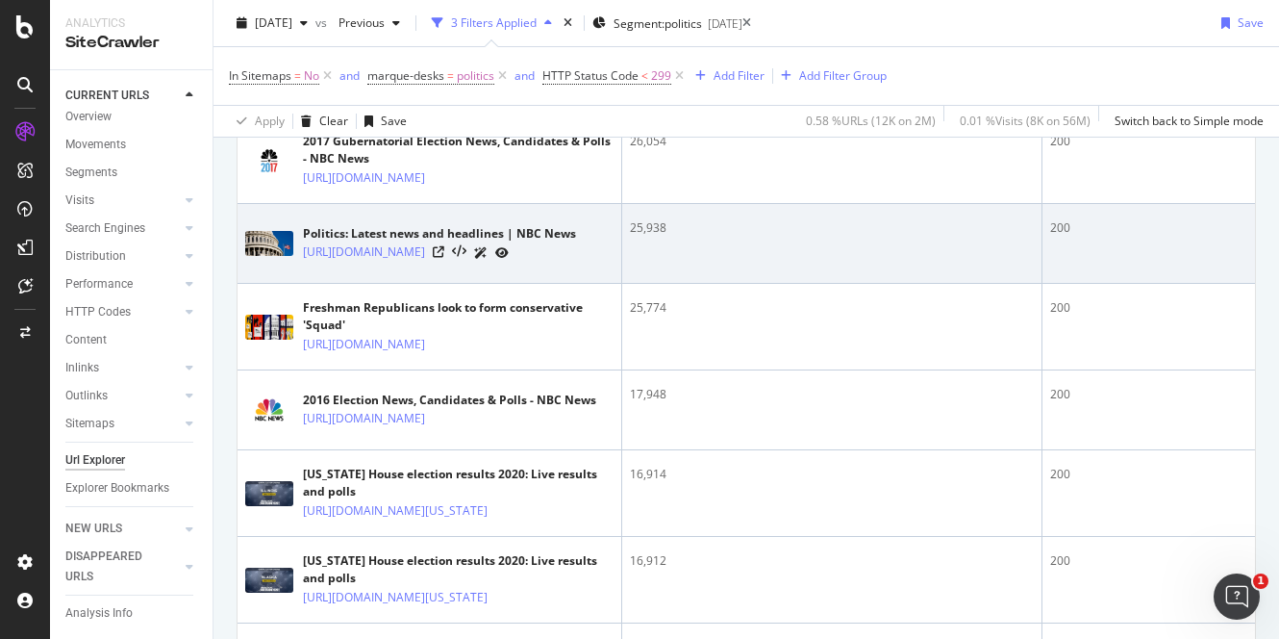
scroll to position [394, 0]
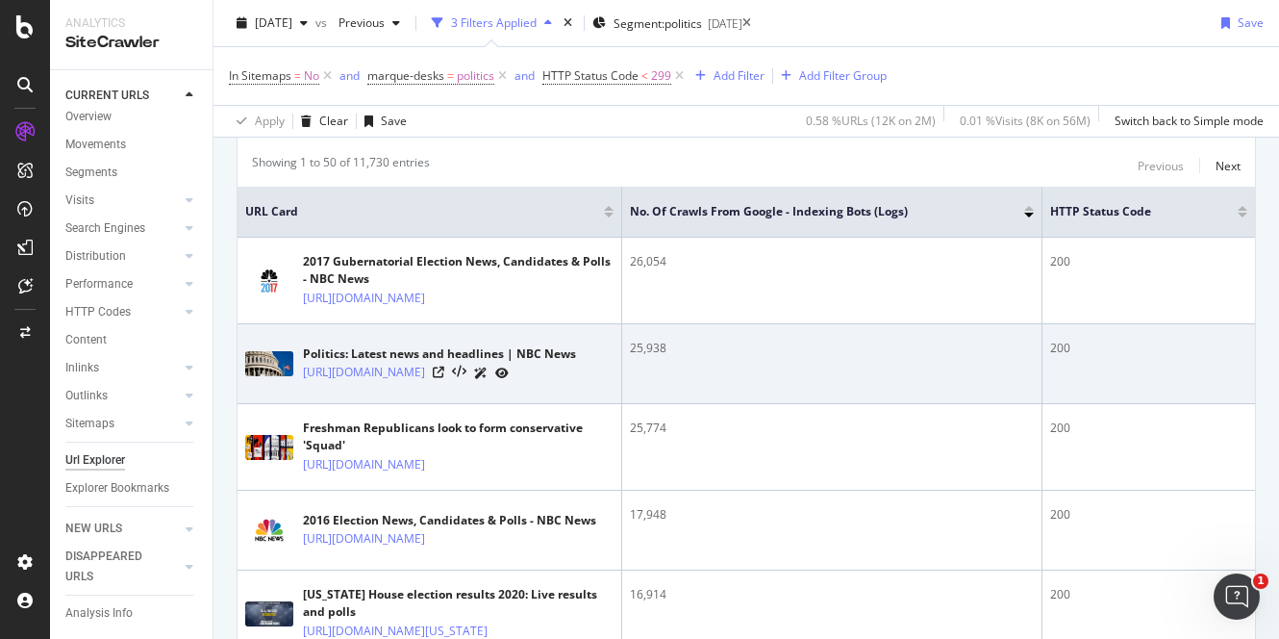
drag, startPoint x: 493, startPoint y: 387, endPoint x: 298, endPoint y: 388, distance: 195.2
click at [298, 388] on div "Politics: Latest news and headlines | NBC News https://www.nbcnews.com/politics/" at bounding box center [429, 364] width 368 height 48
copy link "https://www.nbcnews.com/politics/"
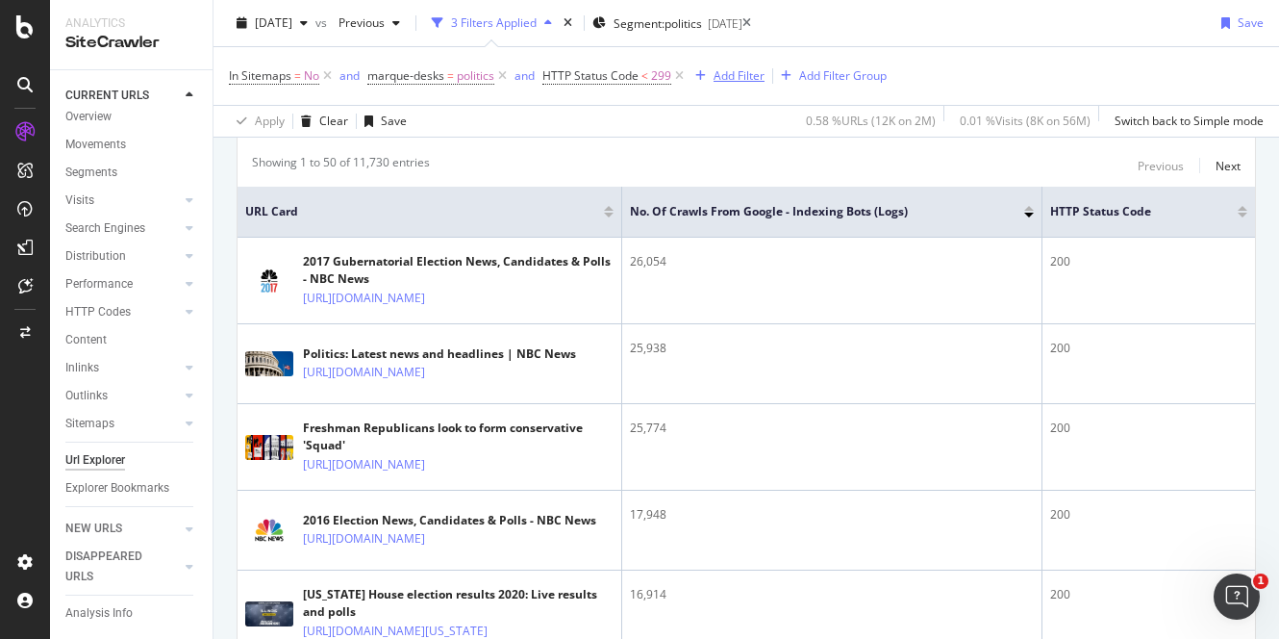
click at [730, 75] on div "Add Filter" at bounding box center [739, 75] width 51 height 16
click at [1101, 47] on div "In Sitemaps = No and marque-desks = politics and HTTP Status Code < 299 Add Fil…" at bounding box center [746, 76] width 1035 height 58
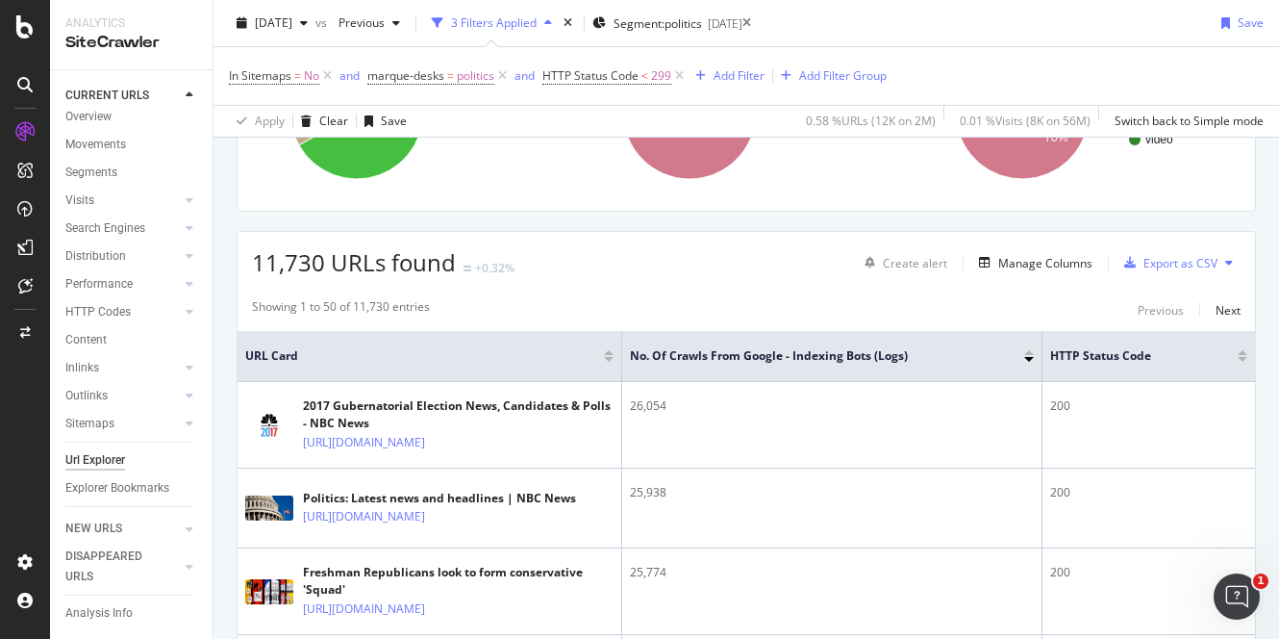
scroll to position [34, 0]
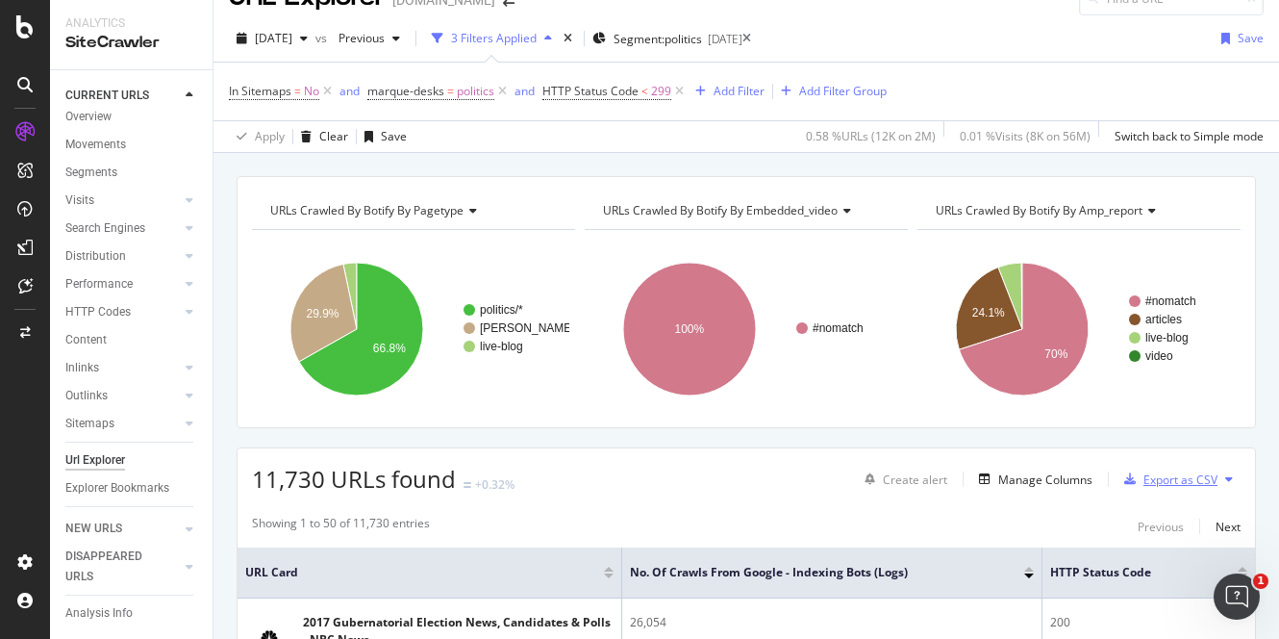
click at [1152, 479] on div "Export as CSV" at bounding box center [1181, 479] width 74 height 16
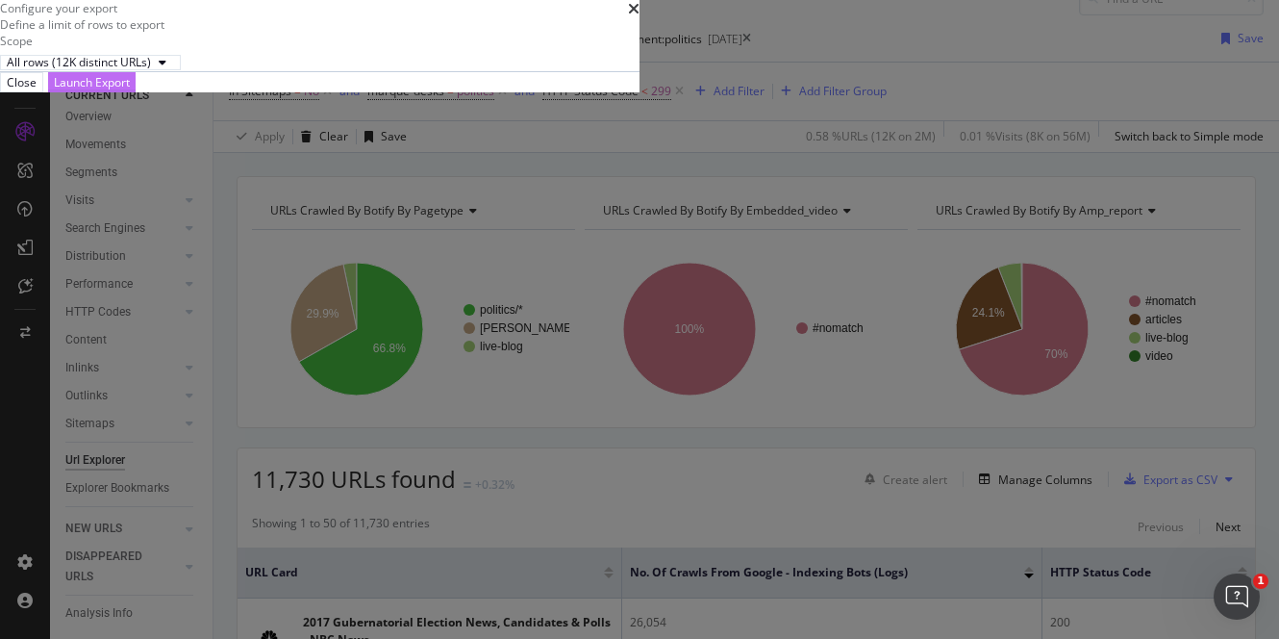
click at [130, 90] on div "Launch Export" at bounding box center [92, 82] width 76 height 16
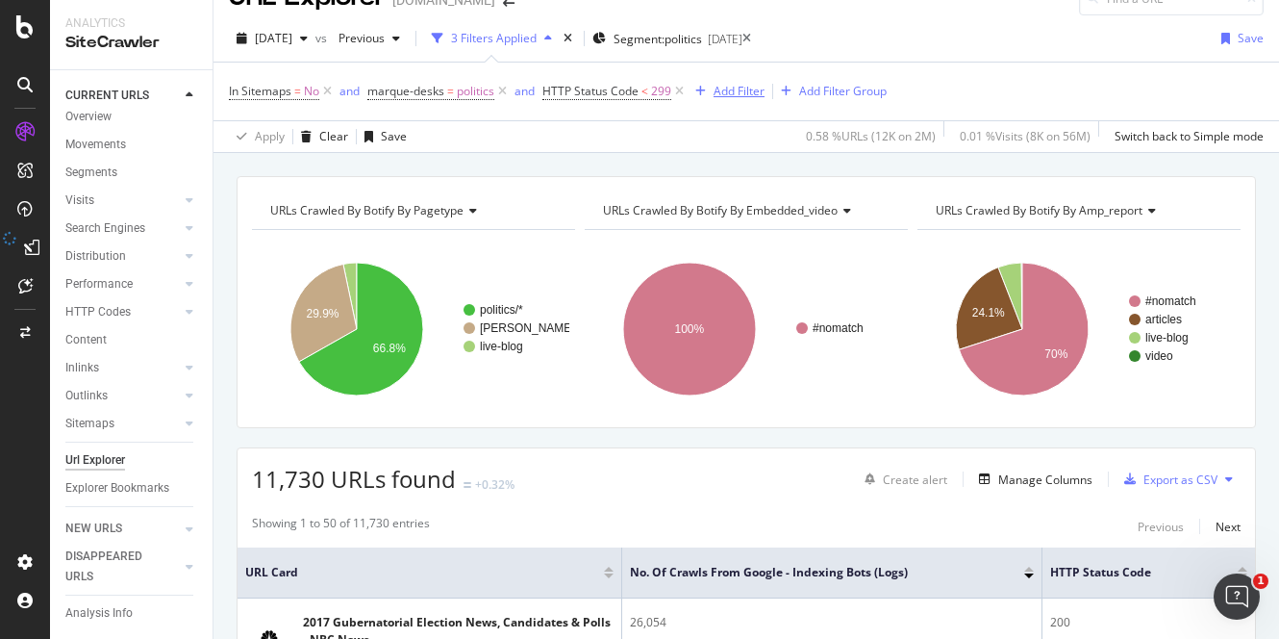
click at [725, 88] on div "Add Filter" at bounding box center [739, 91] width 51 height 16
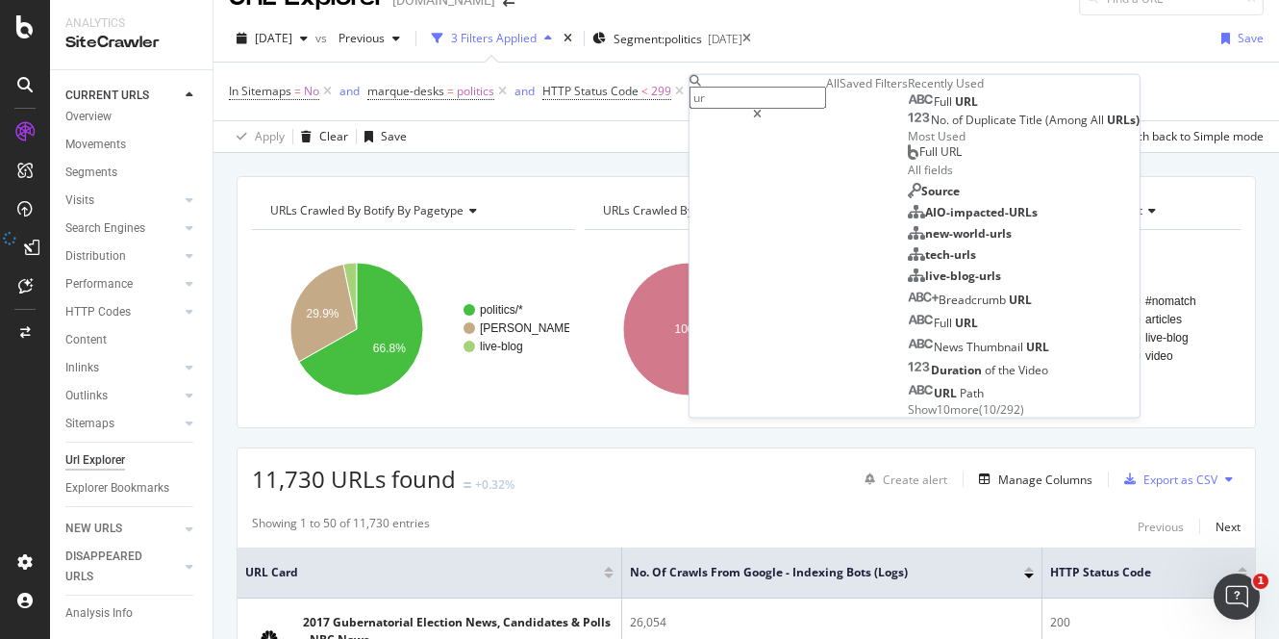
type input "u"
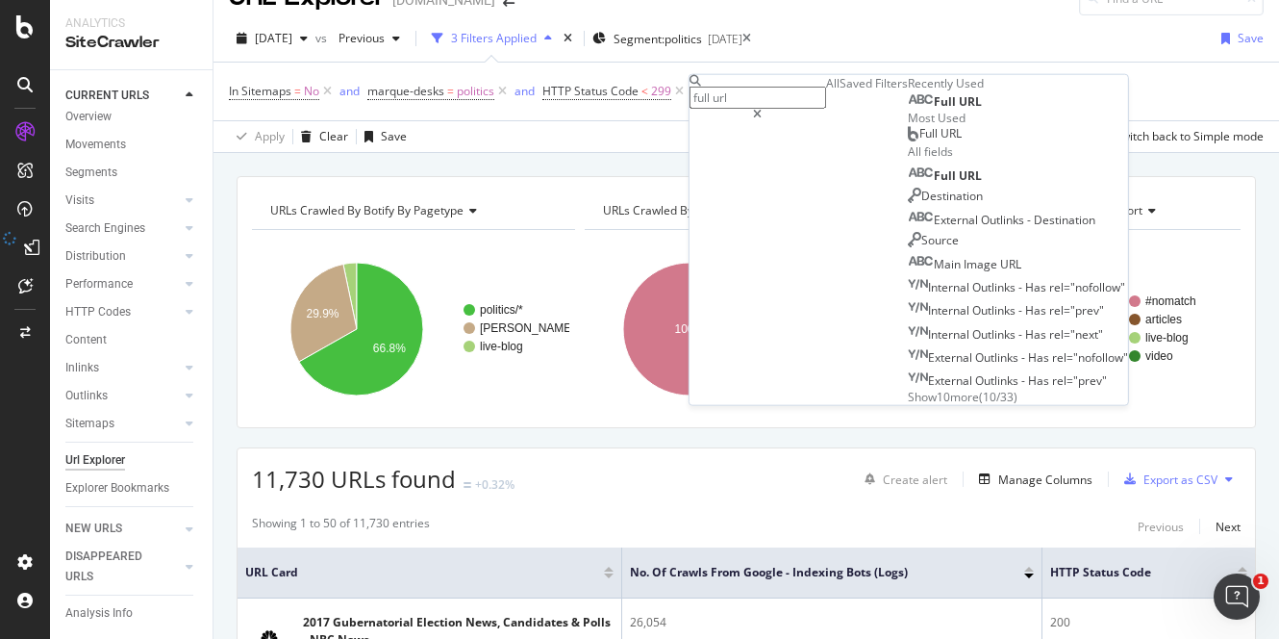
type input "full url"
click at [934, 110] on span "Full" at bounding box center [946, 101] width 25 height 16
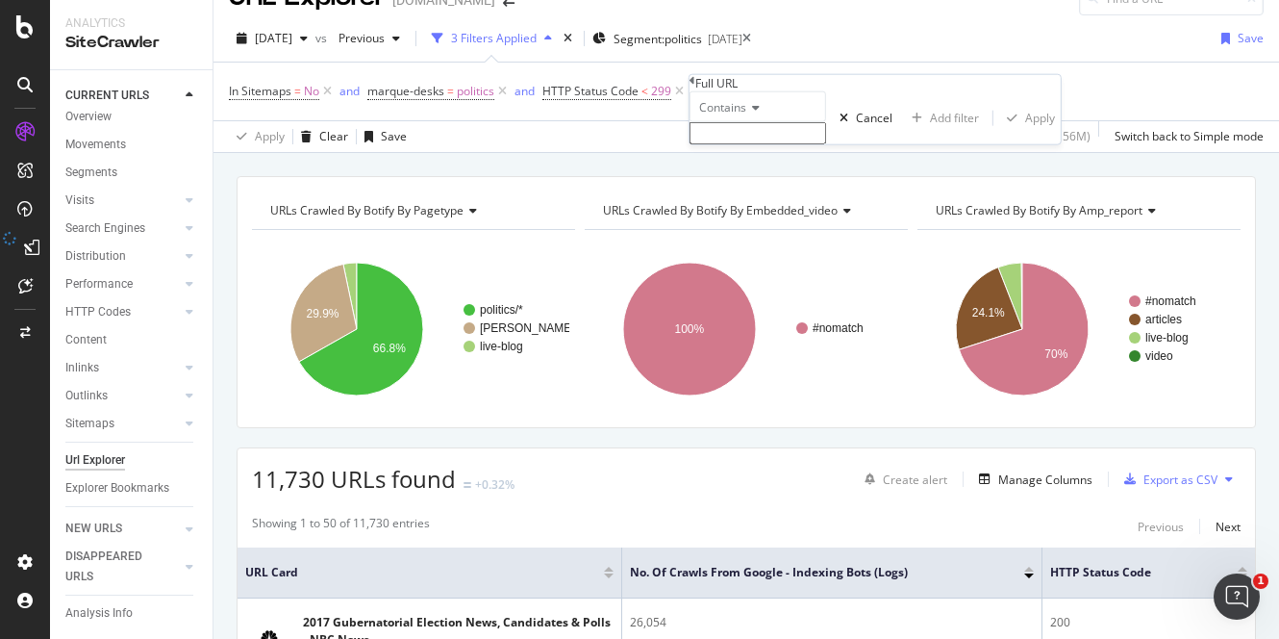
click at [756, 144] on input "text" at bounding box center [758, 133] width 137 height 22
type input "/trump-administration/"
click at [1025, 132] on div "Apply" at bounding box center [1040, 123] width 30 height 16
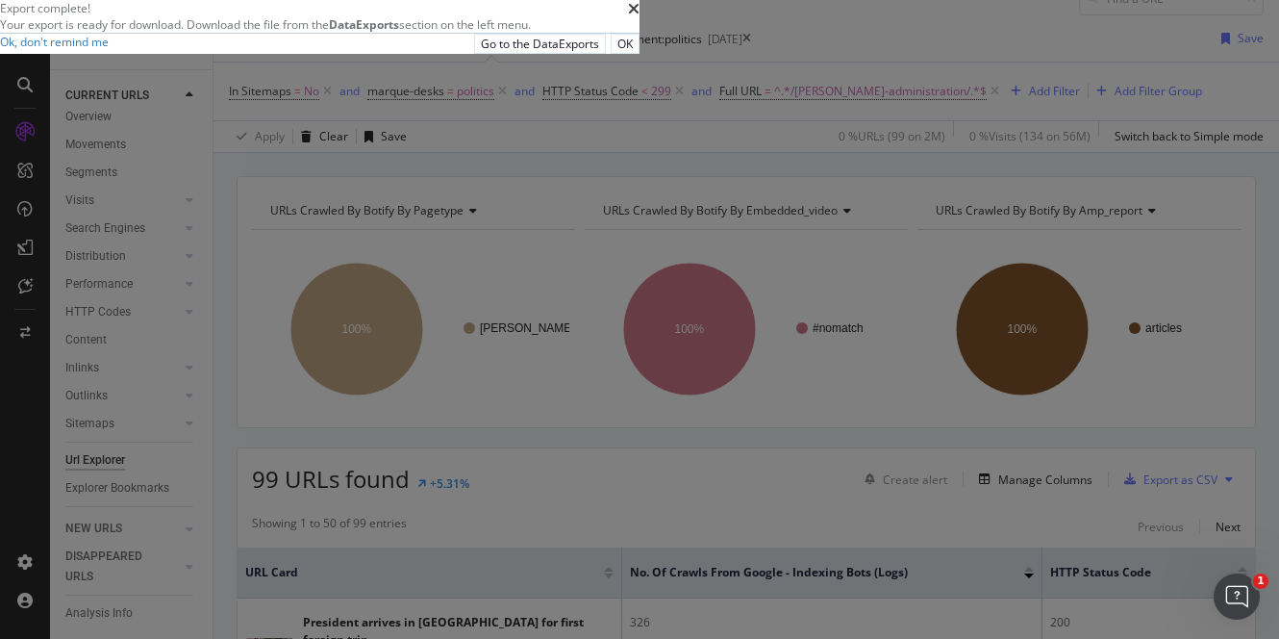
click at [633, 52] on div "OK" at bounding box center [624, 44] width 15 height 16
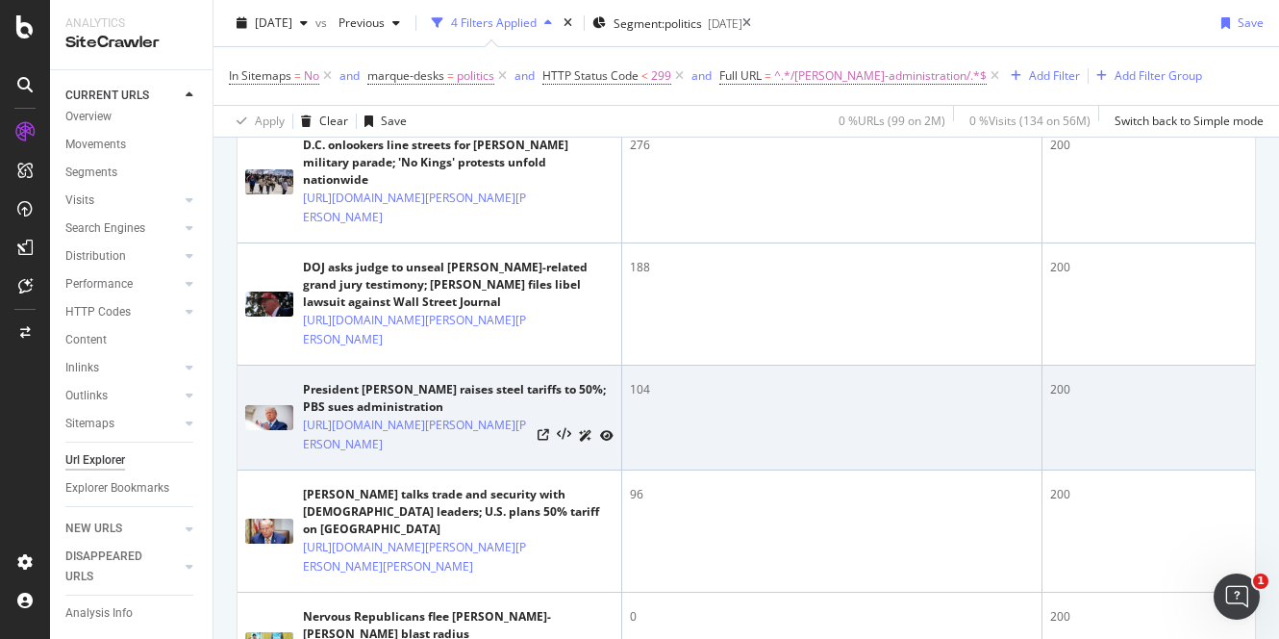
scroll to position [755, 0]
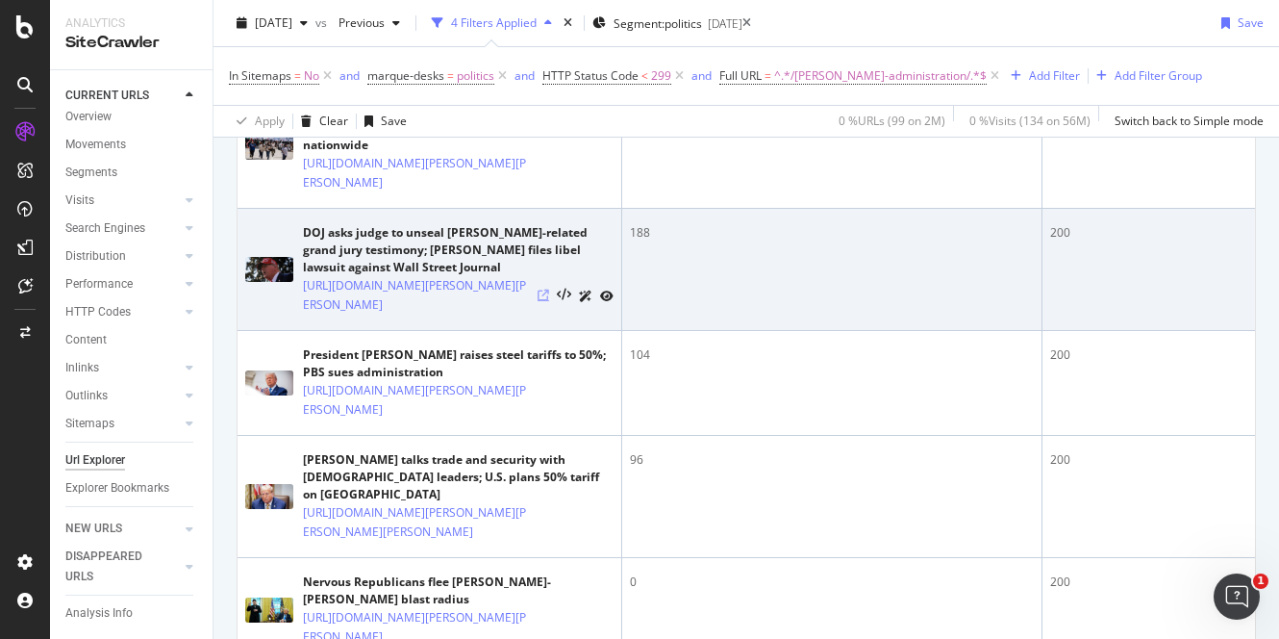
click at [541, 301] on icon at bounding box center [544, 295] width 12 height 12
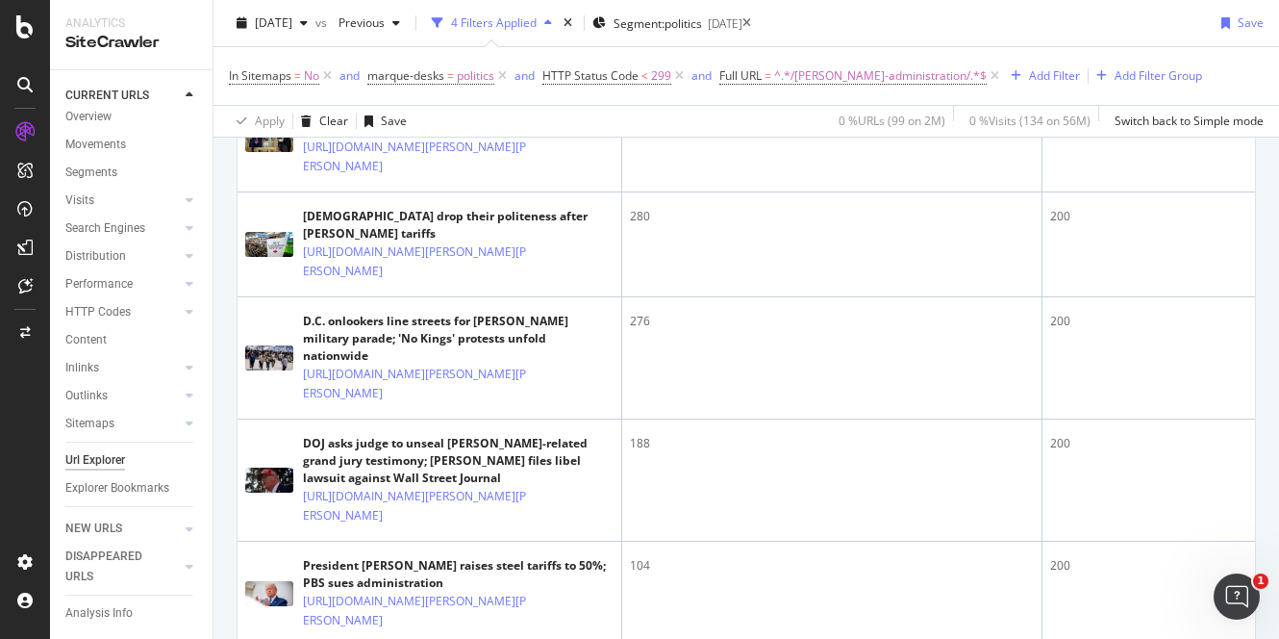
scroll to position [313, 0]
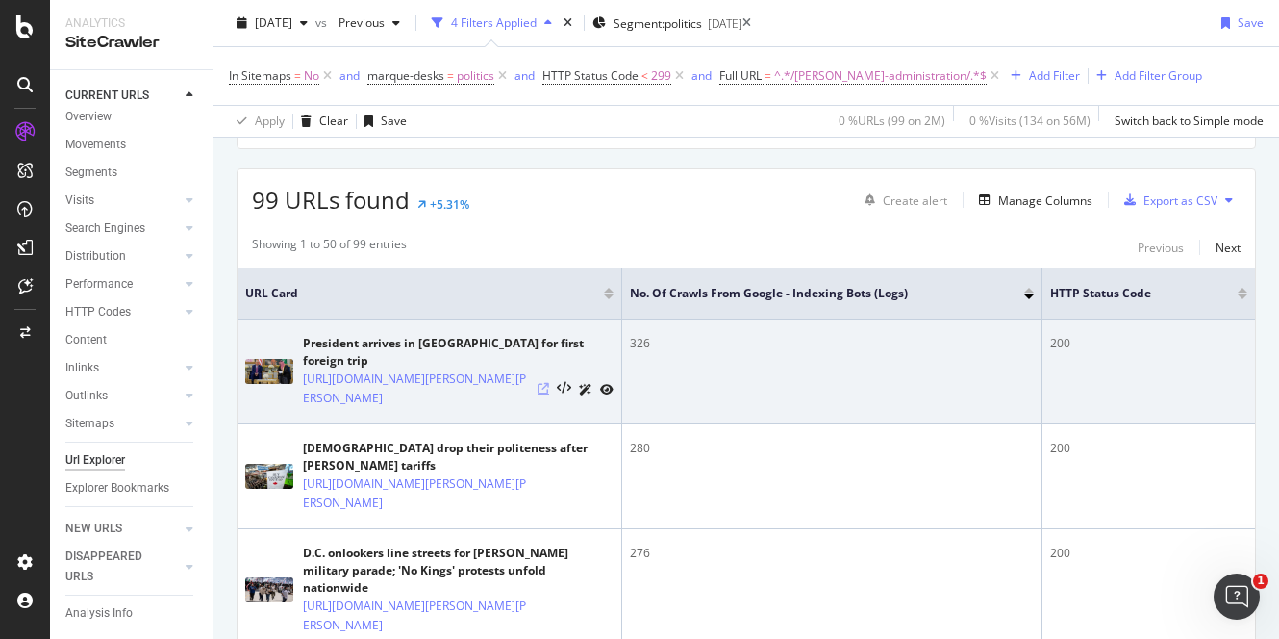
click at [541, 388] on icon at bounding box center [544, 389] width 12 height 12
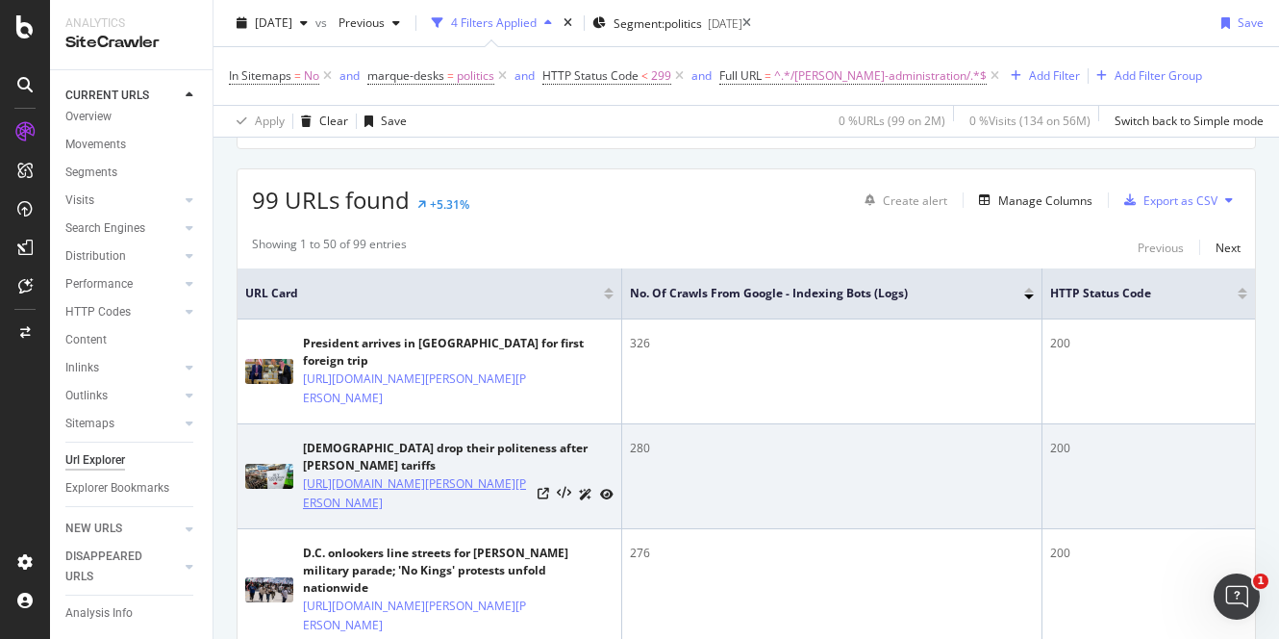
click at [420, 513] on link "https://www.nbcnews.com/politics/trump-administration/canadians-drop-politeness…" at bounding box center [416, 493] width 227 height 38
click at [535, 497] on div "https://www.nbcnews.com/politics/trump-administration/canadians-drop-politeness…" at bounding box center [458, 493] width 311 height 38
click at [546, 499] on icon at bounding box center [544, 494] width 12 height 12
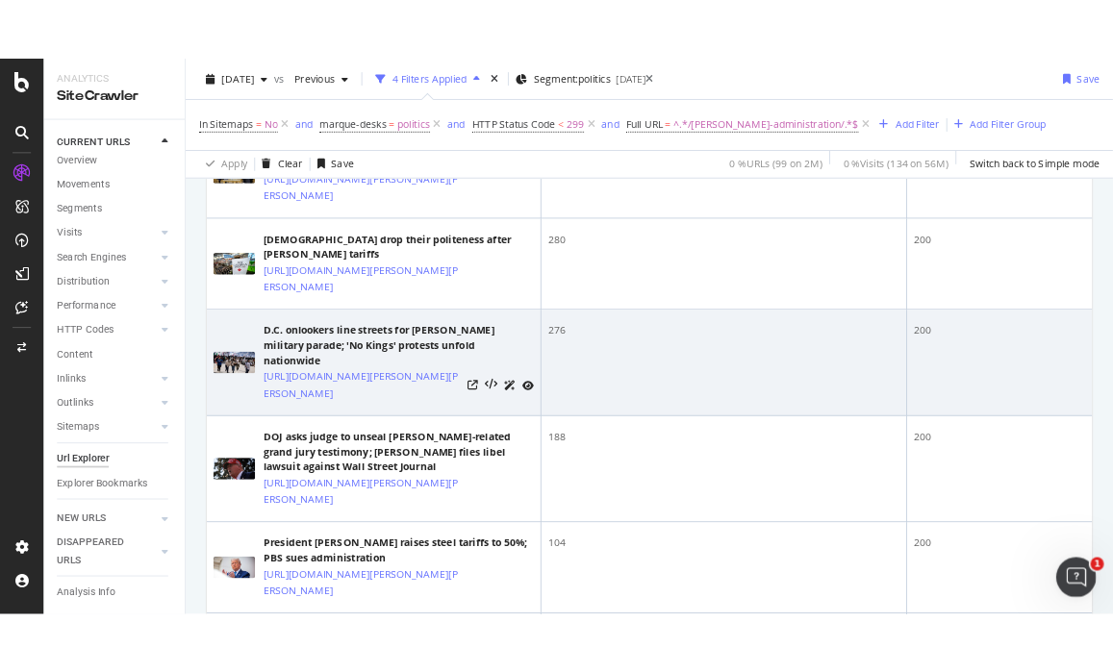
scroll to position [72, 0]
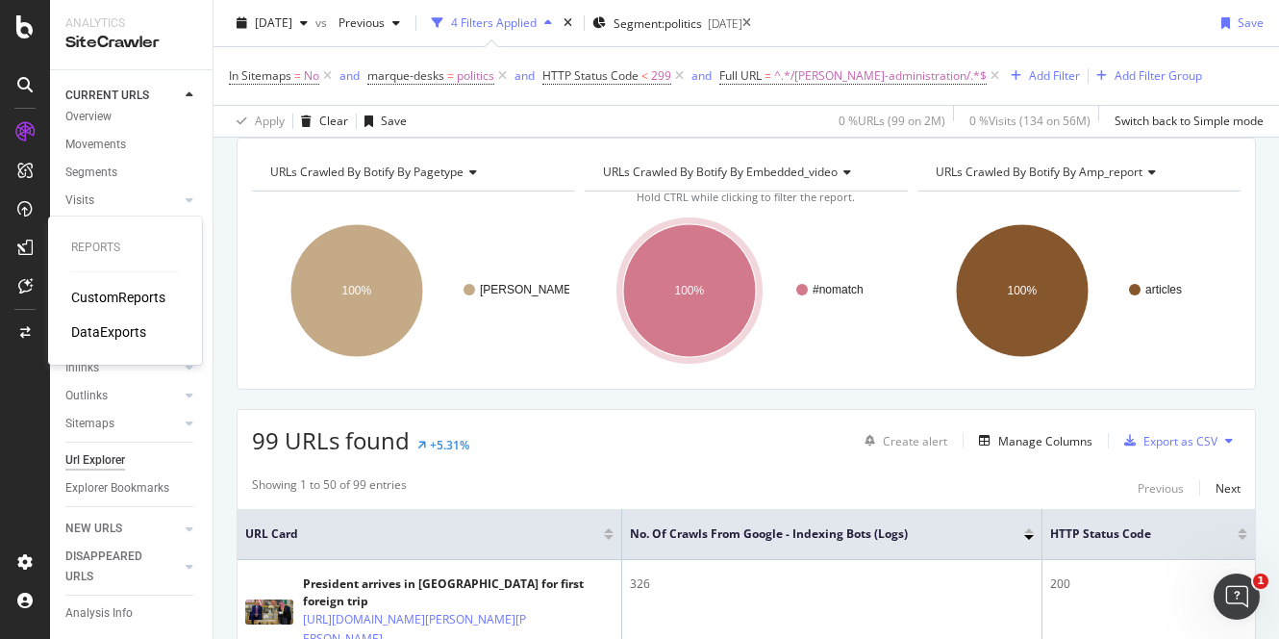
click at [128, 339] on div "DataExports" at bounding box center [108, 331] width 75 height 19
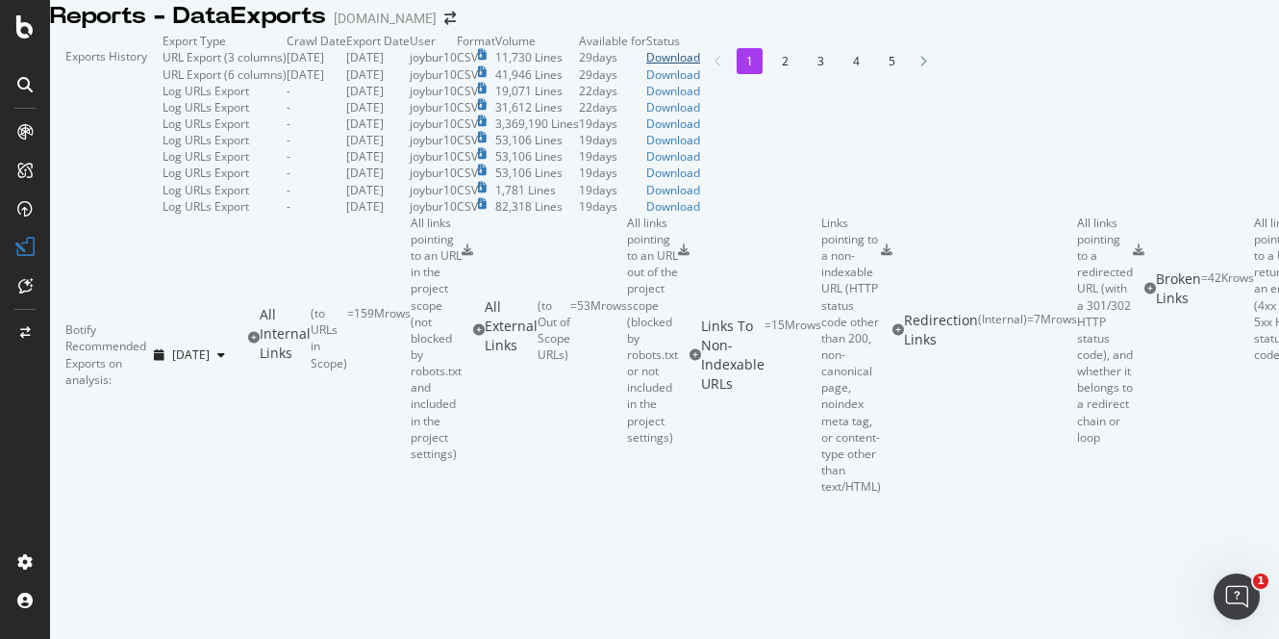
click at [700, 65] on div "Download" at bounding box center [673, 57] width 54 height 16
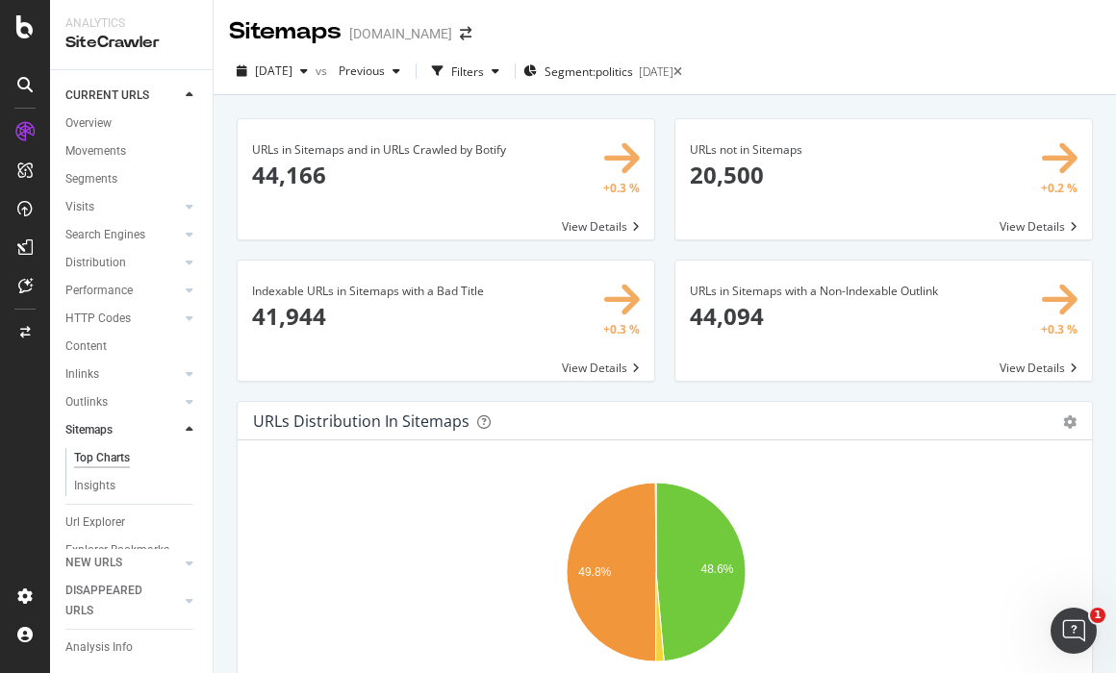
click at [1012, 457] on div "Hold CTRL while clicking to filter the report. 48.6% 49.8% Type of URL URL Coun…" at bounding box center [665, 613] width 854 height 346
click at [953, 48] on div "2025 Aug. 3rd vs Previous Filters Segment: politics 2025-07-31" at bounding box center [665, 71] width 902 height 47
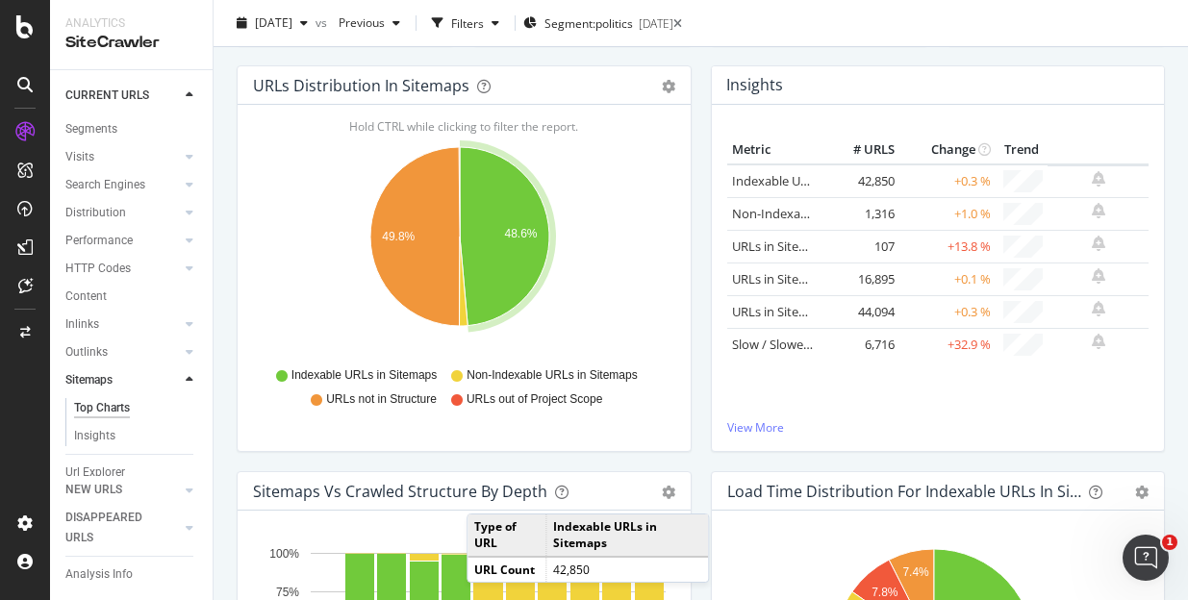
scroll to position [239, 0]
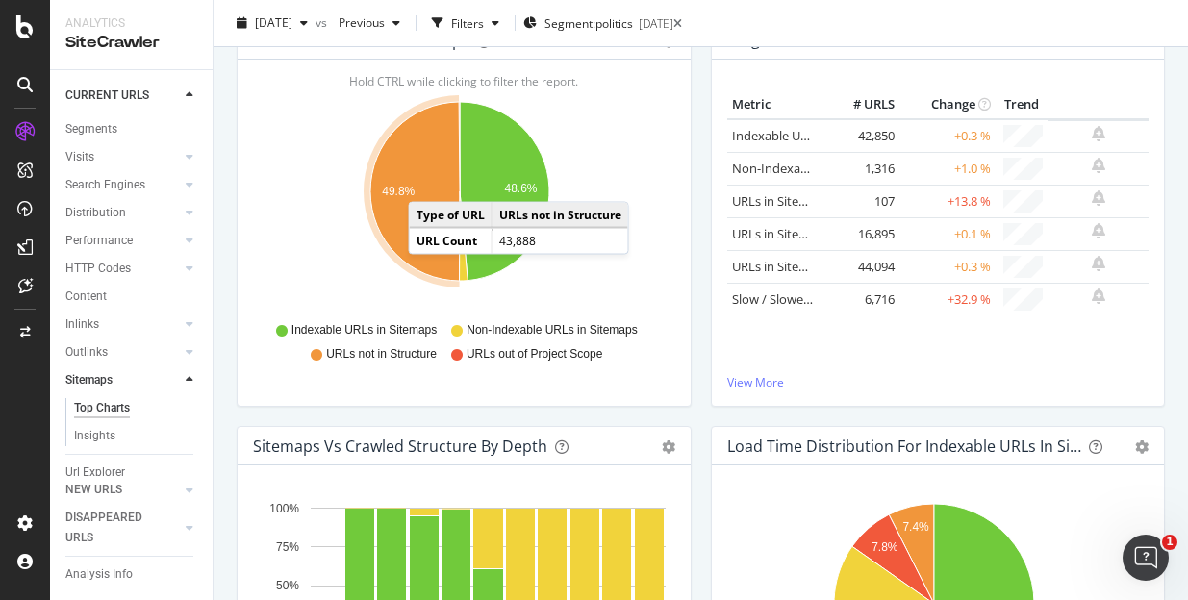
click at [425, 181] on icon "A chart." at bounding box center [414, 191] width 89 height 179
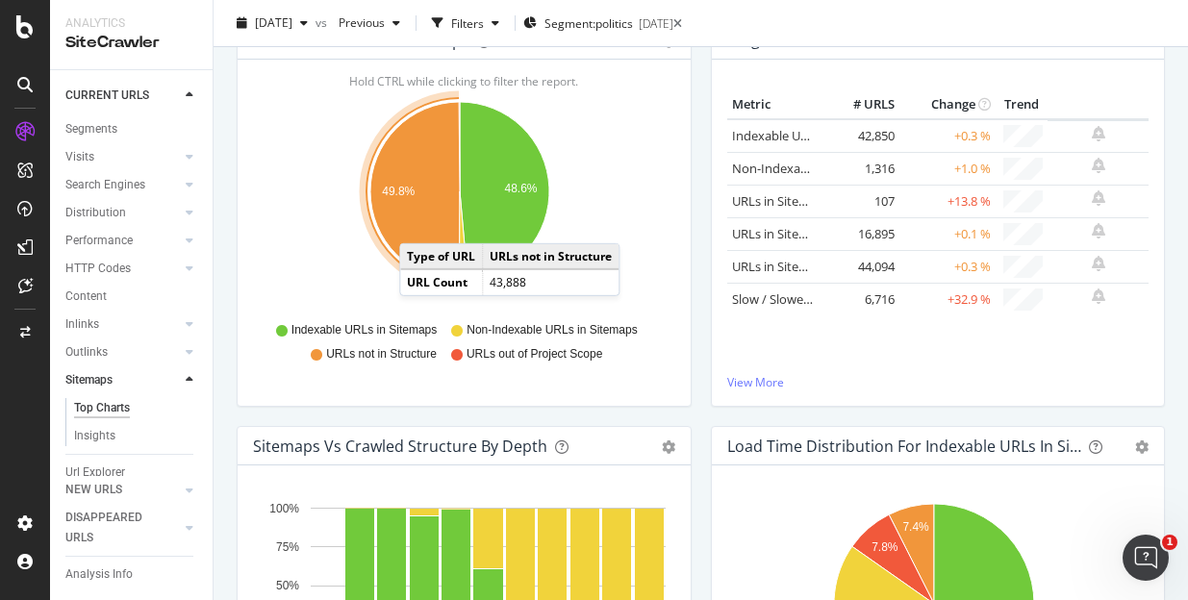
click at [418, 223] on icon "A chart." at bounding box center [414, 191] width 89 height 179
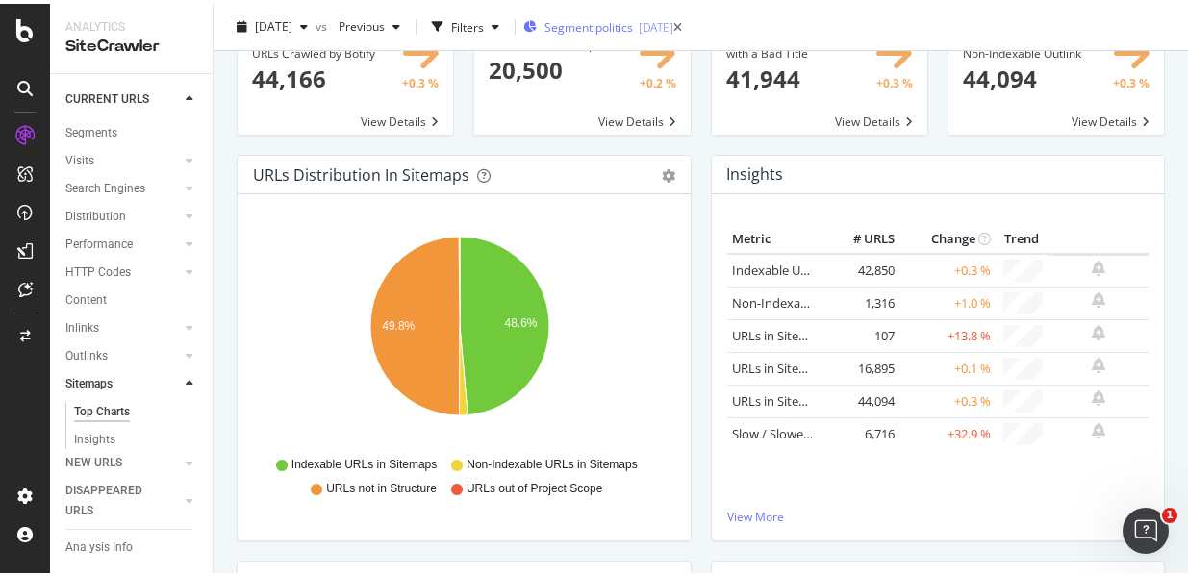
scroll to position [0, 0]
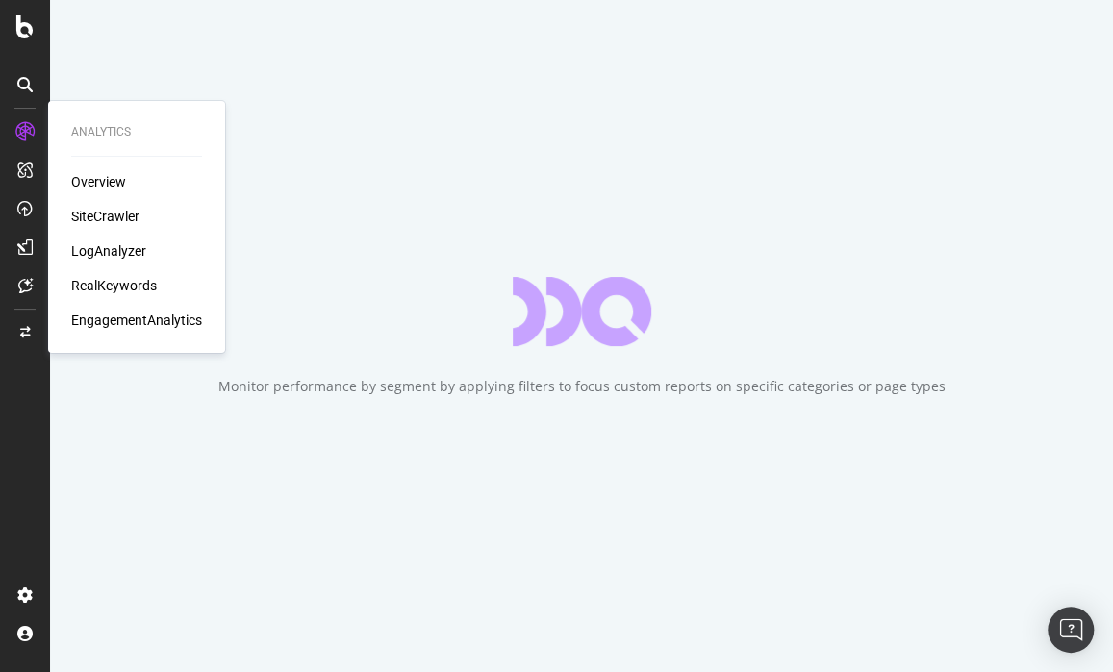
click at [113, 252] on div "LogAnalyzer" at bounding box center [108, 250] width 75 height 19
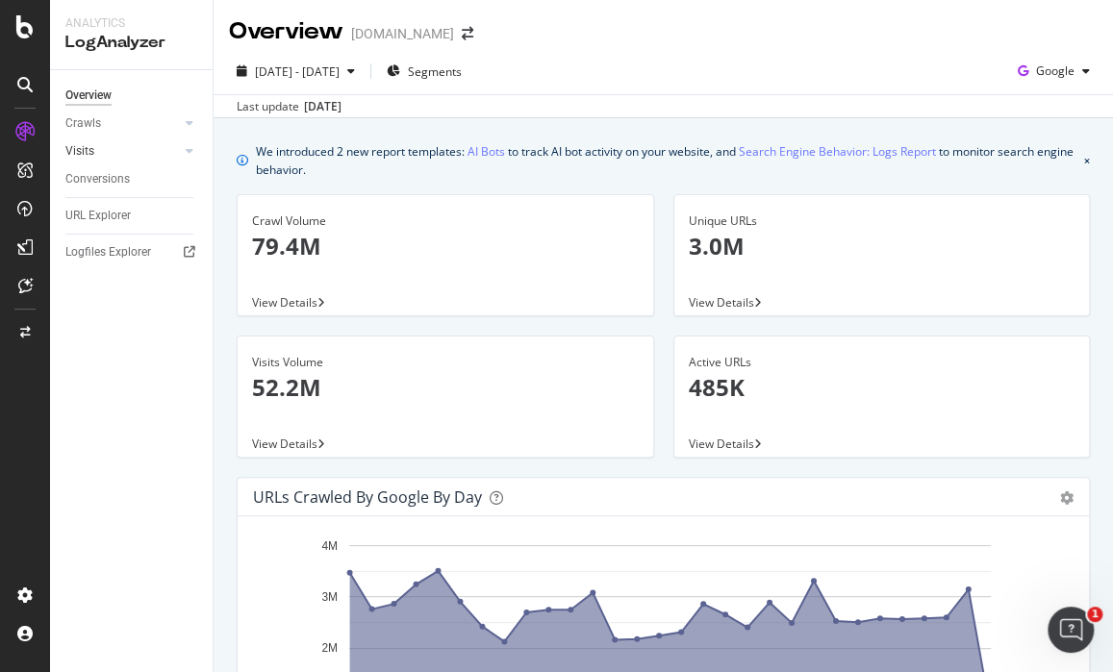
click at [128, 146] on link "Visits" at bounding box center [122, 151] width 114 height 20
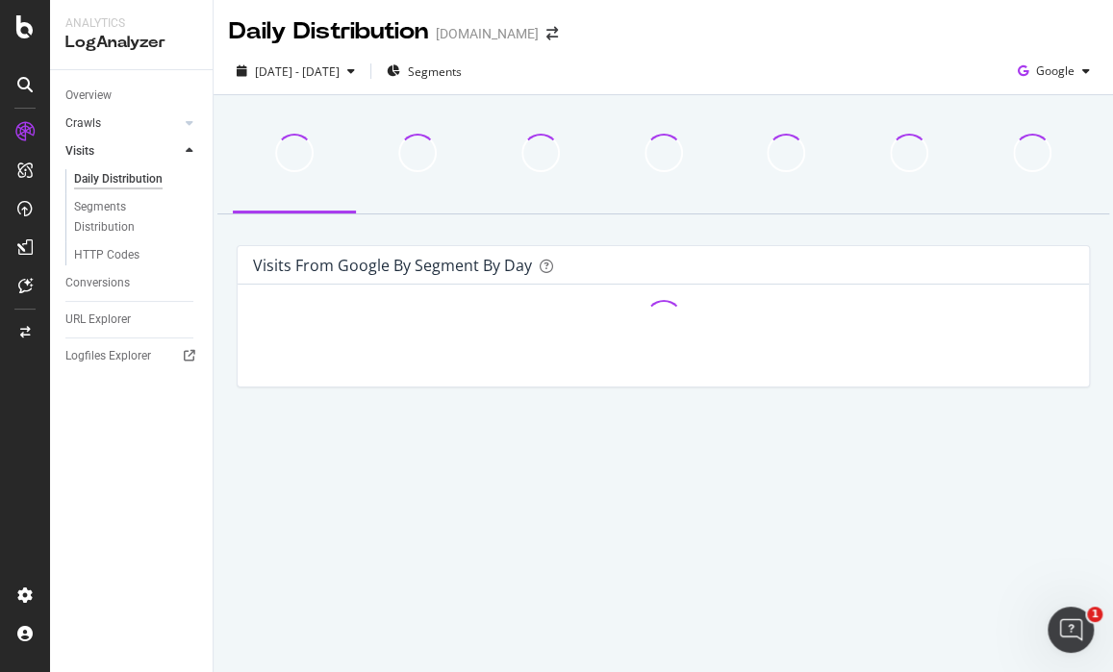
click at [106, 113] on link "Crawls" at bounding box center [122, 123] width 114 height 20
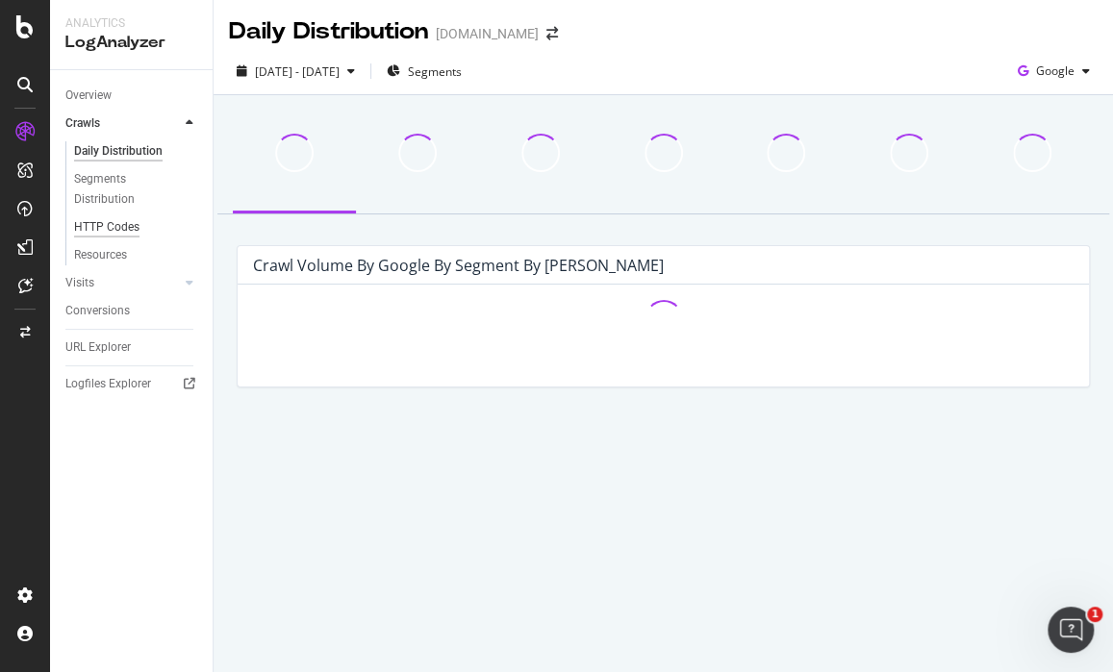
click at [107, 217] on div "HTTP Codes" at bounding box center [106, 227] width 65 height 20
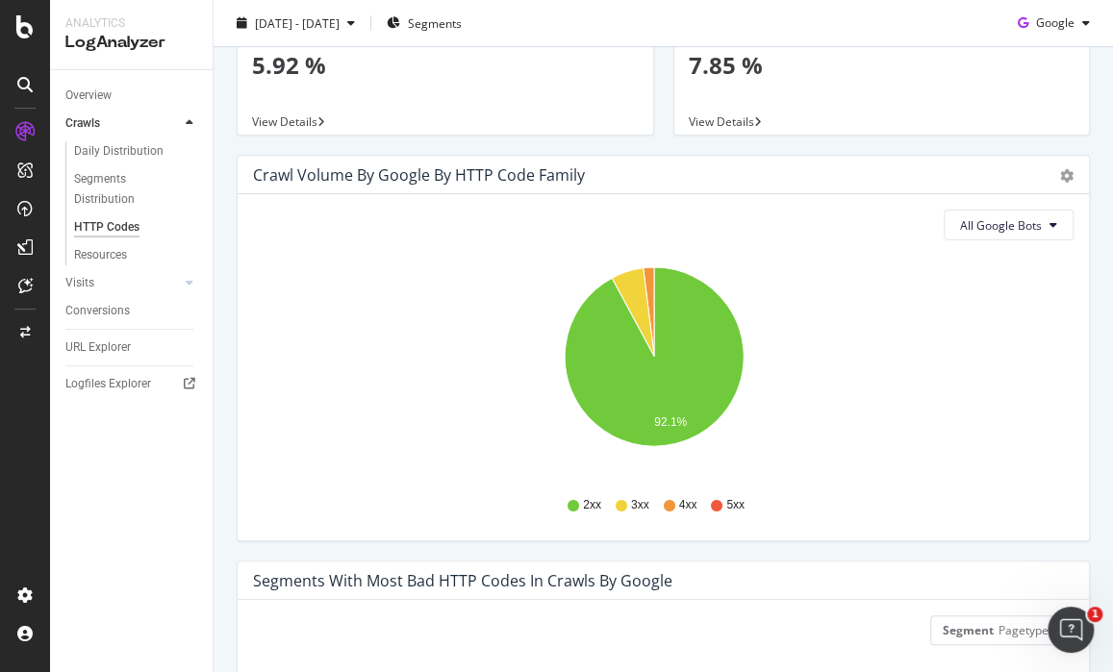
scroll to position [239, 0]
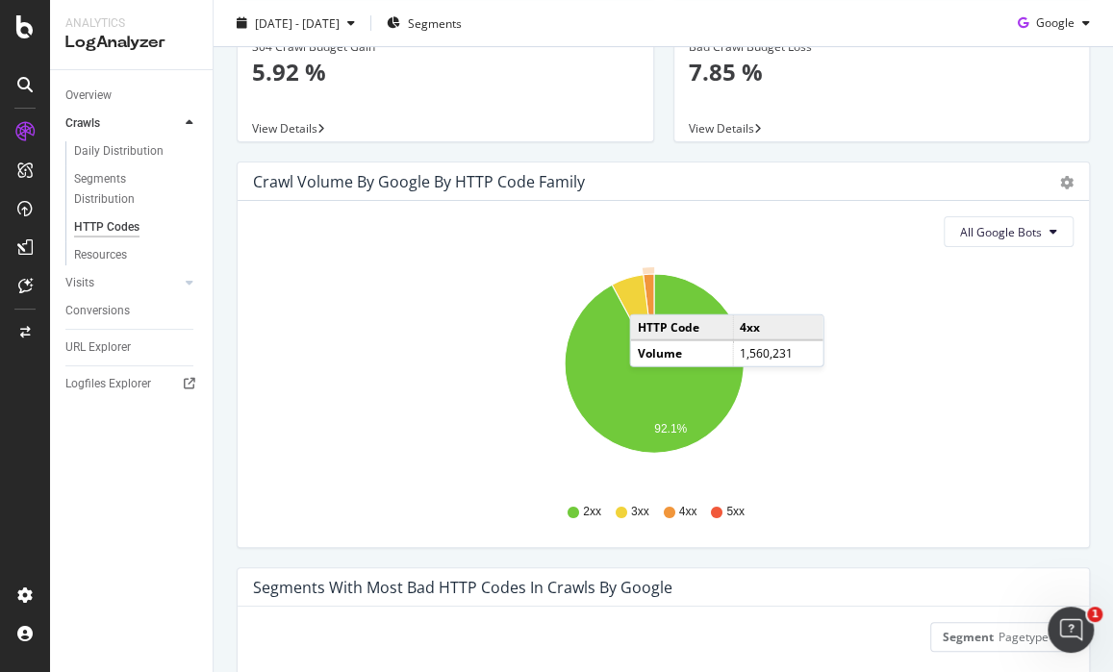
click at [648, 293] on icon "A chart." at bounding box center [648, 318] width 12 height 89
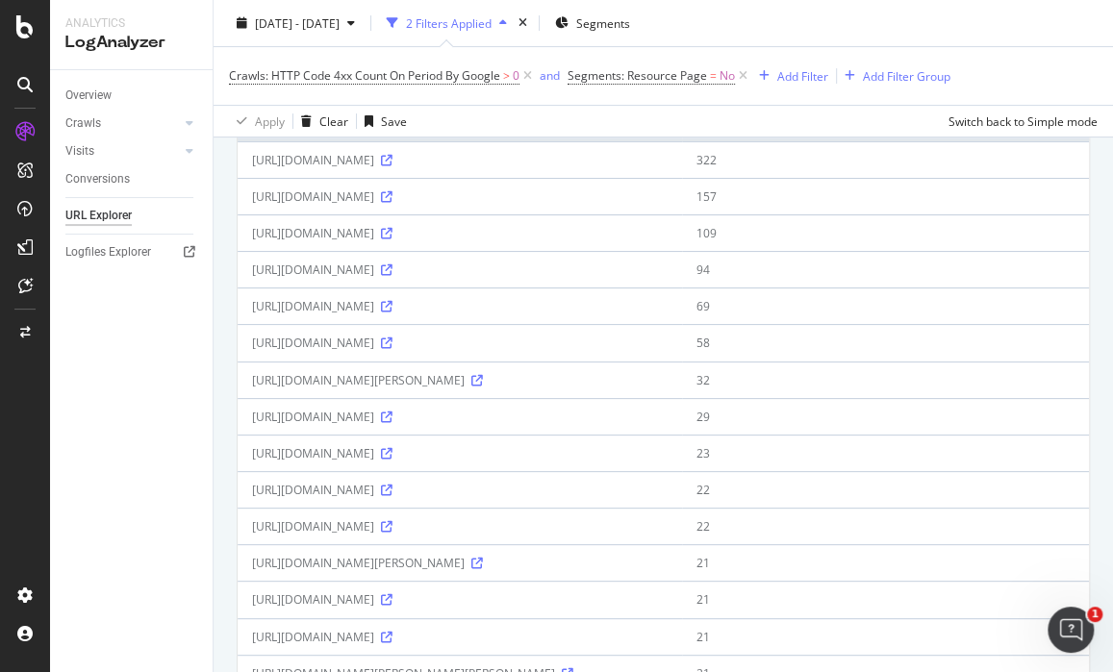
scroll to position [239, 0]
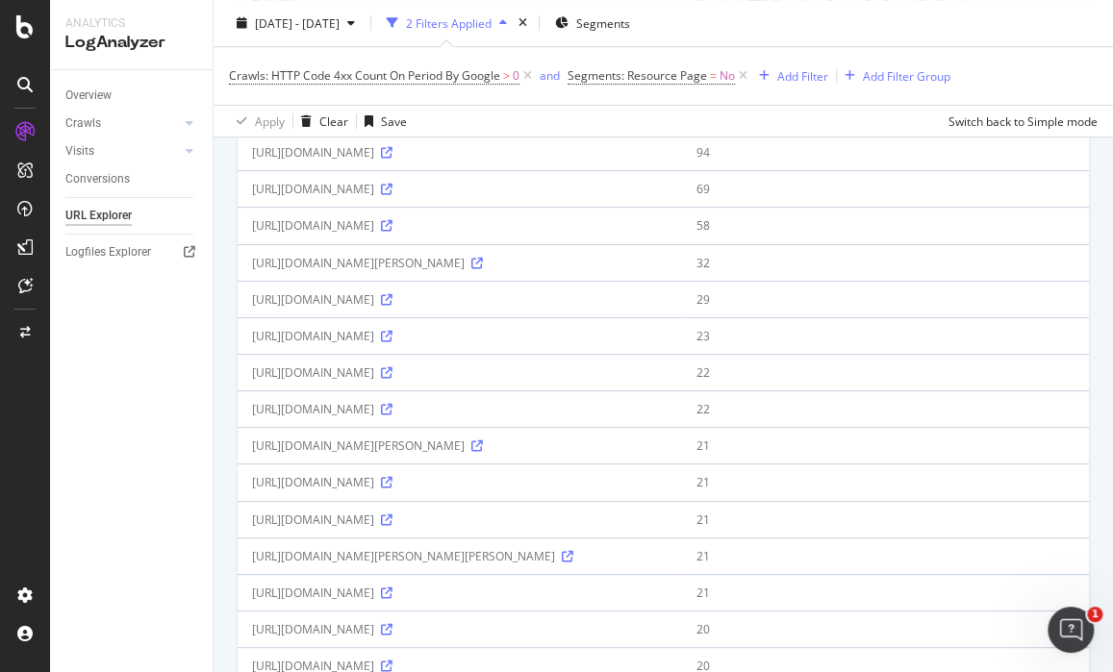
scroll to position [361, 0]
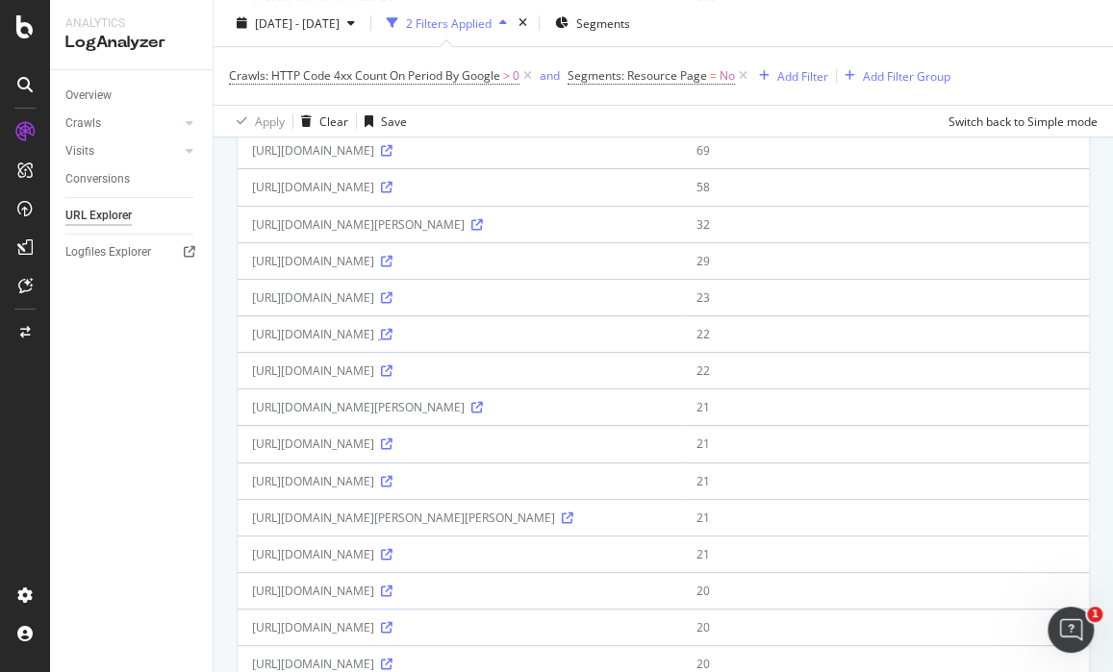
click at [392, 340] on icon at bounding box center [387, 335] width 12 height 12
click at [392, 488] on icon at bounding box center [387, 482] width 12 height 12
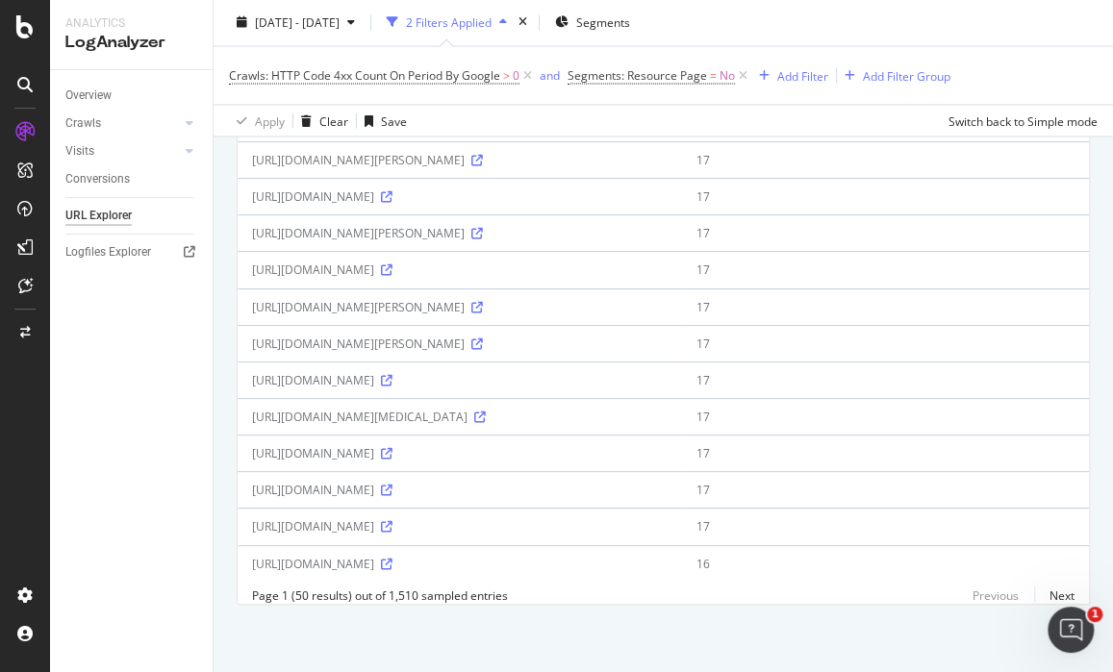
scroll to position [1682, 0]
click at [471, 314] on icon at bounding box center [477, 308] width 12 height 12
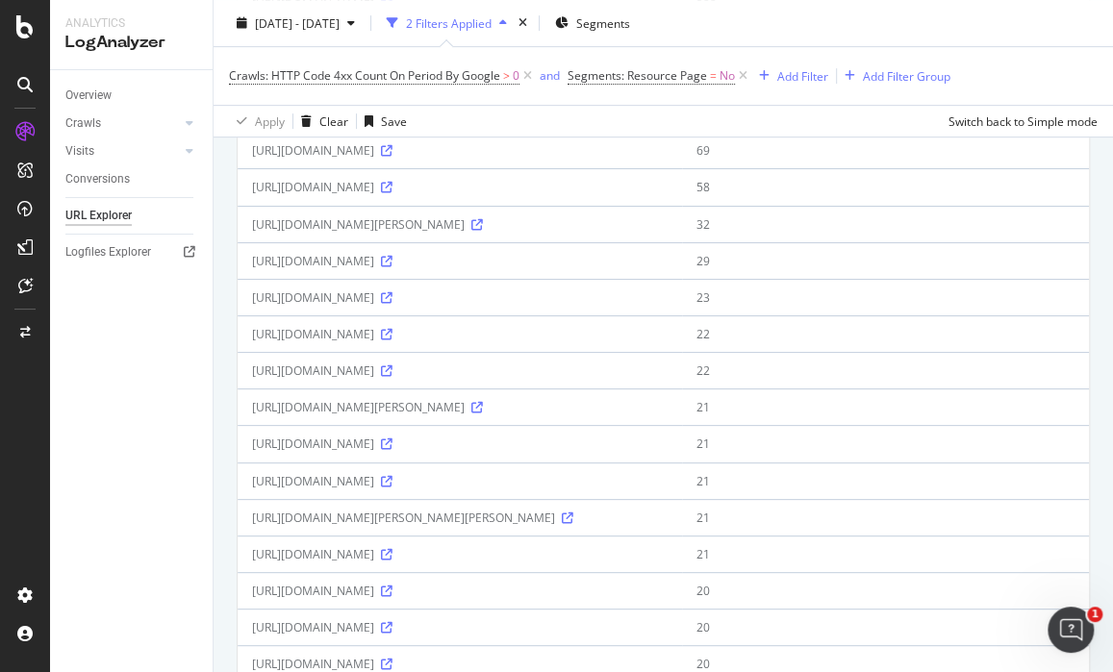
scroll to position [0, 0]
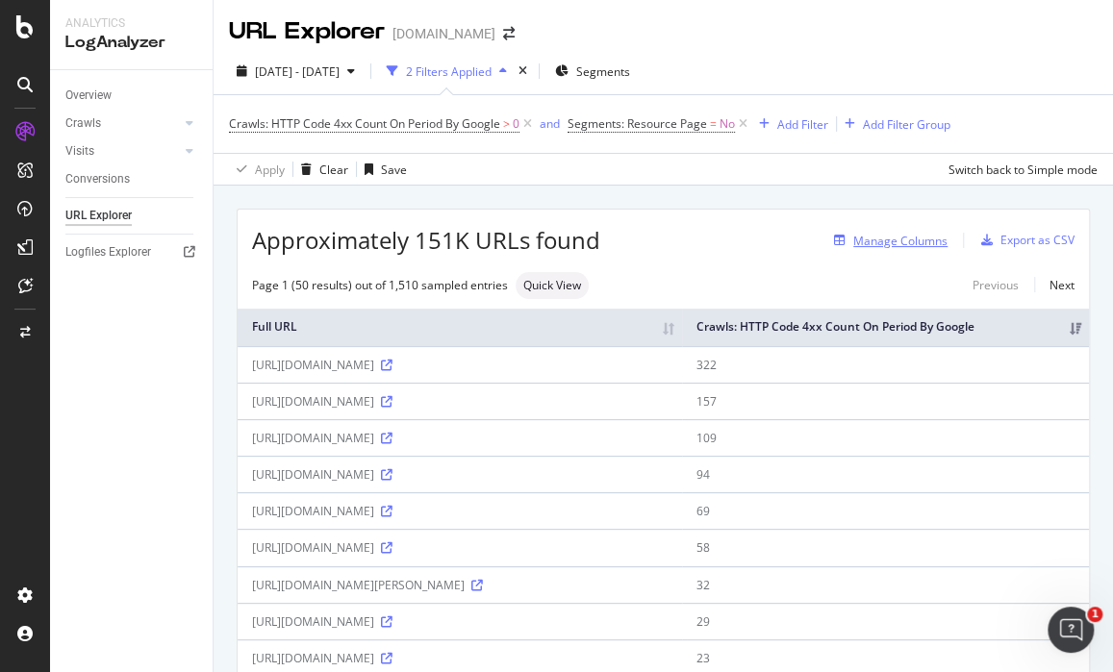
click at [853, 241] on div "Manage Columns" at bounding box center [900, 241] width 94 height 16
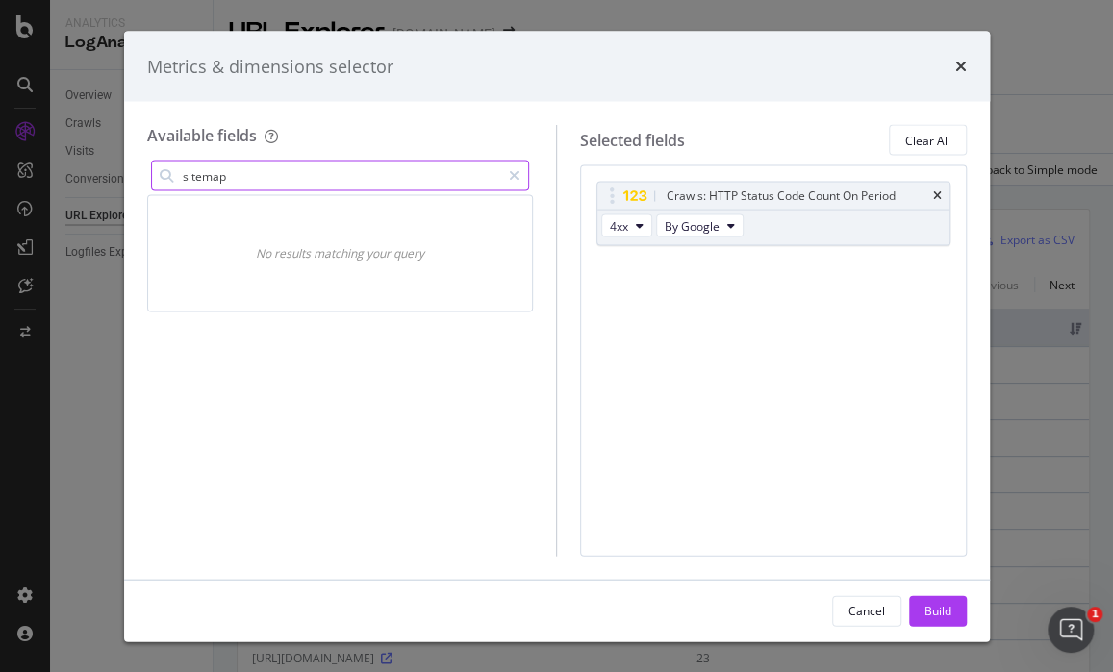
click at [361, 180] on input "sitemap" at bounding box center [341, 176] width 320 height 29
type input "sitemap"
click at [510, 171] on icon "modal" at bounding box center [514, 175] width 11 height 13
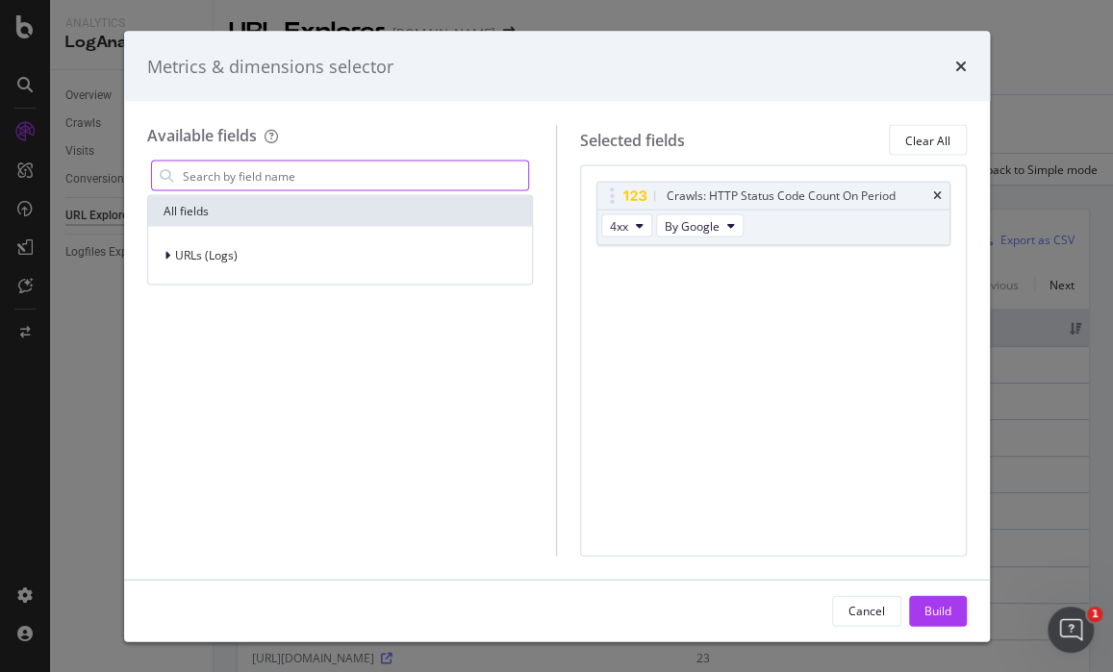
click at [952, 62] on div "Metrics & dimensions selector" at bounding box center [556, 66] width 819 height 25
click at [957, 69] on icon "times" at bounding box center [961, 66] width 12 height 15
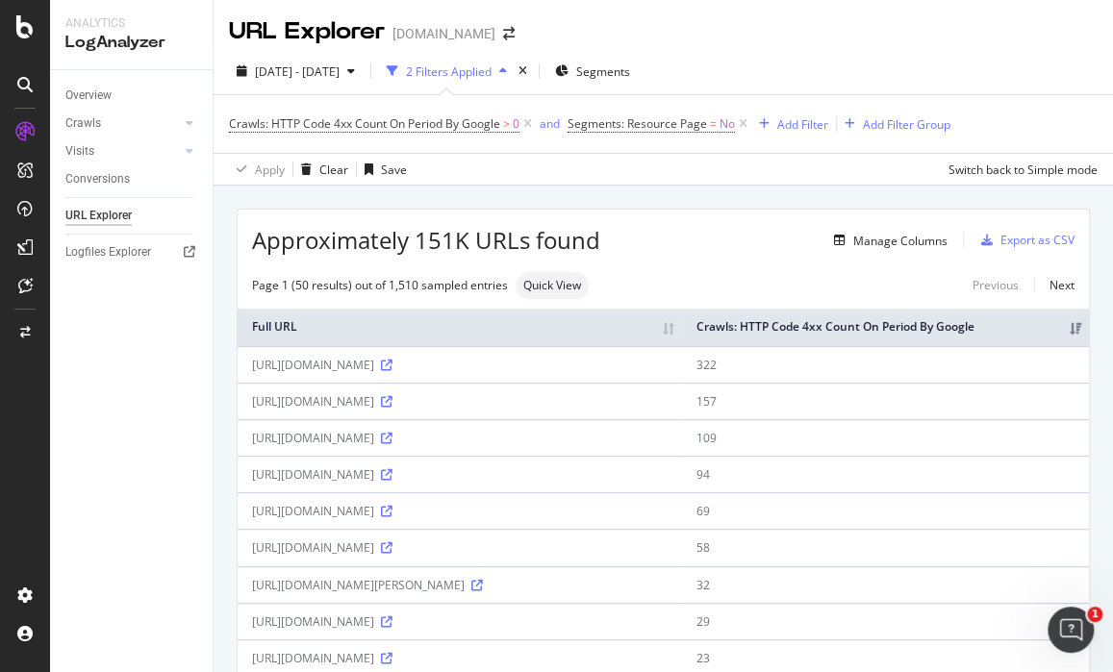
click at [297, 593] on div "https://www.nbcnews.com/now/video/beyonce-katy-perry-face-mid-air-scares-during…" at bounding box center [459, 585] width 415 height 16
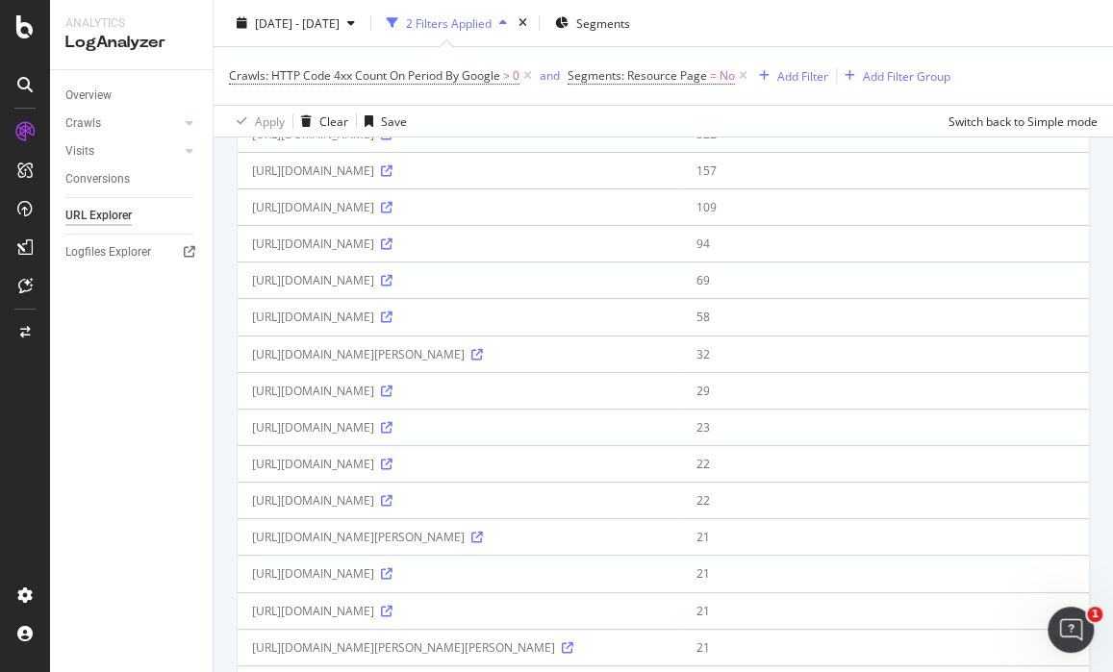
scroll to position [239, 0]
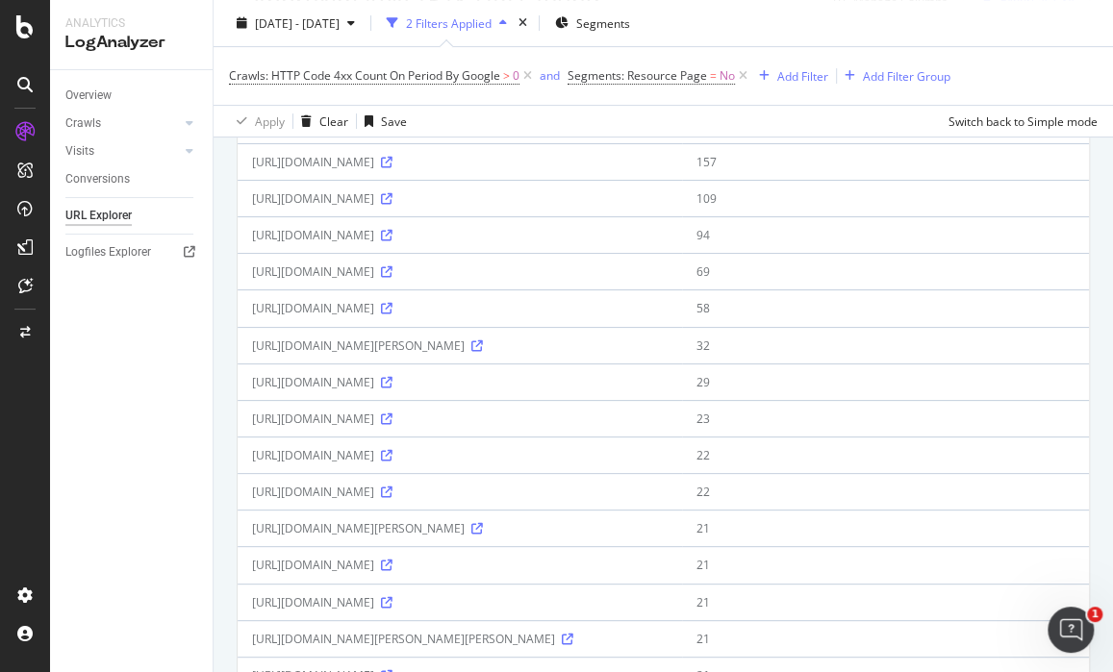
click at [312, 354] on div "https://www.nbcnews.com/now/video/beyonce-katy-perry-face-mid-air-scares-during…" at bounding box center [459, 346] width 415 height 16
click at [471, 352] on icon at bounding box center [477, 346] width 12 height 12
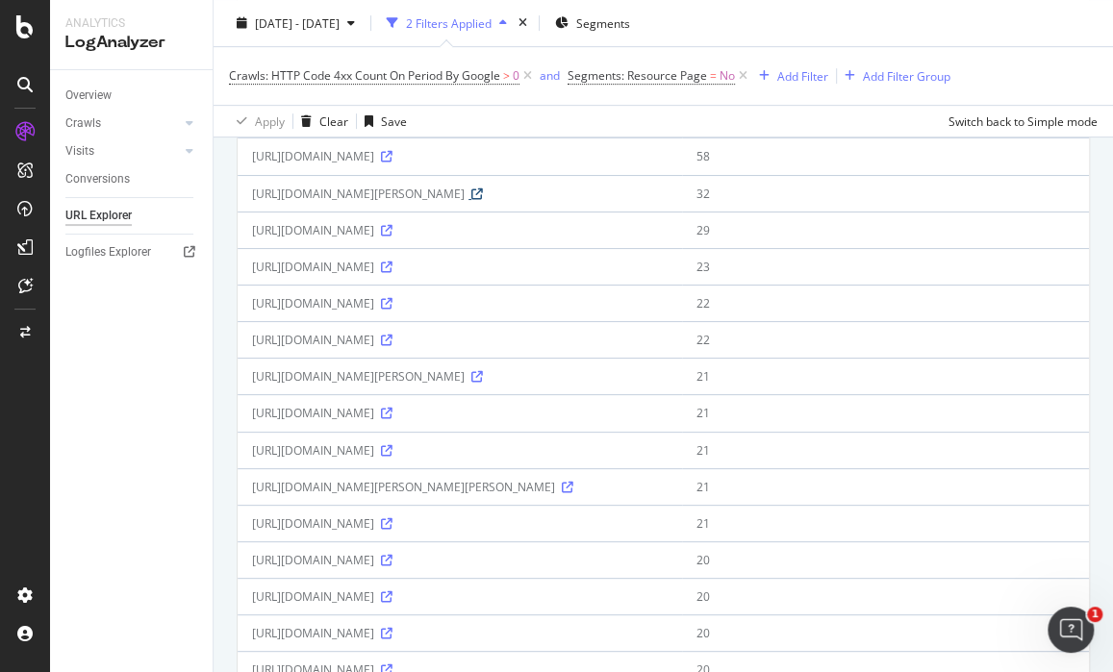
scroll to position [361, 0]
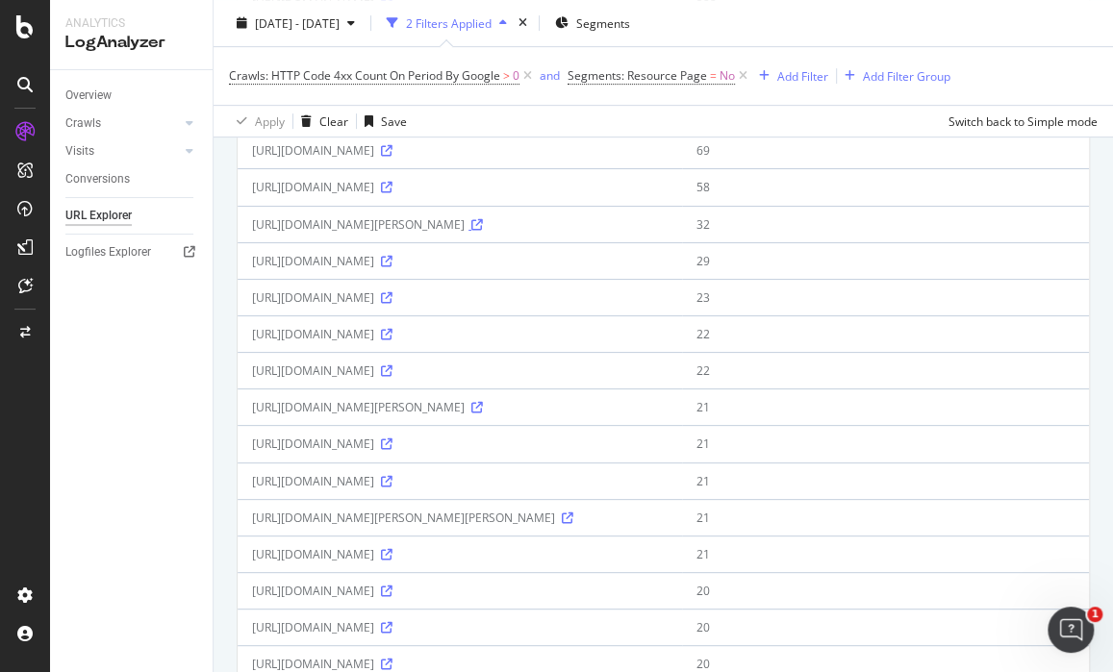
click at [471, 231] on icon at bounding box center [477, 225] width 12 height 12
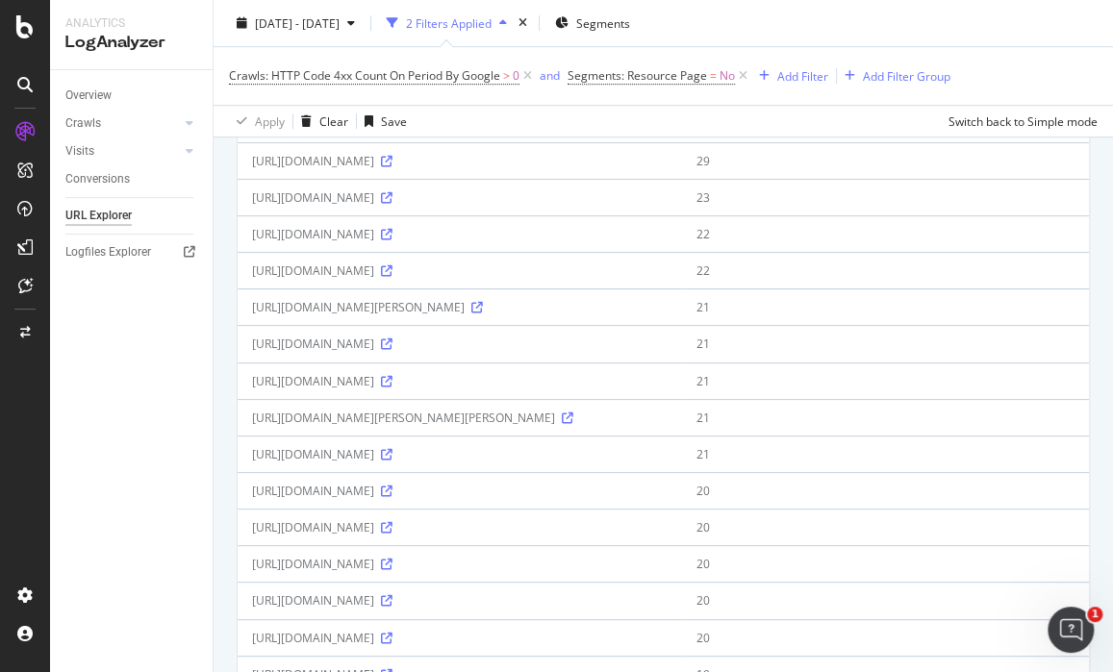
scroll to position [601, 0]
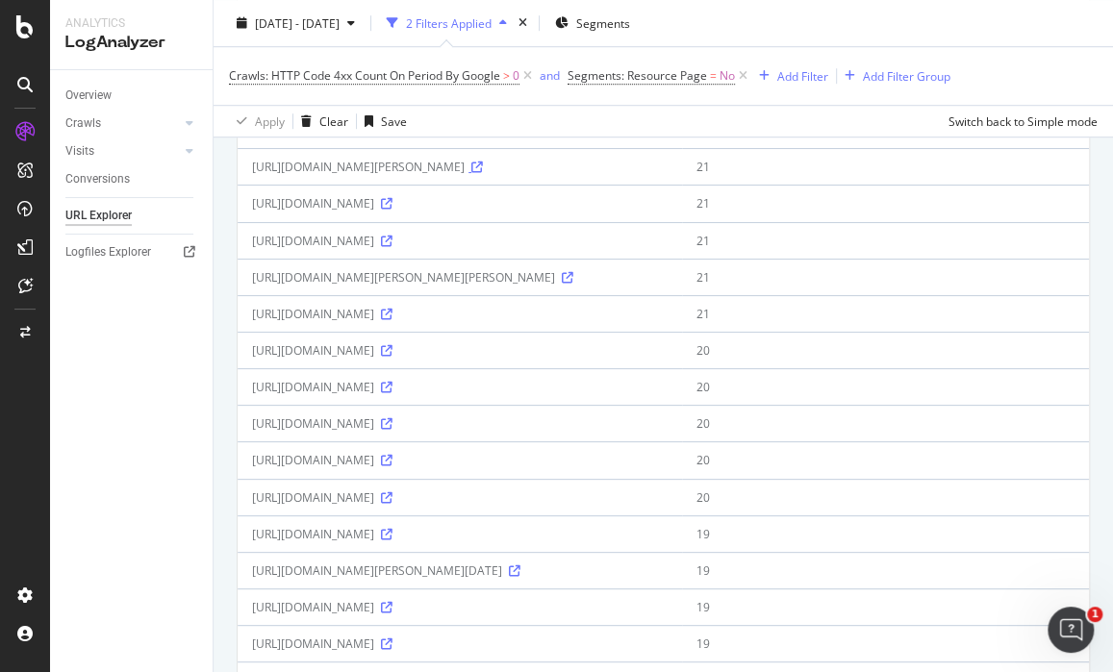
click at [471, 173] on icon at bounding box center [477, 168] width 12 height 12
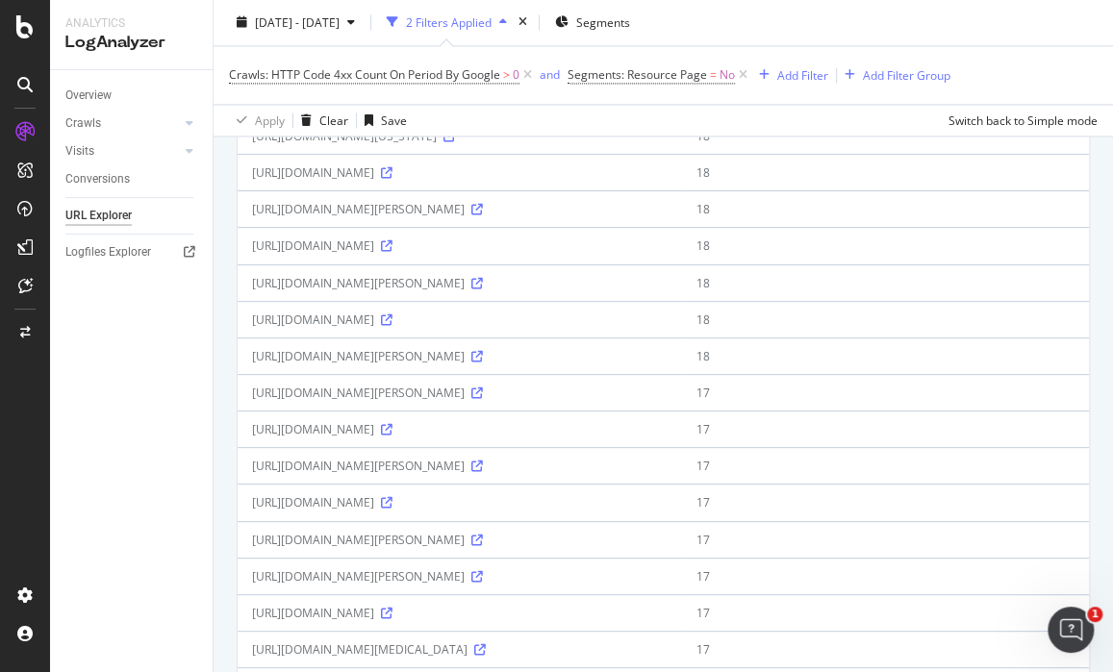
scroll to position [1562, 0]
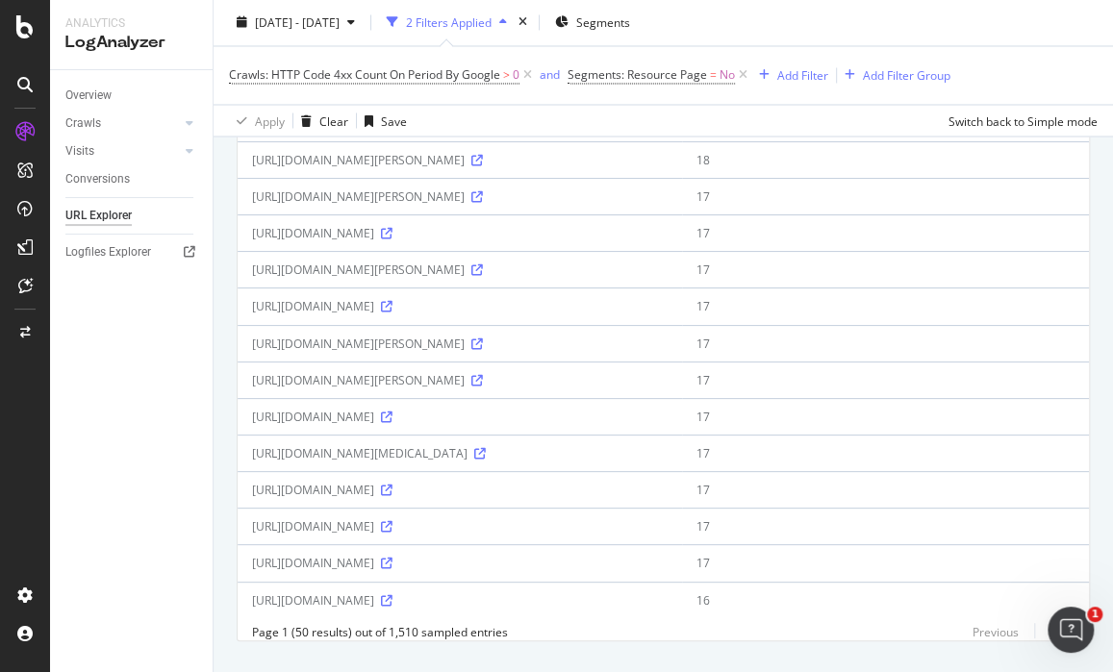
click at [392, 130] on icon at bounding box center [387, 124] width 12 height 12
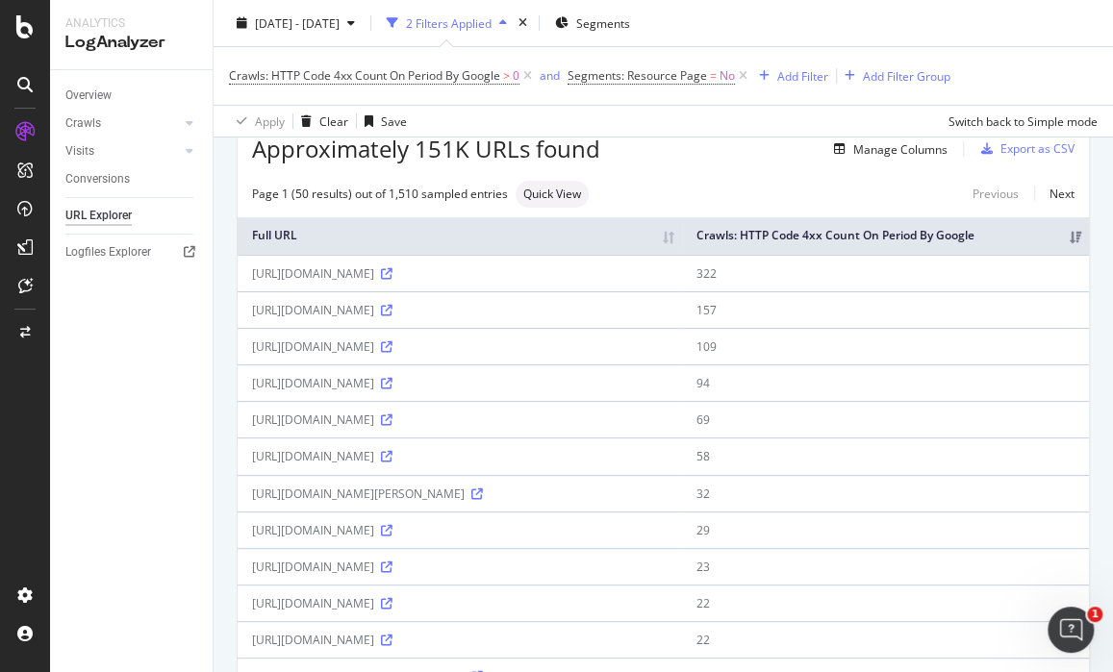
scroll to position [83, 0]
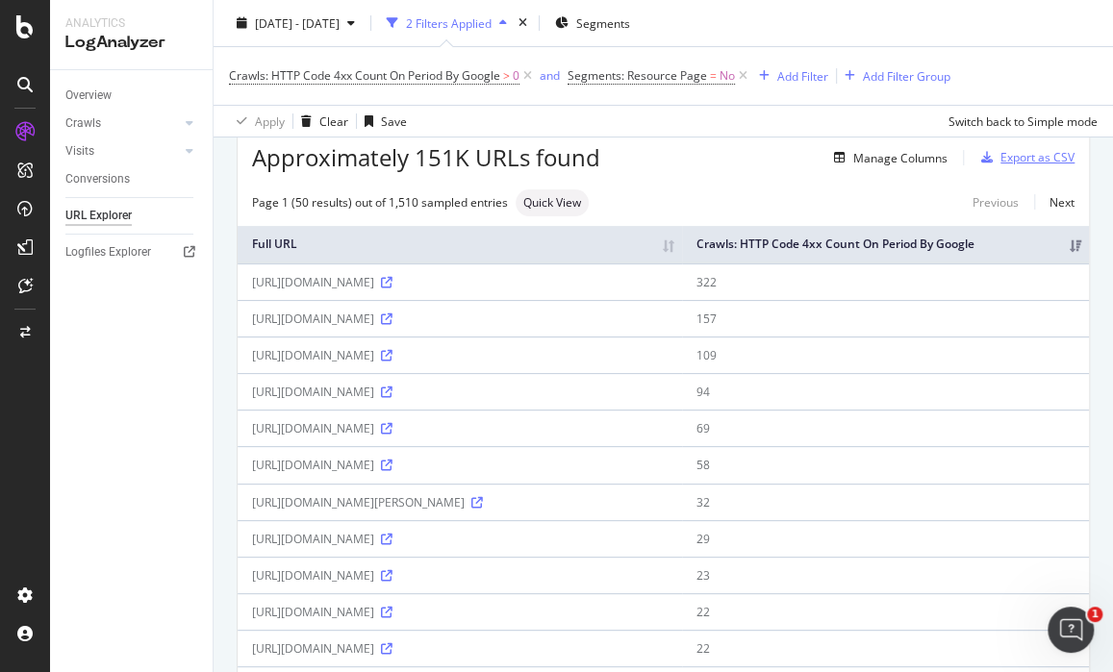
click at [1007, 158] on div "Export as CSV" at bounding box center [1037, 157] width 74 height 16
click at [392, 289] on icon at bounding box center [387, 283] width 12 height 12
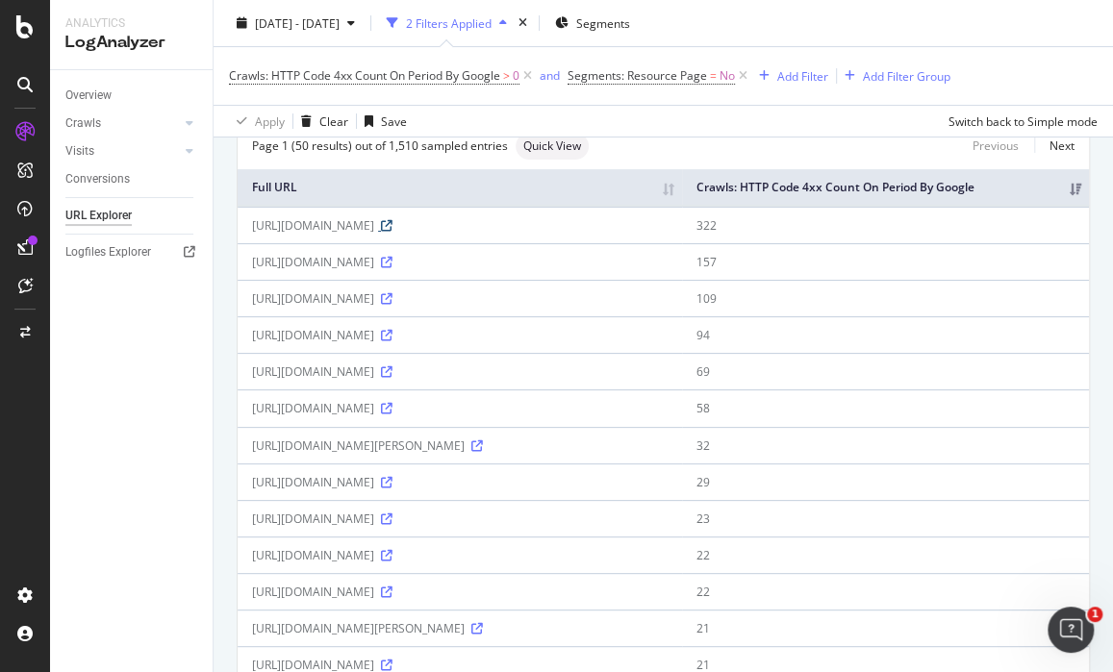
scroll to position [0, 0]
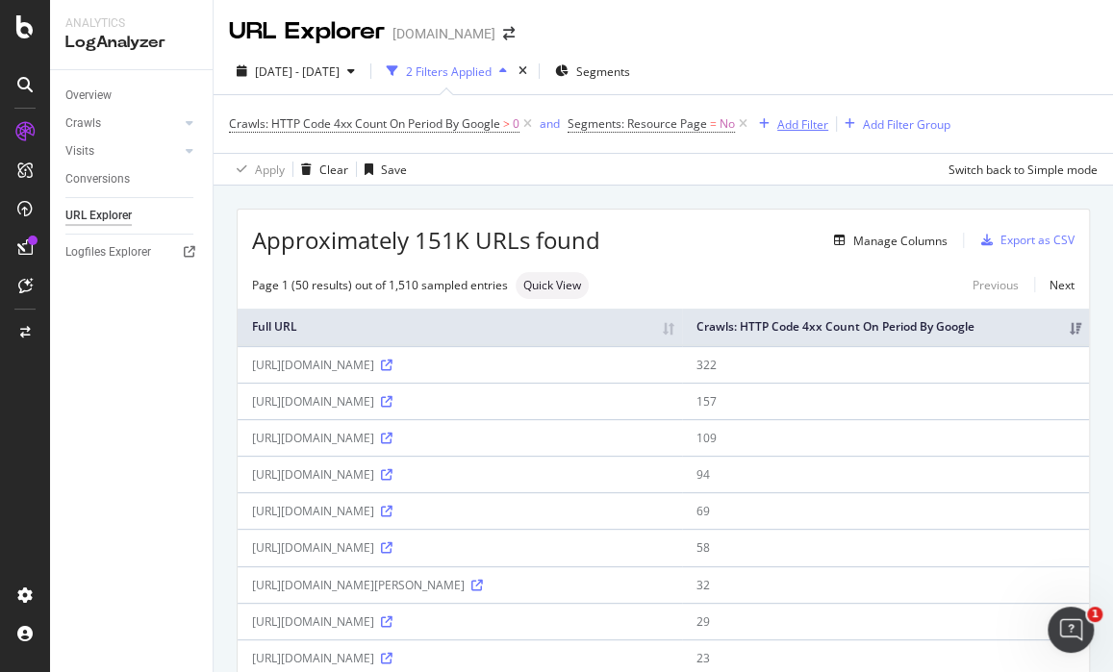
click at [813, 114] on div "Add Filter" at bounding box center [789, 123] width 77 height 21
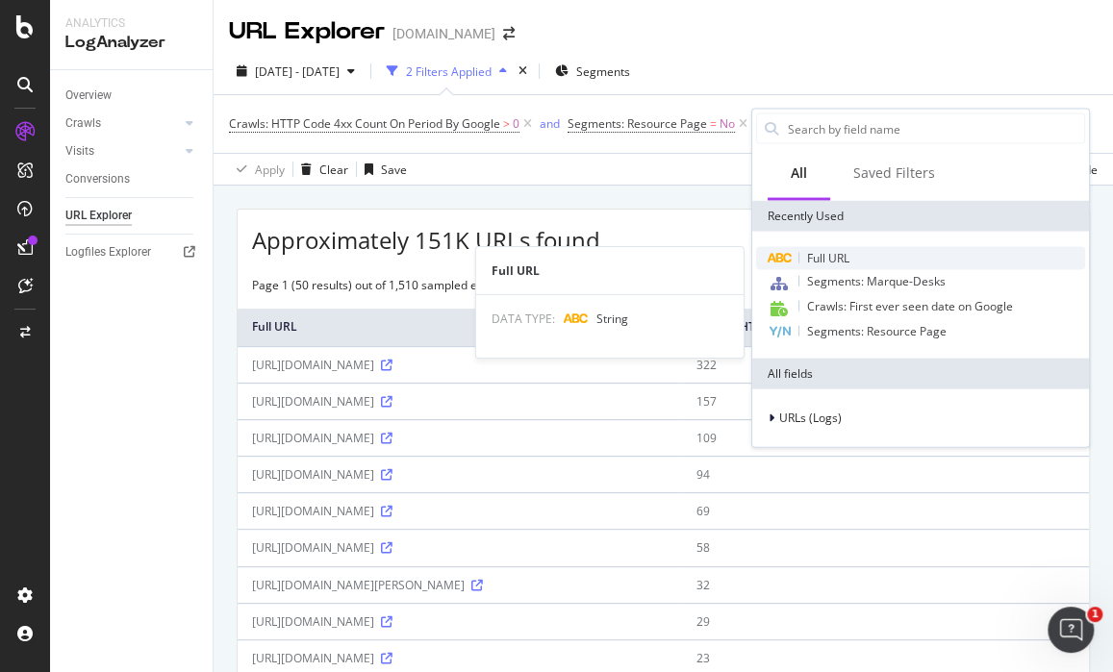
click at [852, 252] on div "Full URL" at bounding box center [920, 258] width 329 height 23
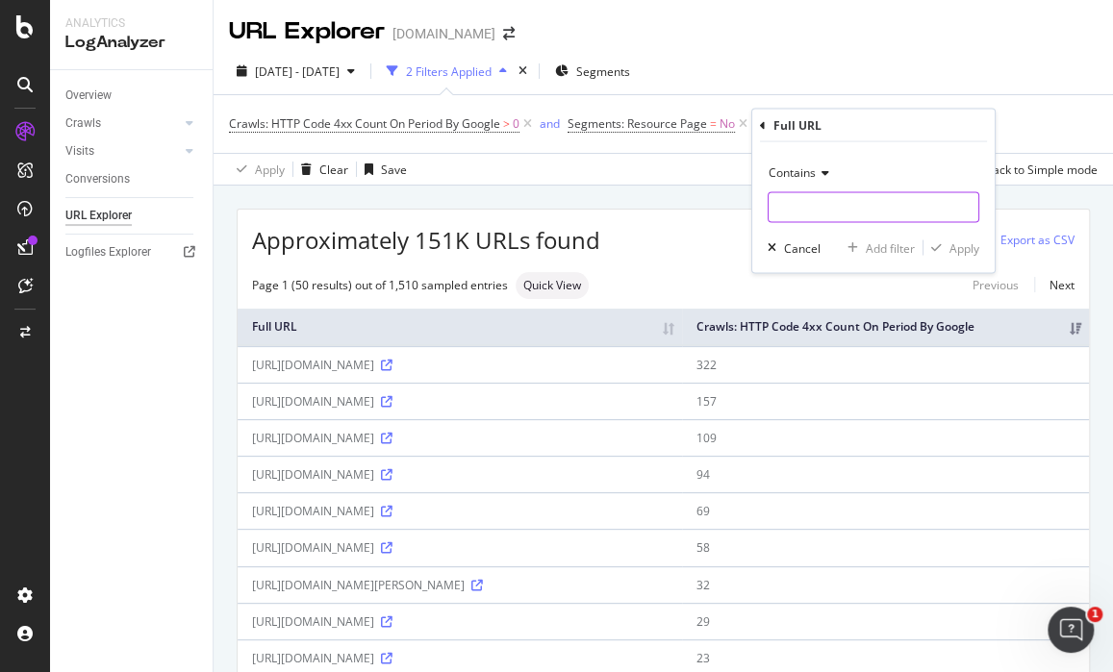
click at [798, 199] on input "text" at bounding box center [873, 207] width 210 height 31
type input "sigma"
drag, startPoint x: 961, startPoint y: 244, endPoint x: 938, endPoint y: 238, distance: 24.0
click at [961, 243] on div "Apply" at bounding box center [964, 247] width 30 height 16
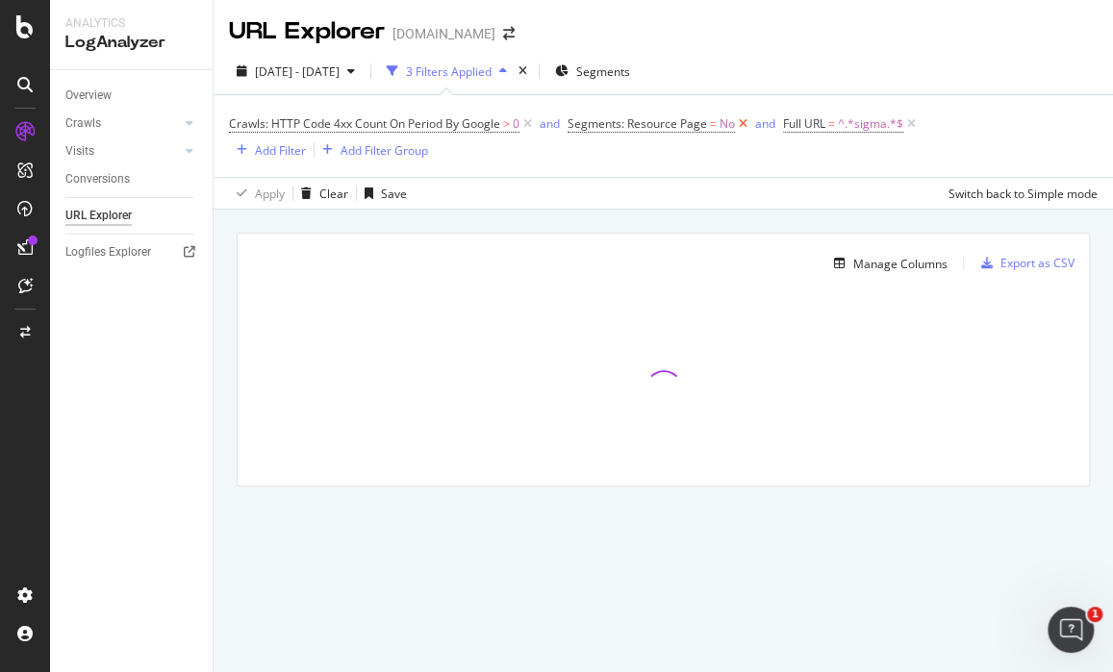
click at [745, 121] on icon at bounding box center [743, 123] width 16 height 19
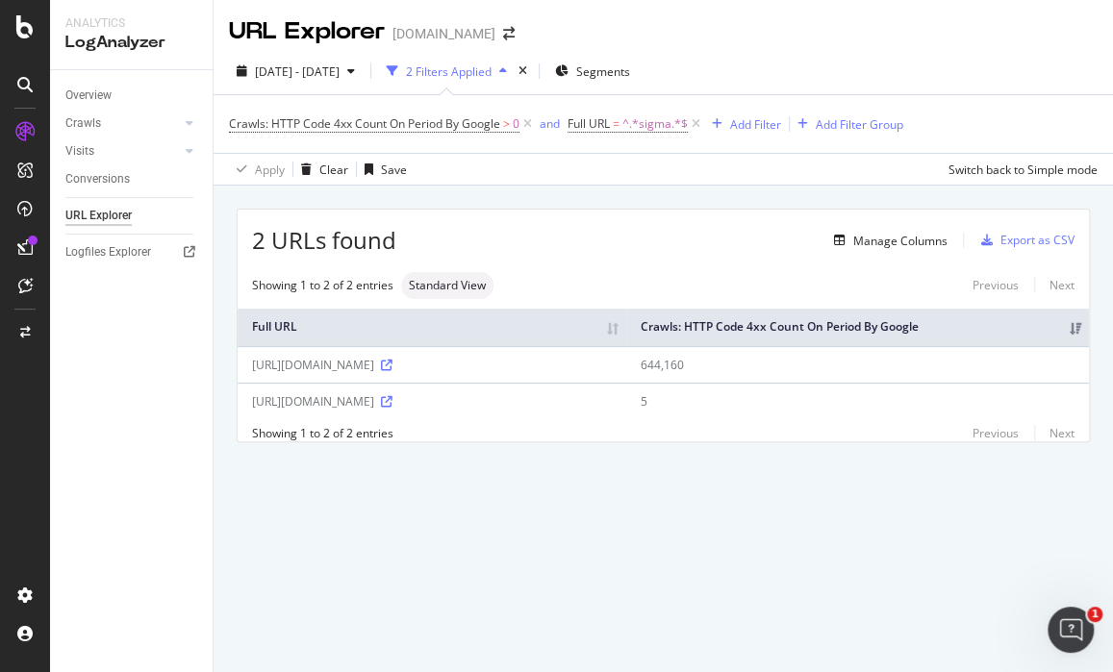
click at [1109, 384] on div "2 URLs found Manage Columns Export as CSV Showing 1 to 2 of 2 entries Standard …" at bounding box center [663, 348] width 899 height 324
click at [392, 371] on icon at bounding box center [387, 366] width 12 height 12
click at [635, 135] on span "^.*sigma.*$" at bounding box center [654, 124] width 65 height 27
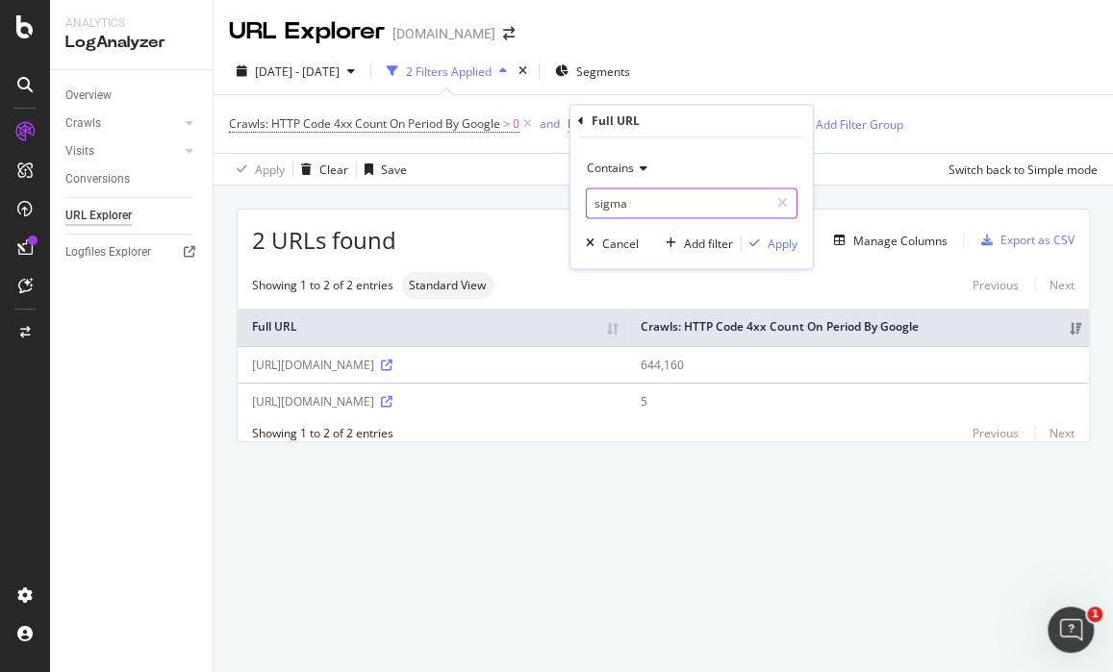
click at [633, 204] on input "sigma" at bounding box center [678, 203] width 182 height 31
type input "/akam/"
click at [776, 241] on div "Apply" at bounding box center [782, 244] width 30 height 16
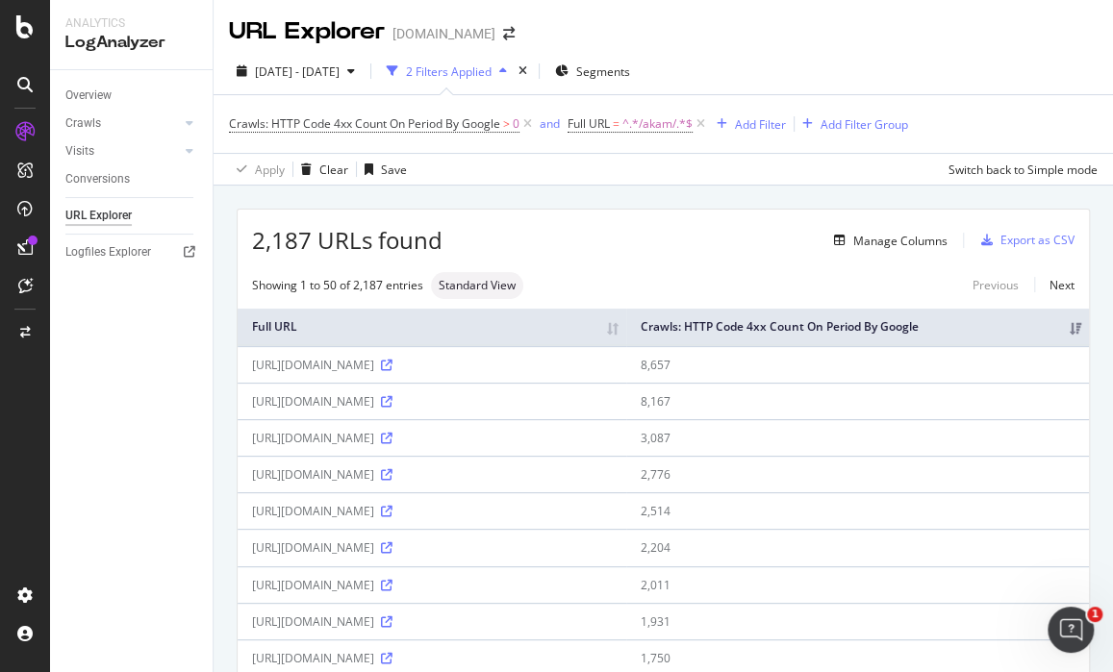
drag, startPoint x: 1085, startPoint y: 425, endPoint x: 1017, endPoint y: 391, distance: 76.1
click at [758, 123] on div "Add Filter" at bounding box center [760, 124] width 51 height 16
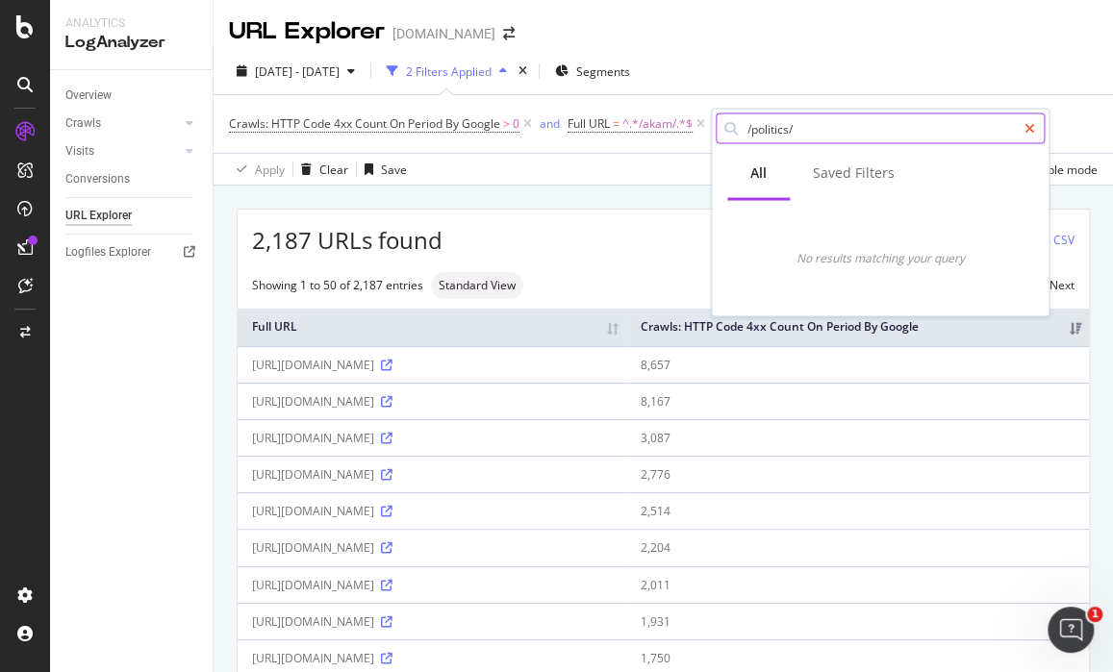
type input "/politics/"
click at [1033, 122] on icon at bounding box center [1029, 128] width 11 height 13
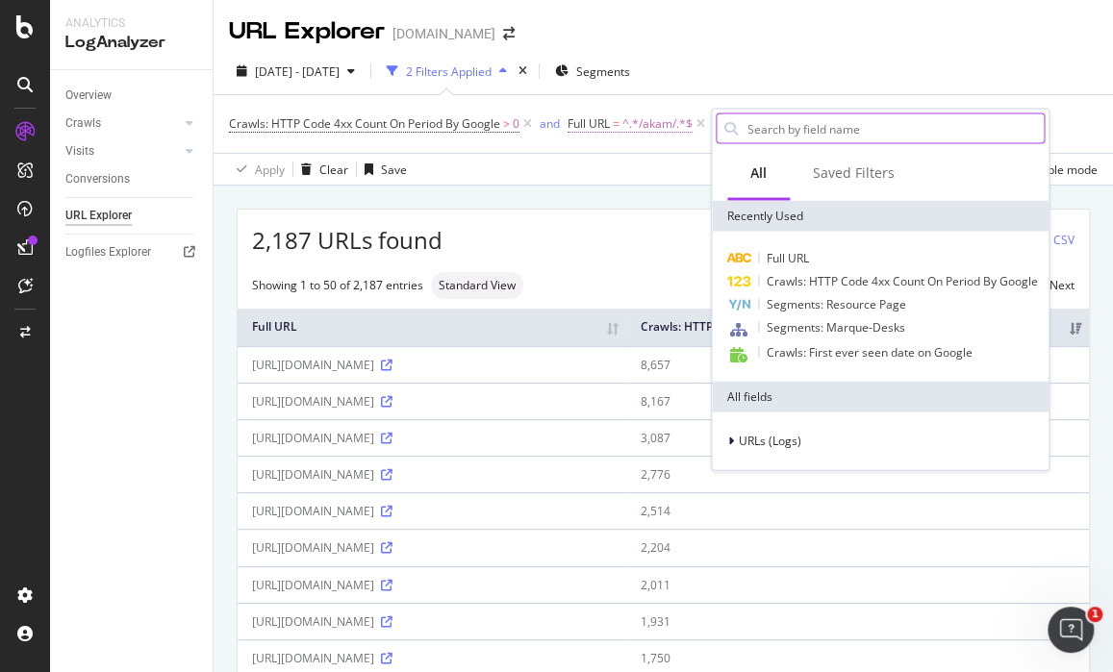
click at [655, 127] on span "^.*/akam/.*$" at bounding box center [657, 124] width 70 height 27
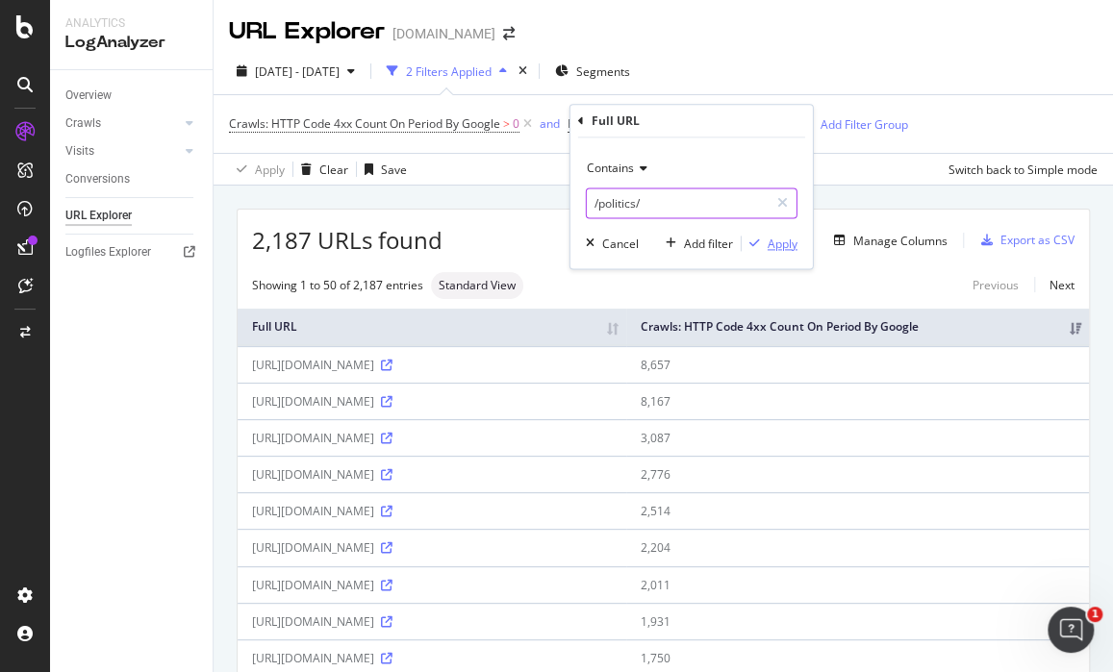
type input "/politics/"
click at [767, 239] on div "Apply" at bounding box center [782, 244] width 30 height 16
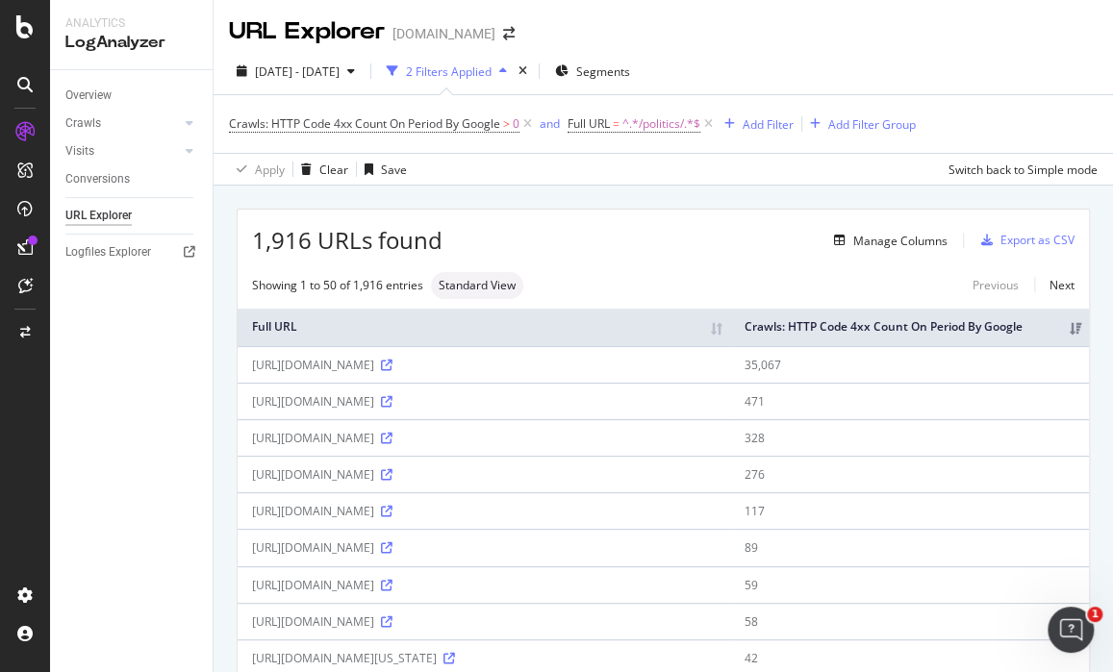
click at [845, 23] on div "URL Explorer nbcnews.com" at bounding box center [663, 24] width 899 height 48
click at [392, 371] on icon at bounding box center [387, 366] width 12 height 12
click at [1005, 243] on div "Export as CSV" at bounding box center [1037, 240] width 74 height 16
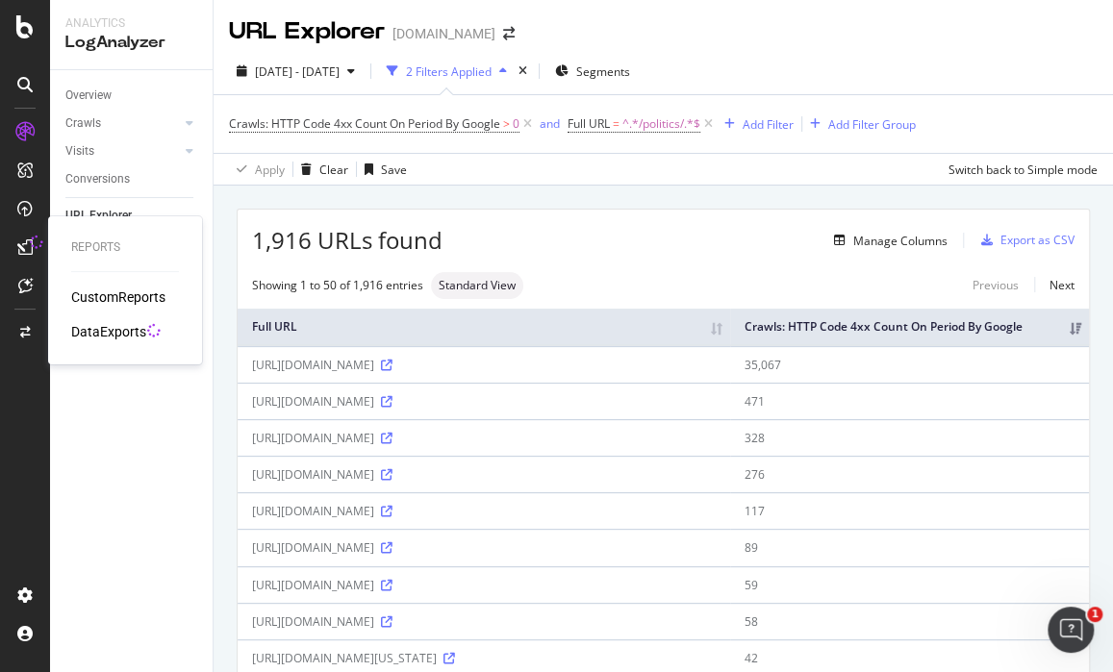
click at [29, 238] on div at bounding box center [25, 247] width 31 height 31
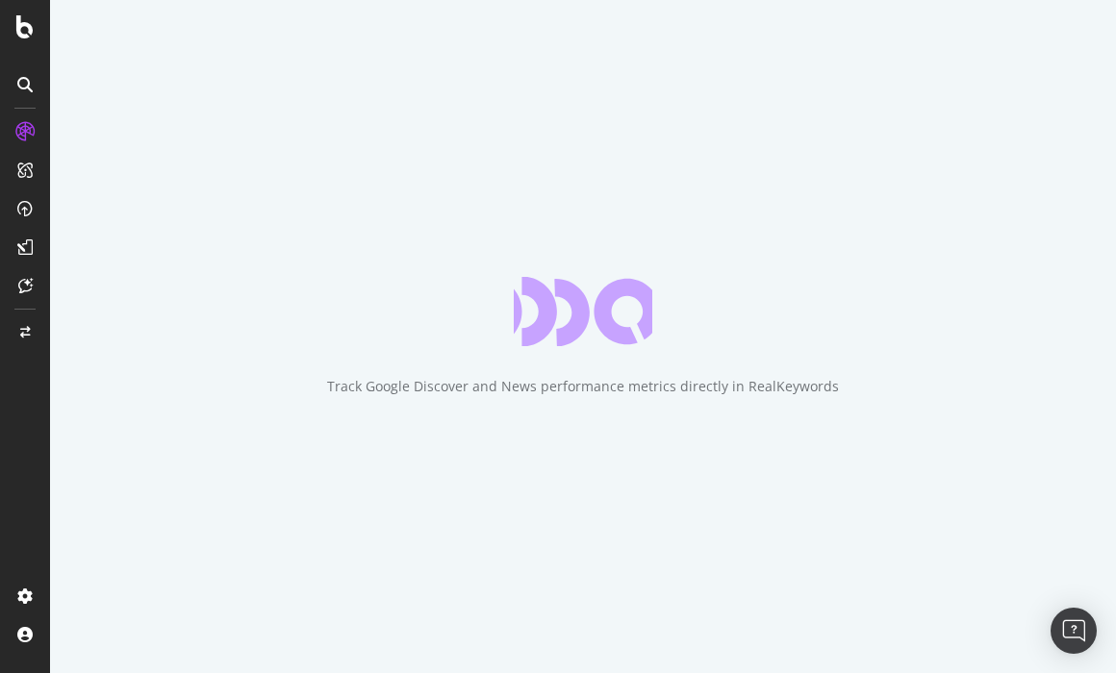
click at [777, 31] on div "Track Google Discover and News performance metrics directly in RealKeywords" at bounding box center [583, 336] width 1066 height 673
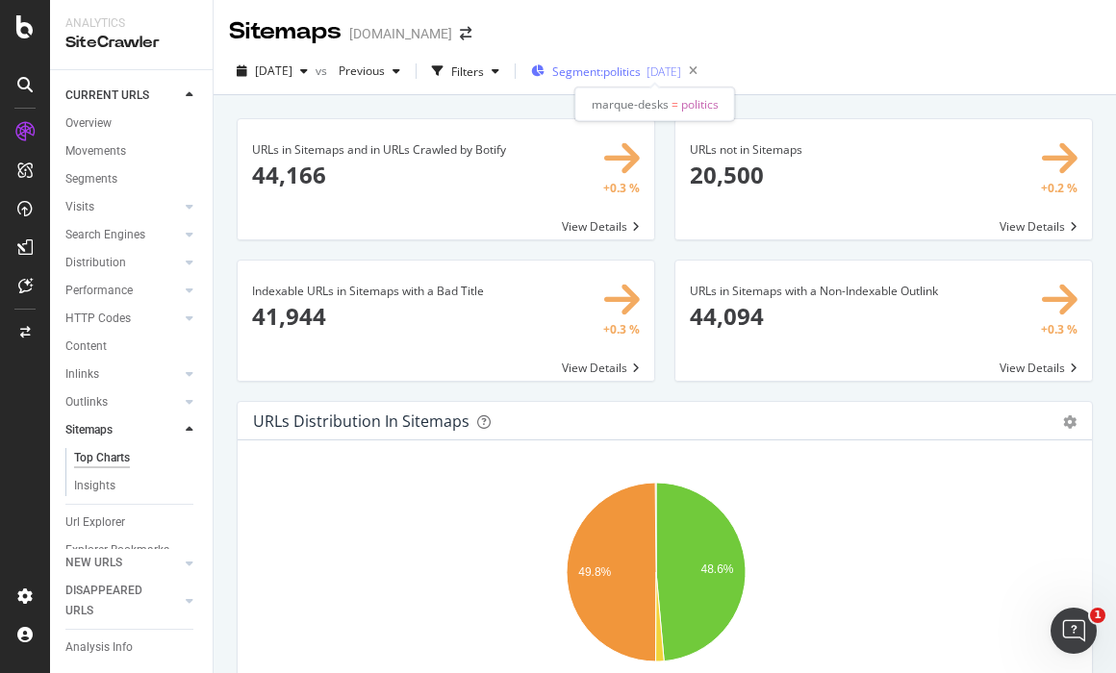
click at [681, 65] on div "[DATE]" at bounding box center [663, 71] width 35 height 16
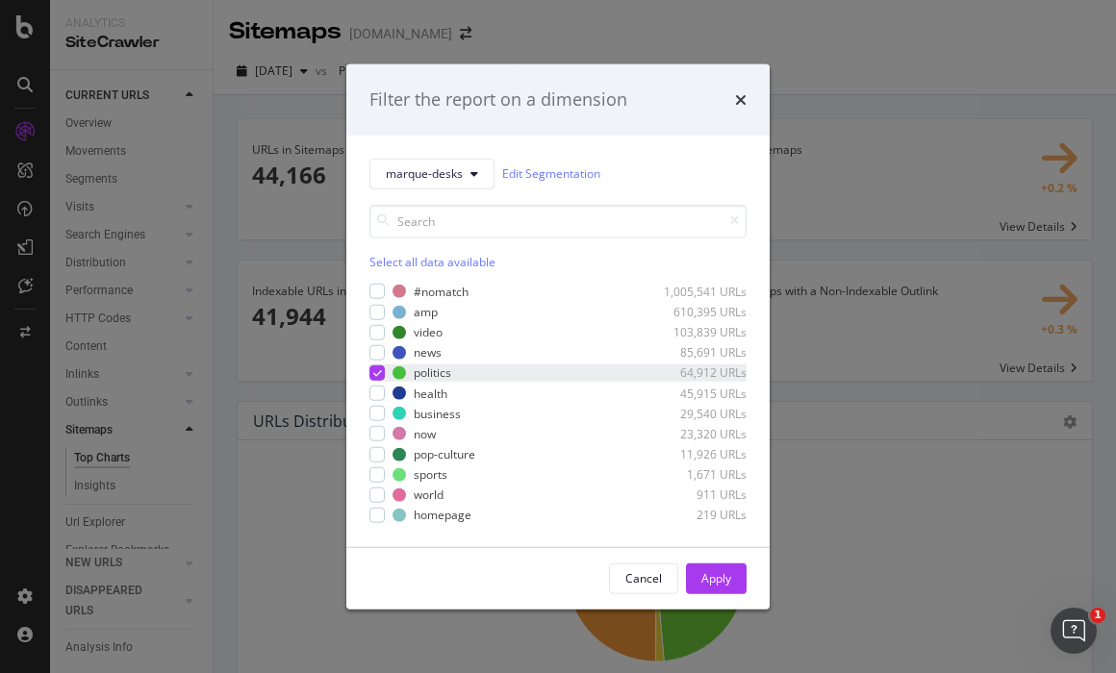
click at [376, 375] on icon "modal" at bounding box center [377, 373] width 9 height 10
click at [378, 493] on div "modal" at bounding box center [376, 495] width 15 height 15
click at [731, 582] on div "Apply" at bounding box center [716, 578] width 30 height 16
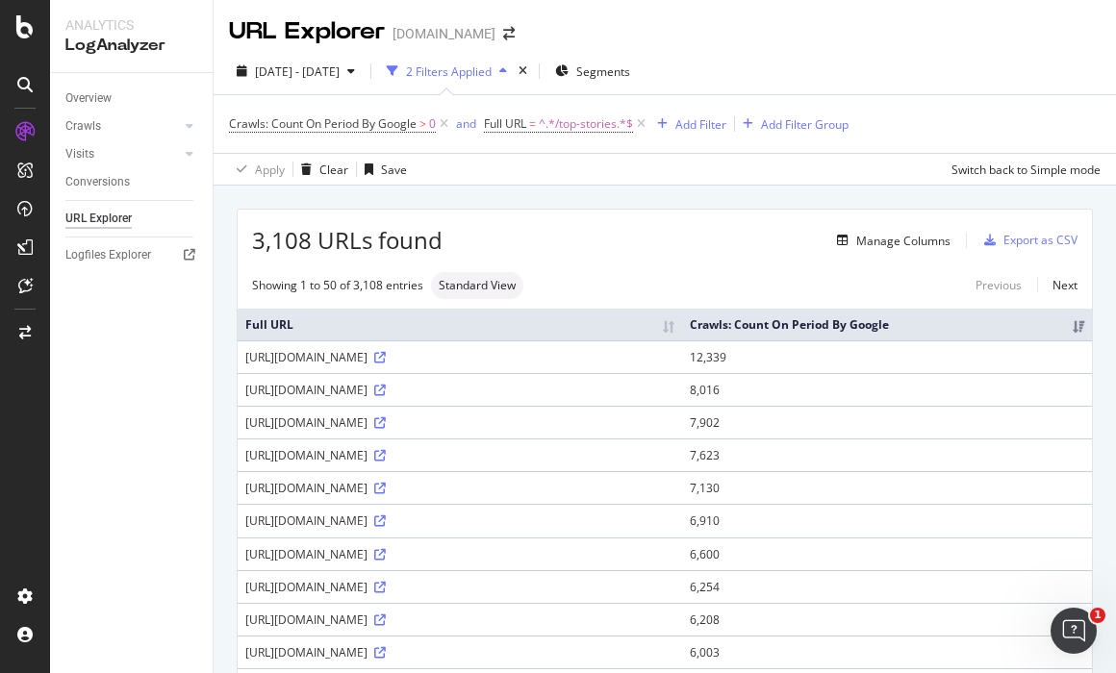
click at [774, 54] on div "[DATE] - [DATE] 2 Filters Applied Segments Crawls: Count On Period By Google > …" at bounding box center [665, 117] width 902 height 138
